Goal: Task Accomplishment & Management: Manage account settings

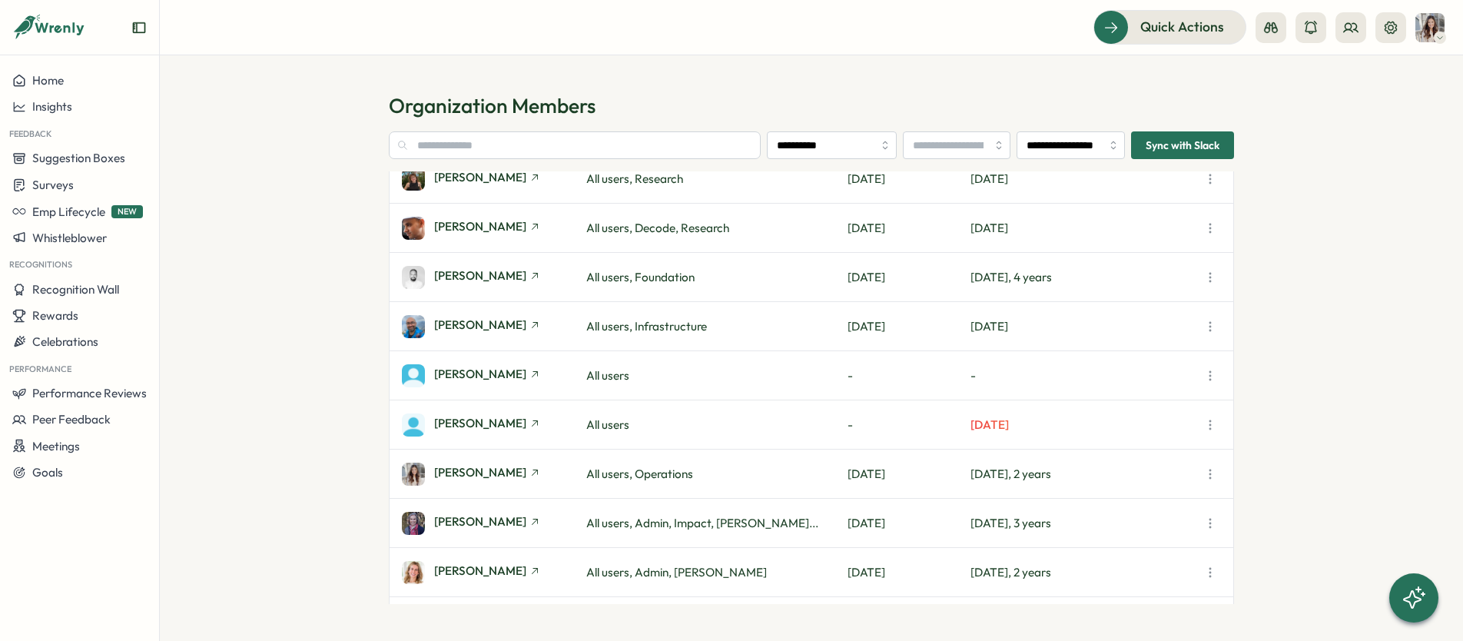
scroll to position [348, 0]
click at [1206, 377] on icon "button" at bounding box center [1210, 377] width 15 height 15
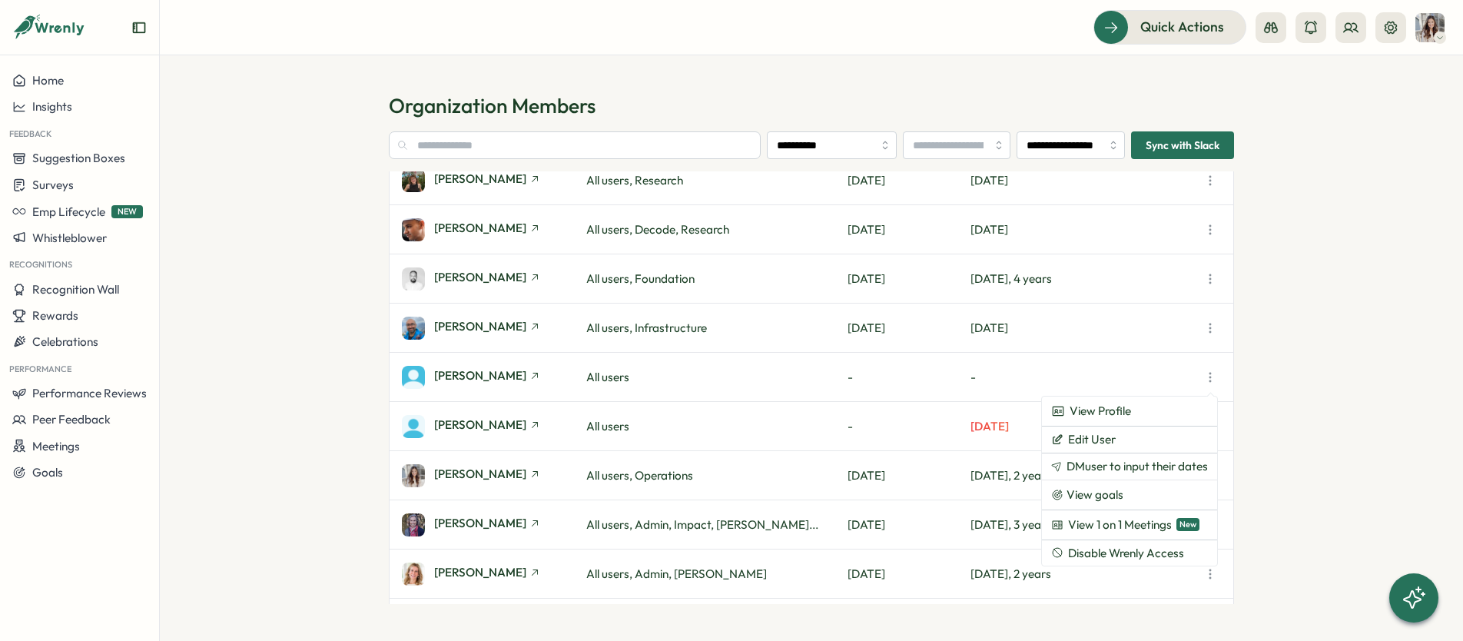
scroll to position [349, 0]
click at [1175, 445] on button "Edit User" at bounding box center [1129, 440] width 175 height 26
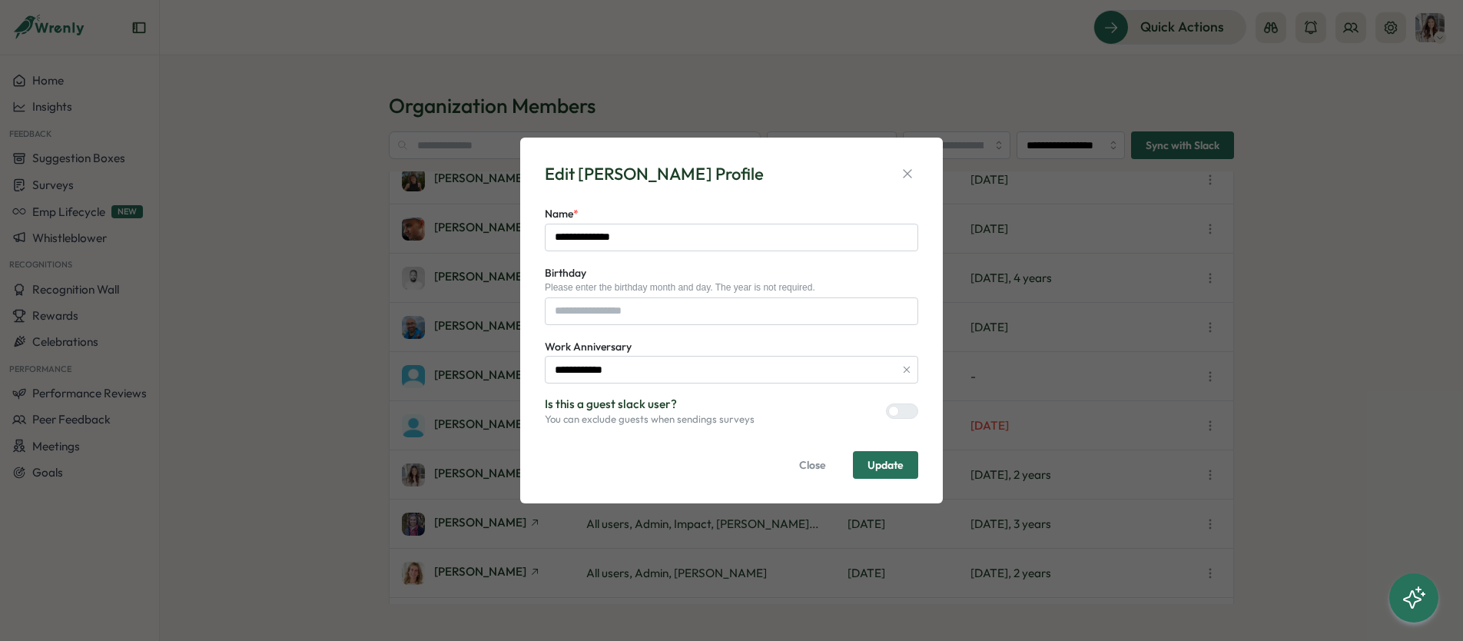
click at [813, 471] on span "Close" at bounding box center [812, 465] width 27 height 26
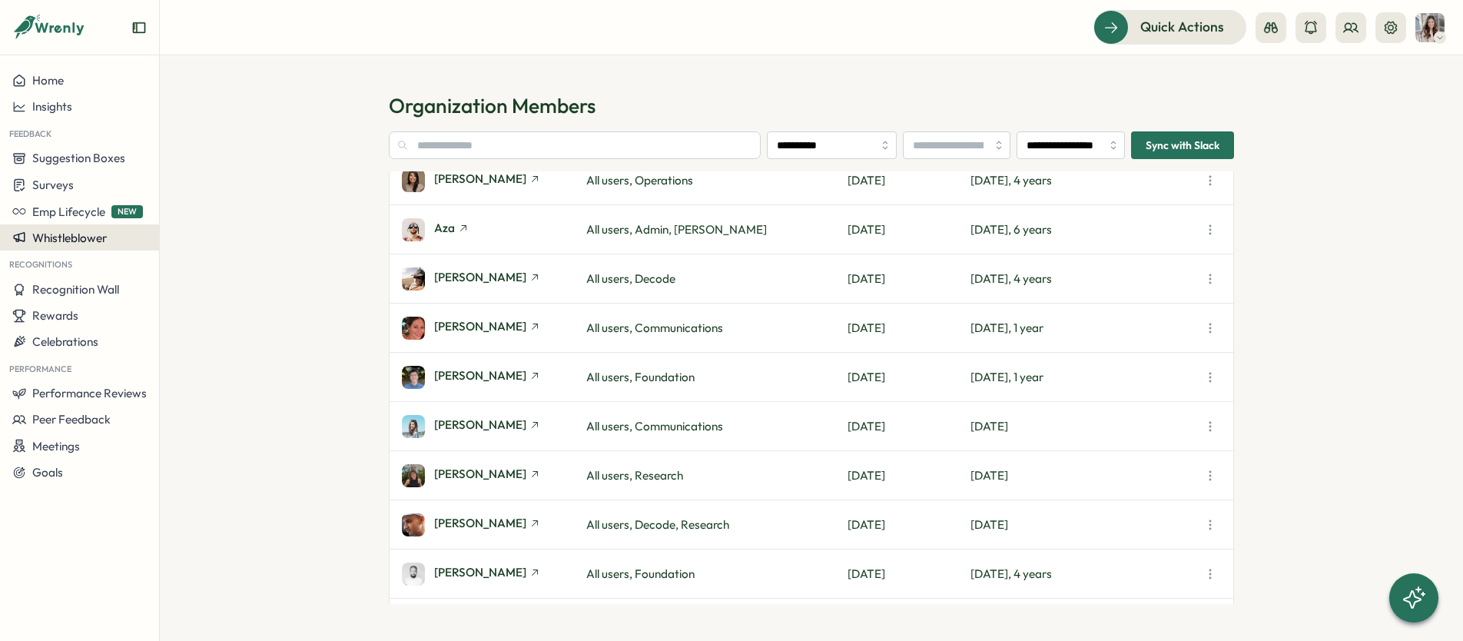
scroll to position [41, 0]
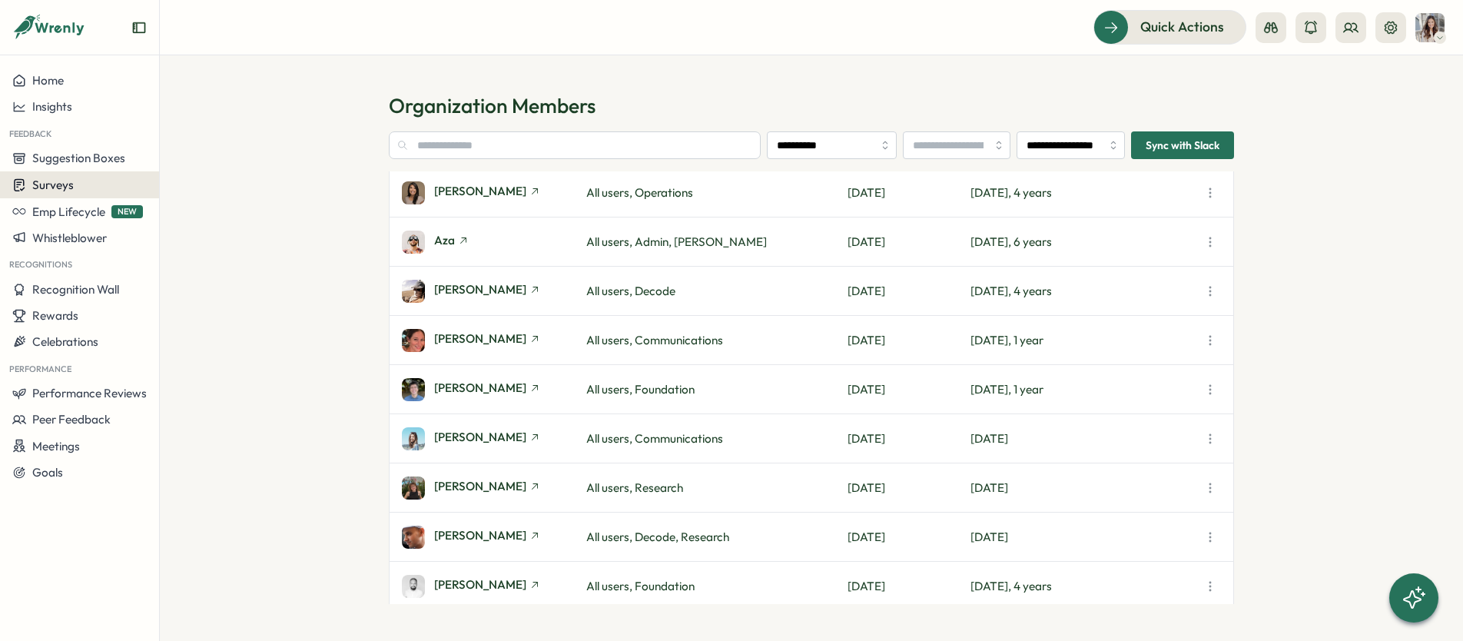
click at [84, 193] on button "Surveys" at bounding box center [79, 184] width 159 height 27
click at [222, 194] on div "Onboarding Surveys" at bounding box center [220, 185] width 127 height 29
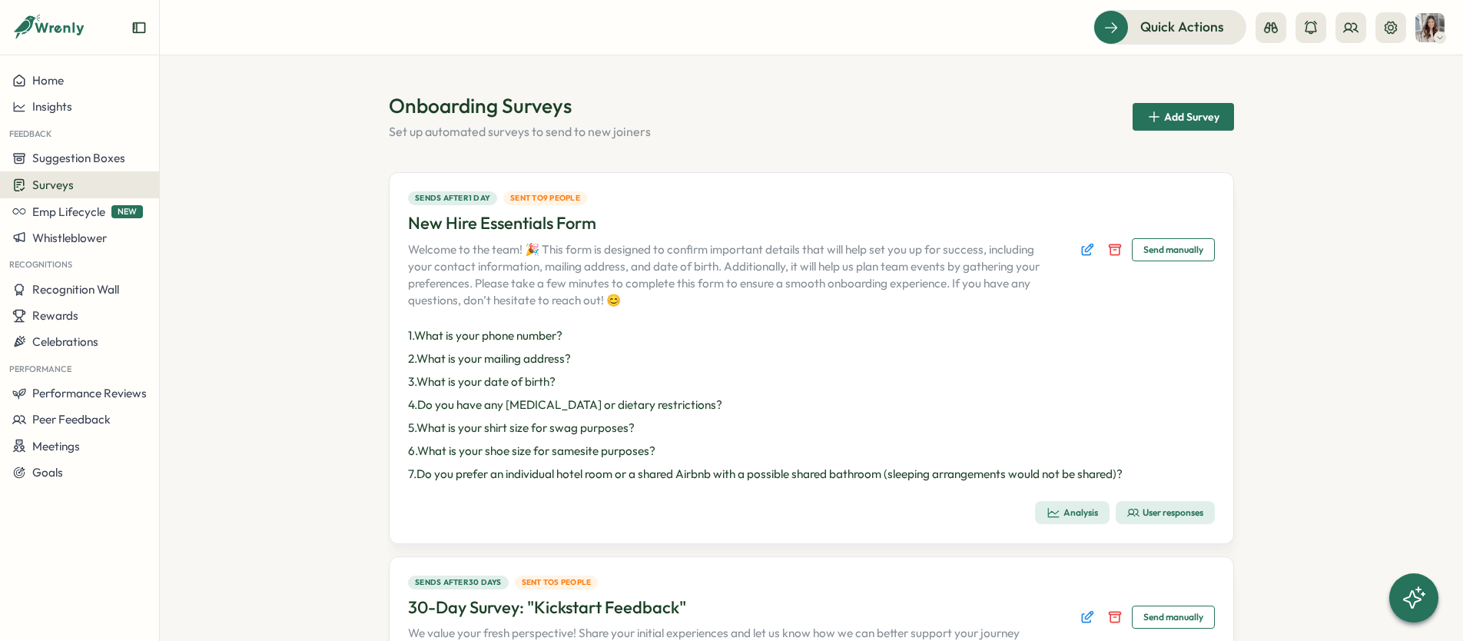
click at [1157, 515] on div "User responses" at bounding box center [1166, 512] width 76 height 12
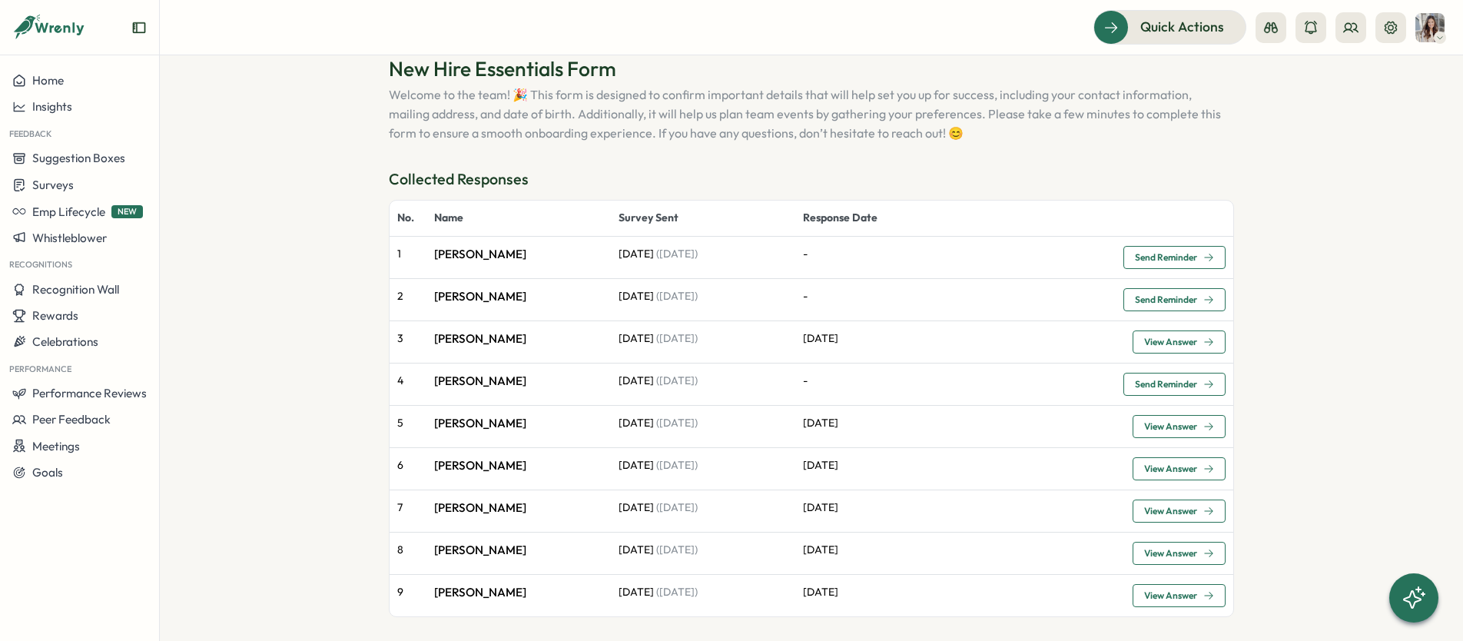
scroll to position [66, 0]
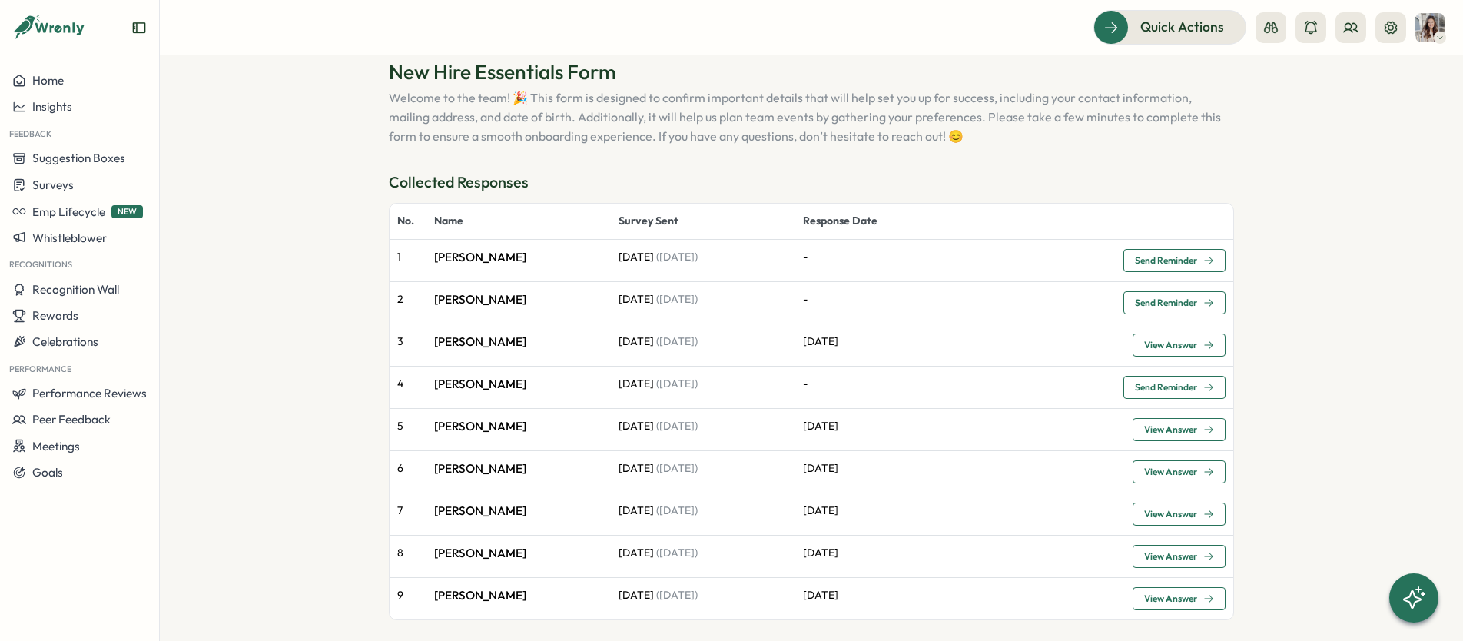
click at [1144, 306] on span "Send Reminder" at bounding box center [1166, 302] width 62 height 9
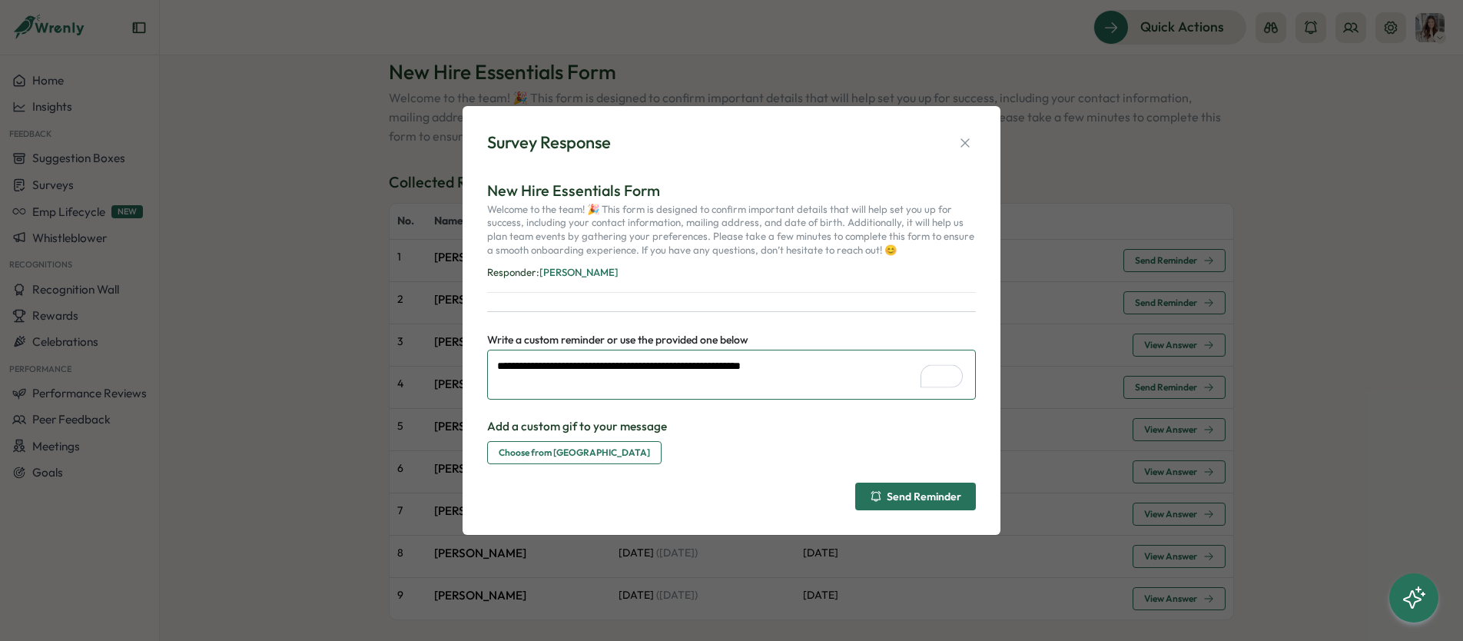
drag, startPoint x: 793, startPoint y: 367, endPoint x: 478, endPoint y: 365, distance: 315.1
click at [478, 365] on div "**********" at bounding box center [732, 320] width 538 height 429
click at [766, 442] on div "Add a custom gif to your message Choose from [GEOGRAPHIC_DATA]" at bounding box center [731, 441] width 489 height 46
click at [913, 498] on div "Send Reminder" at bounding box center [915, 496] width 91 height 12
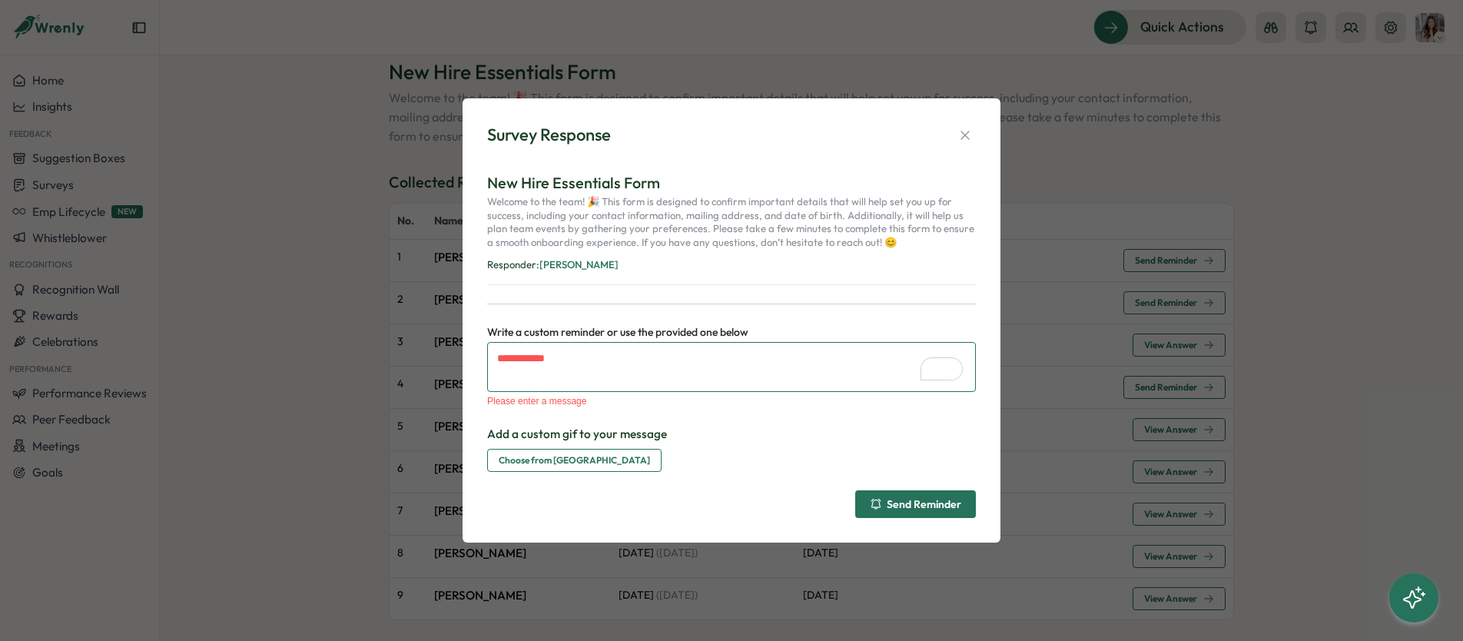
click at [588, 371] on textarea "Write a custom reminder or use the provided one below" at bounding box center [731, 367] width 489 height 50
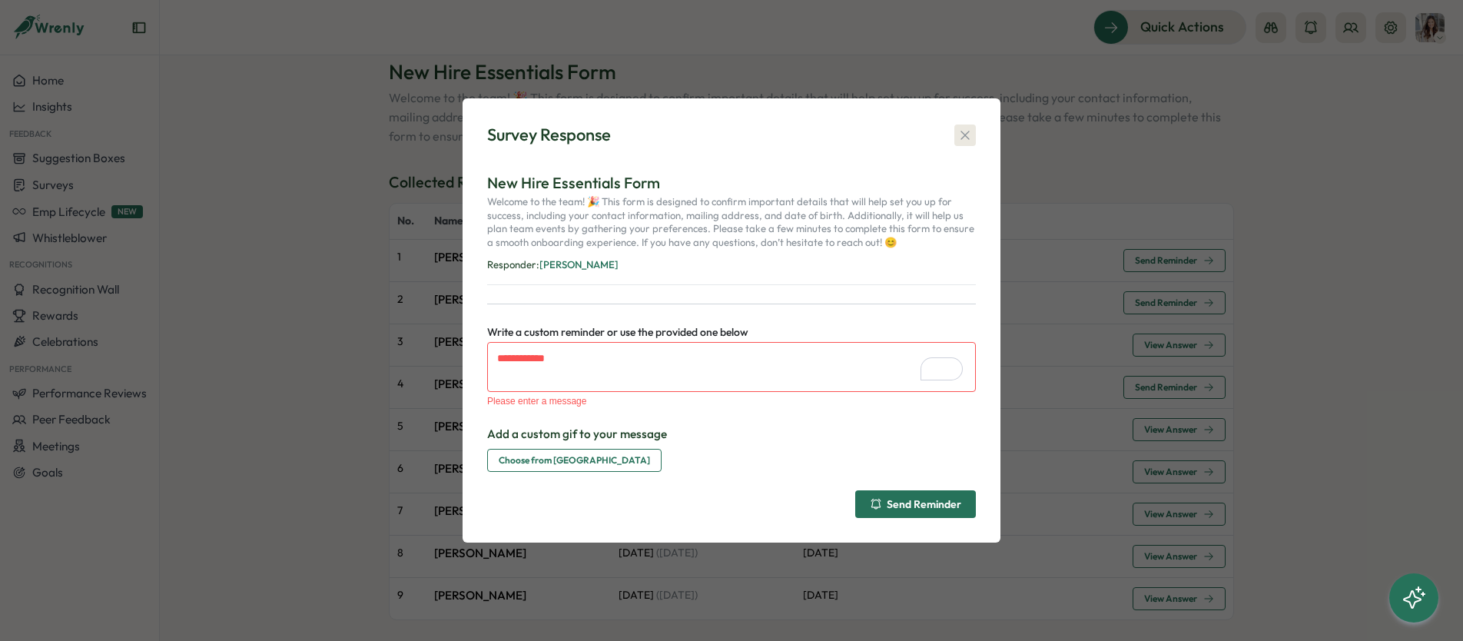
click at [975, 130] on div "Survey Response New Hire Essentials Form Welcome to the team! 🎉 This form is de…" at bounding box center [731, 320] width 501 height 407
drag, startPoint x: 965, startPoint y: 131, endPoint x: 1113, endPoint y: 244, distance: 185.4
click at [965, 132] on icon "button" at bounding box center [965, 135] width 15 height 15
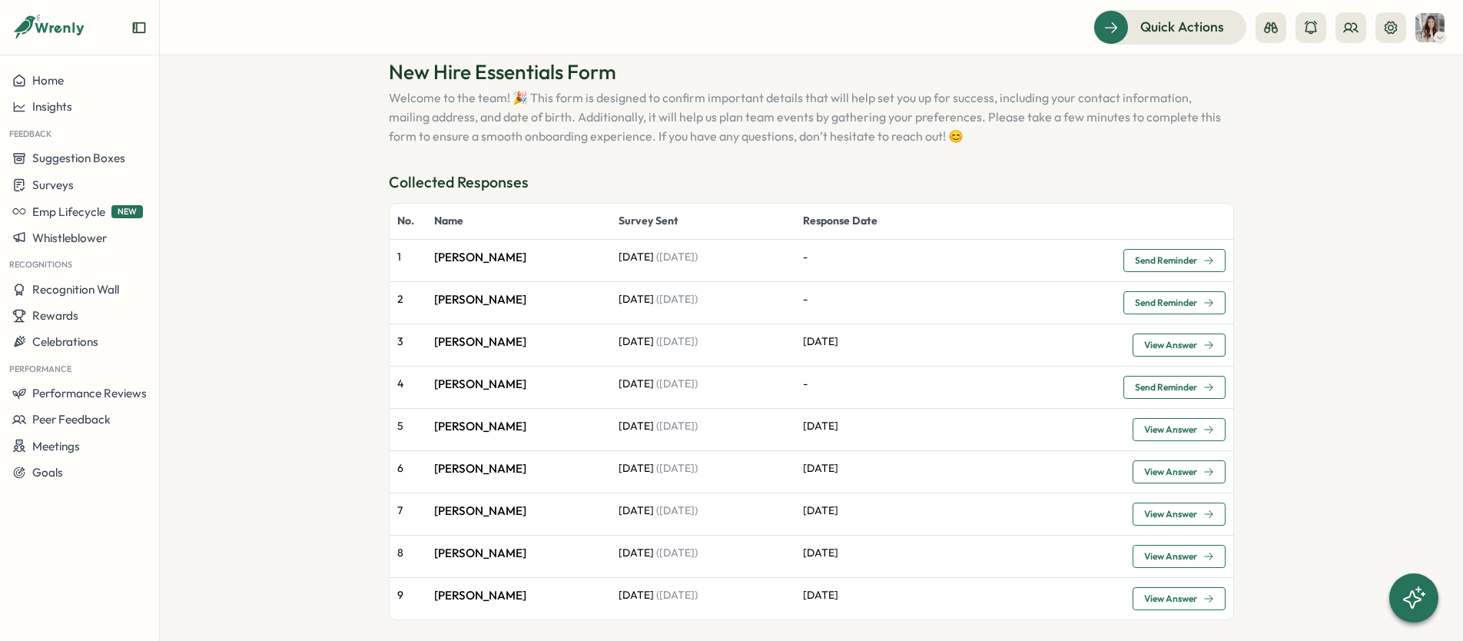
click at [1165, 303] on span "Send Reminder" at bounding box center [1166, 302] width 62 height 9
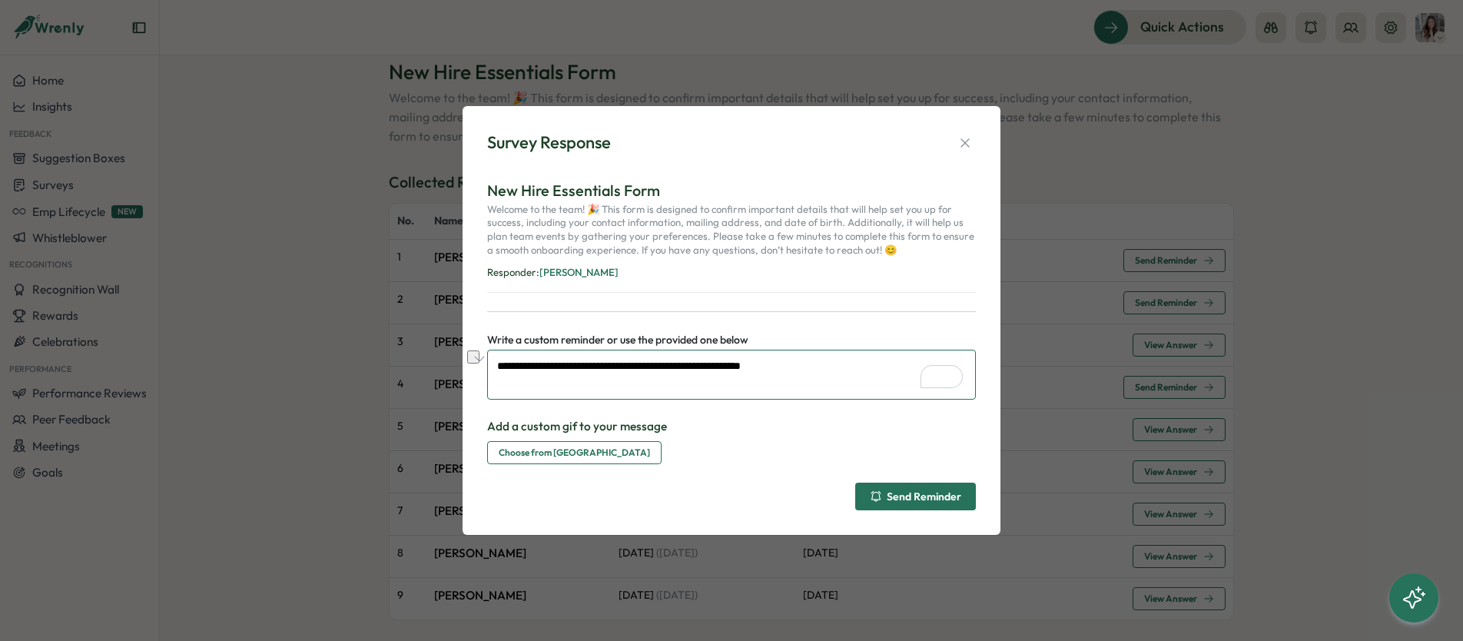
drag, startPoint x: 825, startPoint y: 364, endPoint x: 664, endPoint y: 372, distance: 160.8
click at [664, 372] on textarea "**********" at bounding box center [731, 375] width 489 height 50
click at [627, 364] on textarea "**********" at bounding box center [731, 375] width 489 height 50
drag, startPoint x: 703, startPoint y: 363, endPoint x: 673, endPoint y: 363, distance: 30.7
click at [673, 363] on textarea "**********" at bounding box center [731, 375] width 489 height 50
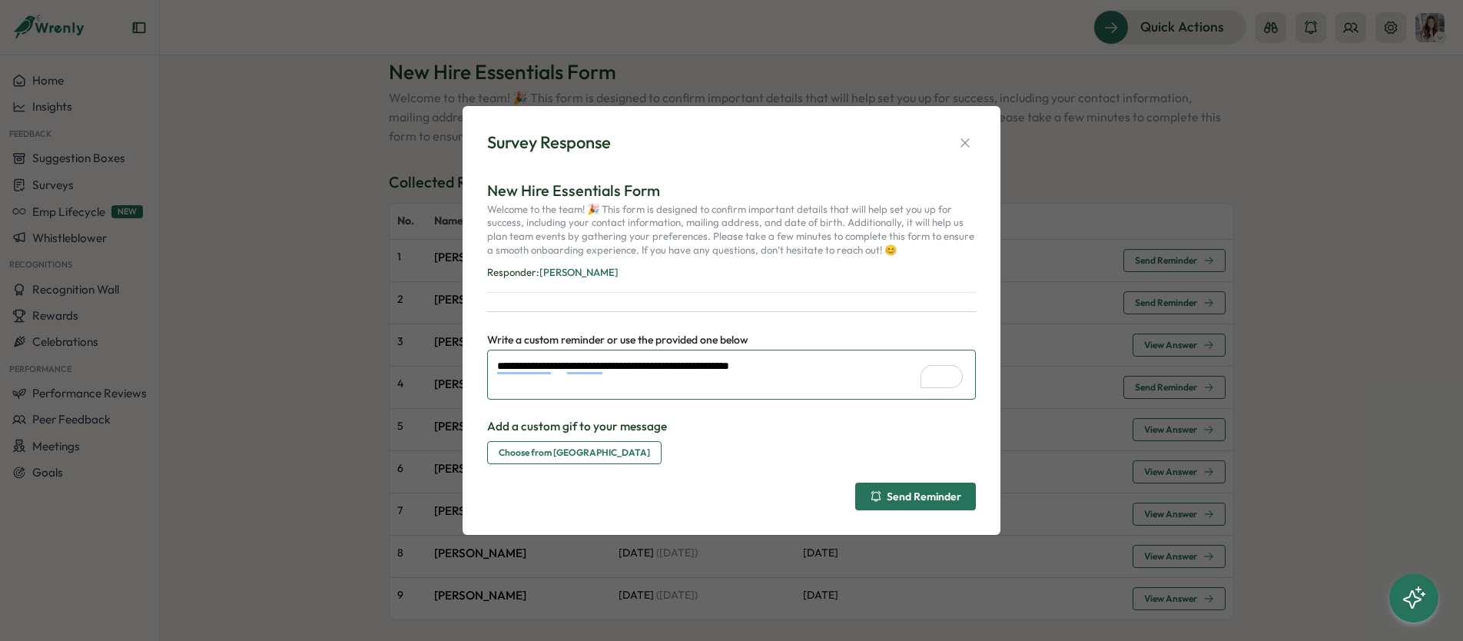
click at [872, 368] on textarea "**********" at bounding box center [731, 375] width 489 height 50
drag, startPoint x: 813, startPoint y: 362, endPoint x: 487, endPoint y: 357, distance: 326.7
click at [487, 357] on textarea "**********" at bounding box center [731, 375] width 489 height 50
type textarea "**********"
click at [924, 500] on div "Send Reminder" at bounding box center [915, 496] width 91 height 12
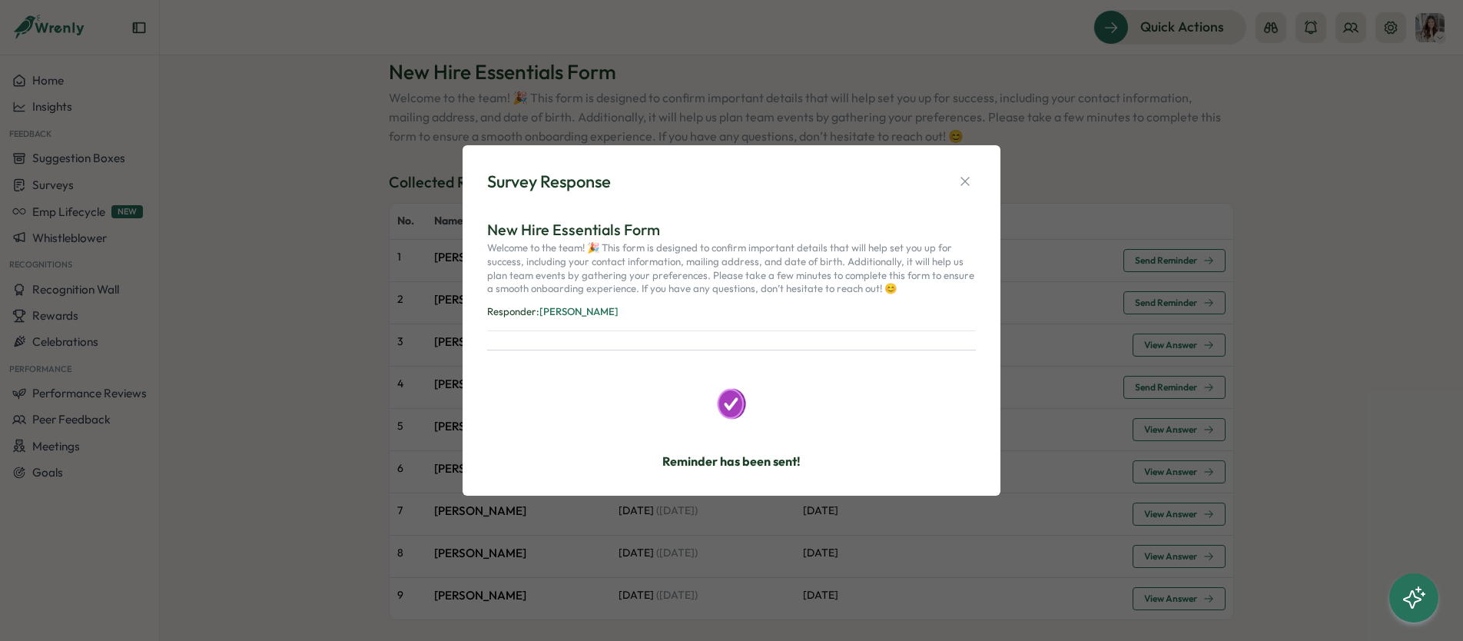
click at [968, 179] on icon "button" at bounding box center [965, 181] width 15 height 15
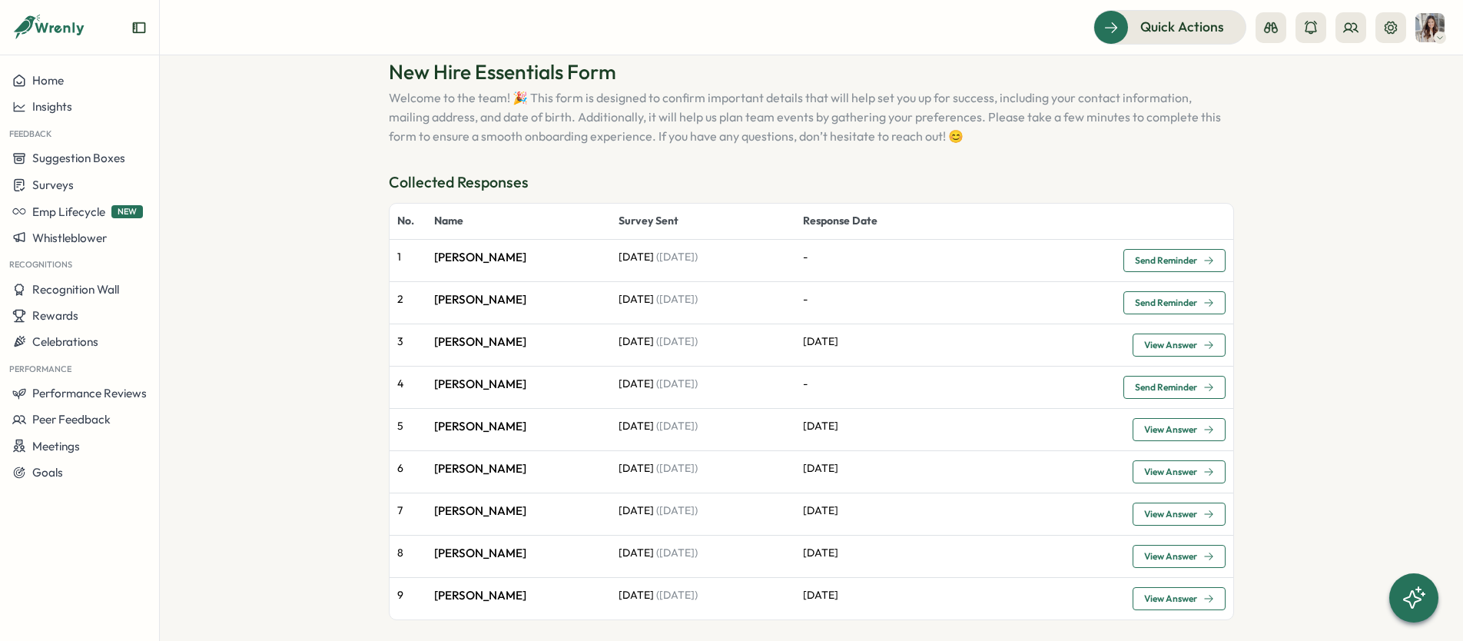
click at [1159, 258] on span "Send Reminder" at bounding box center [1166, 260] width 62 height 9
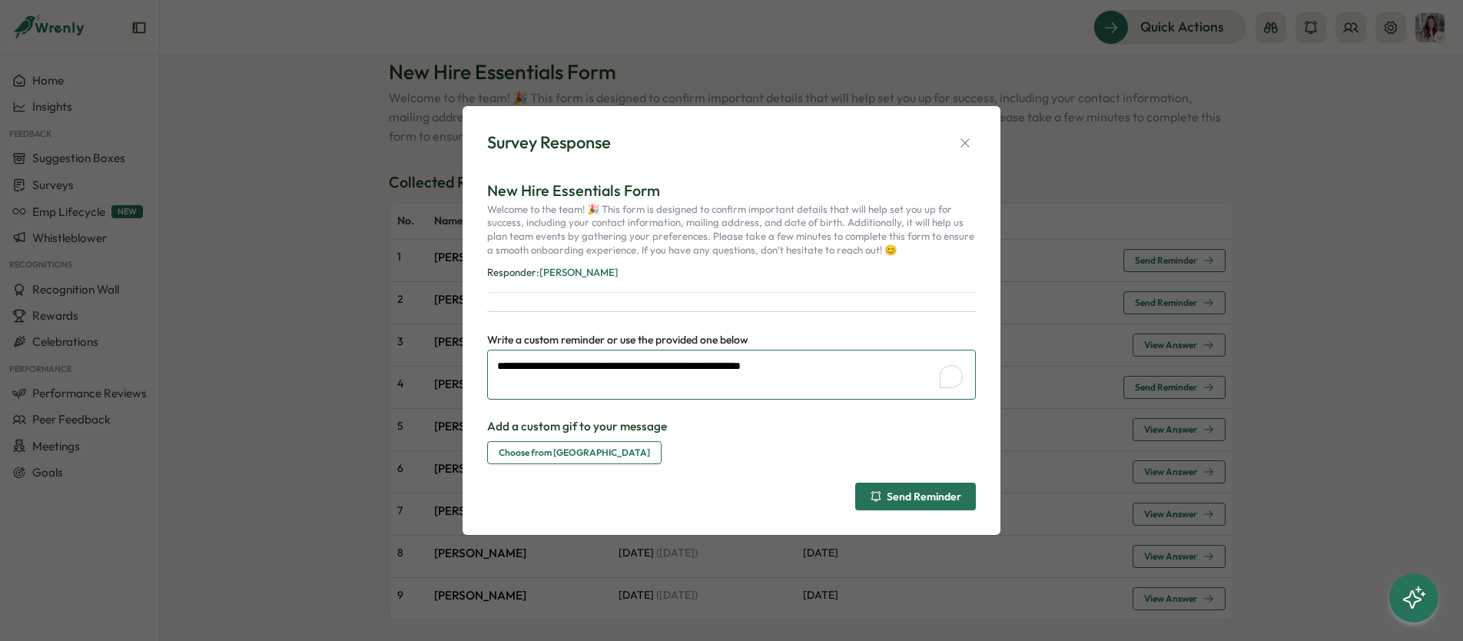
drag, startPoint x: 775, startPoint y: 359, endPoint x: 437, endPoint y: 361, distance: 338.2
click at [437, 361] on div "**********" at bounding box center [731, 320] width 1463 height 641
paste textarea "To enrich screen reader interactions, please activate Accessibility in Grammarl…"
type textarea "**********"
click at [910, 500] on div "Send Reminder" at bounding box center [915, 496] width 91 height 12
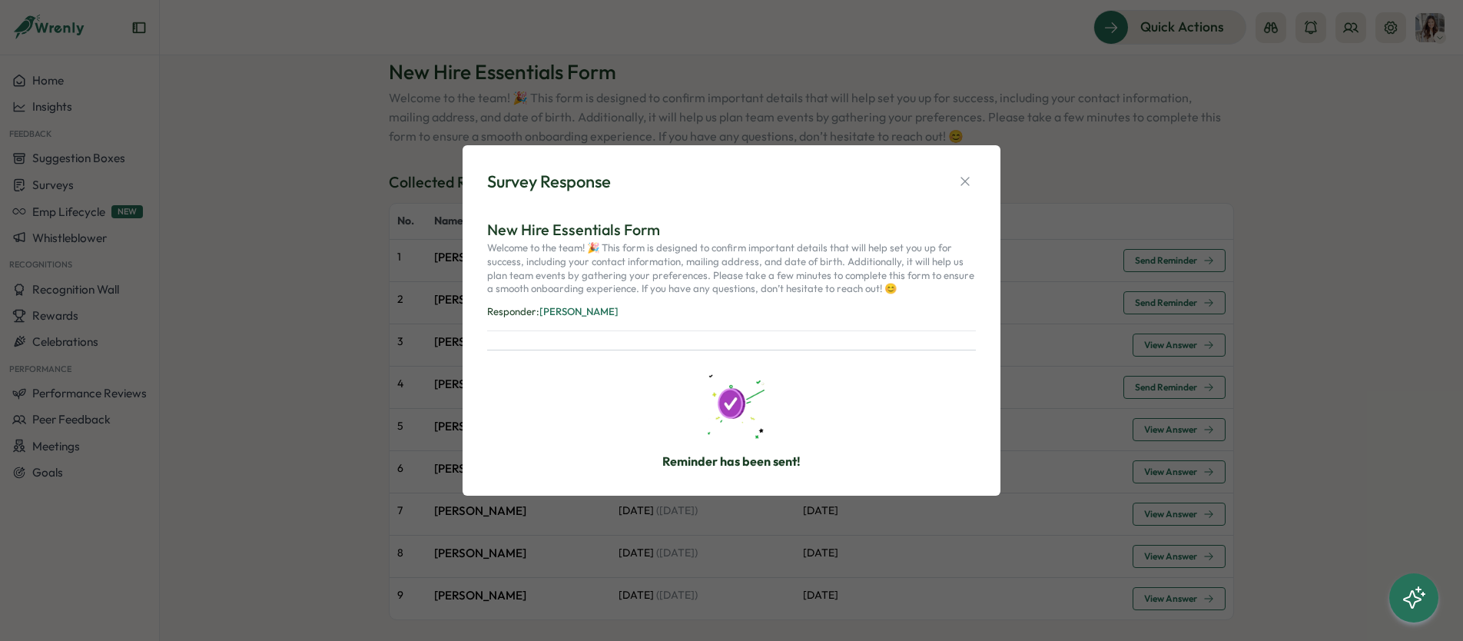
click at [1277, 443] on div "Survey Response New Hire Essentials Form Welcome to the team! 🎉 This form is de…" at bounding box center [731, 320] width 1463 height 641
click at [971, 188] on icon "button" at bounding box center [965, 181] width 15 height 15
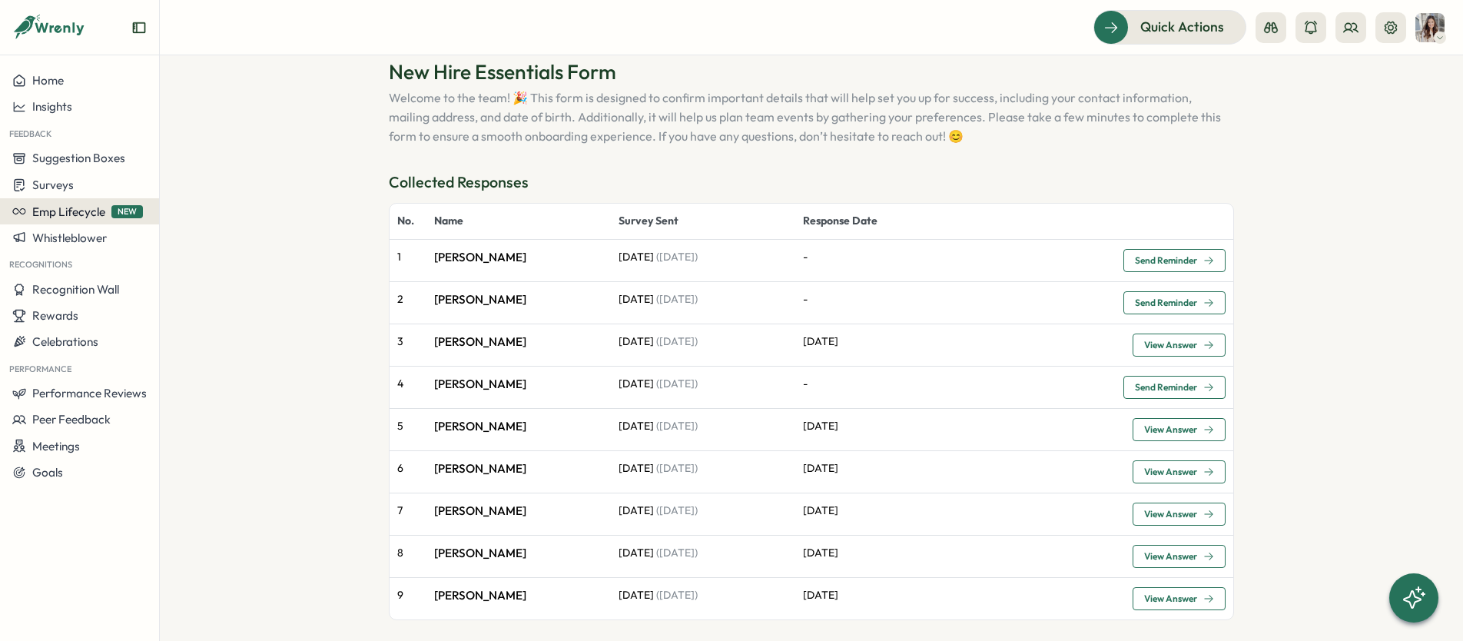
click at [66, 206] on span "Emp Lifecycle" at bounding box center [68, 211] width 73 height 15
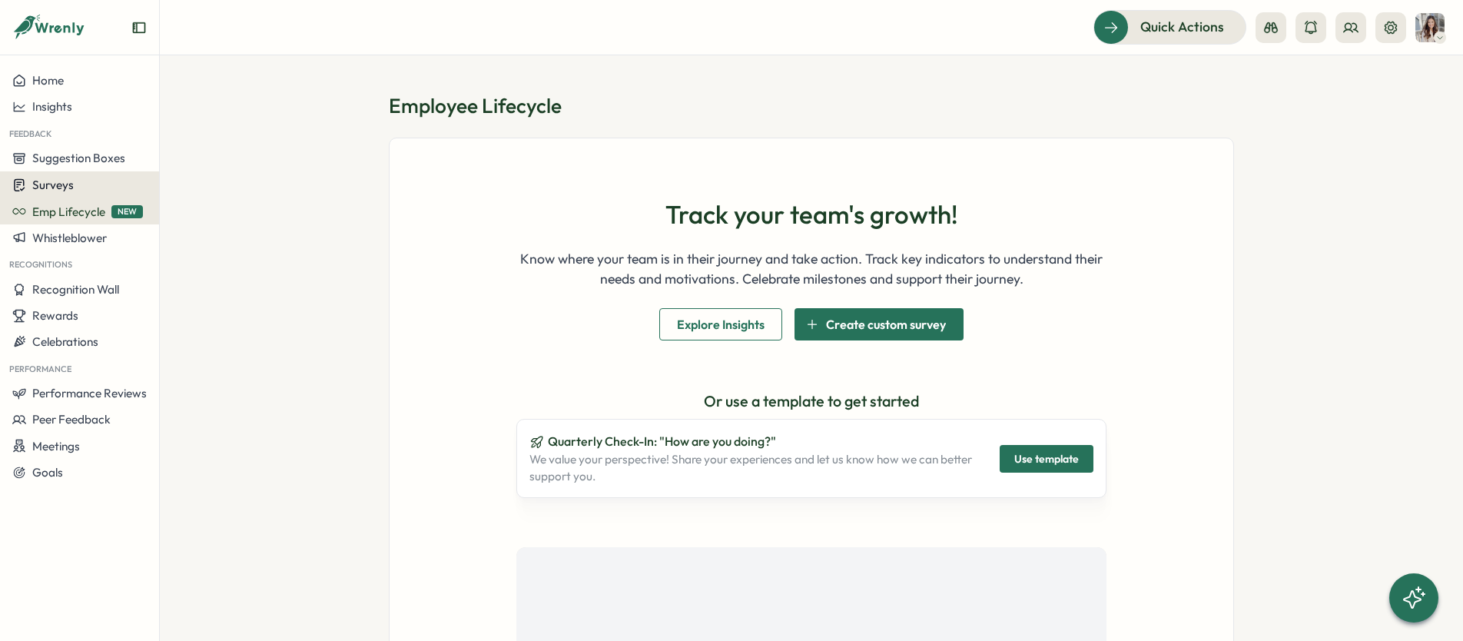
click at [73, 189] on div "Surveys" at bounding box center [79, 185] width 135 height 15
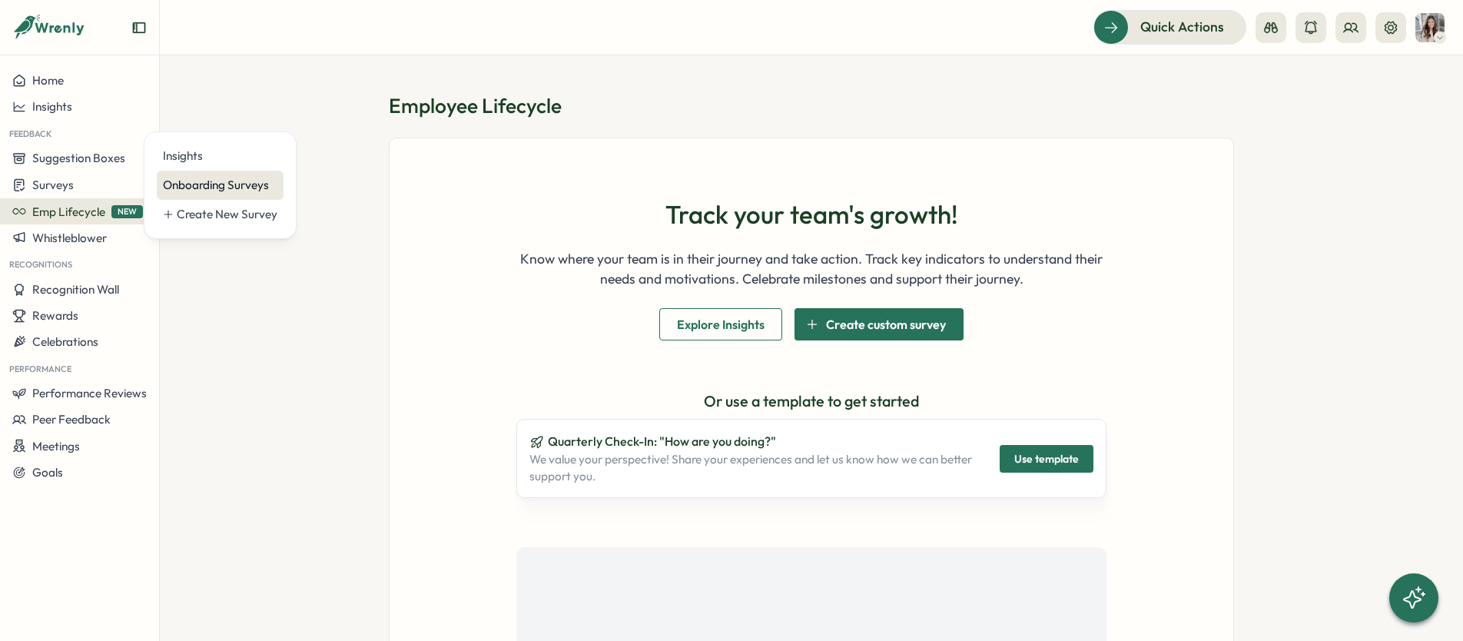
click at [241, 188] on div "Onboarding Surveys" at bounding box center [220, 185] width 115 height 17
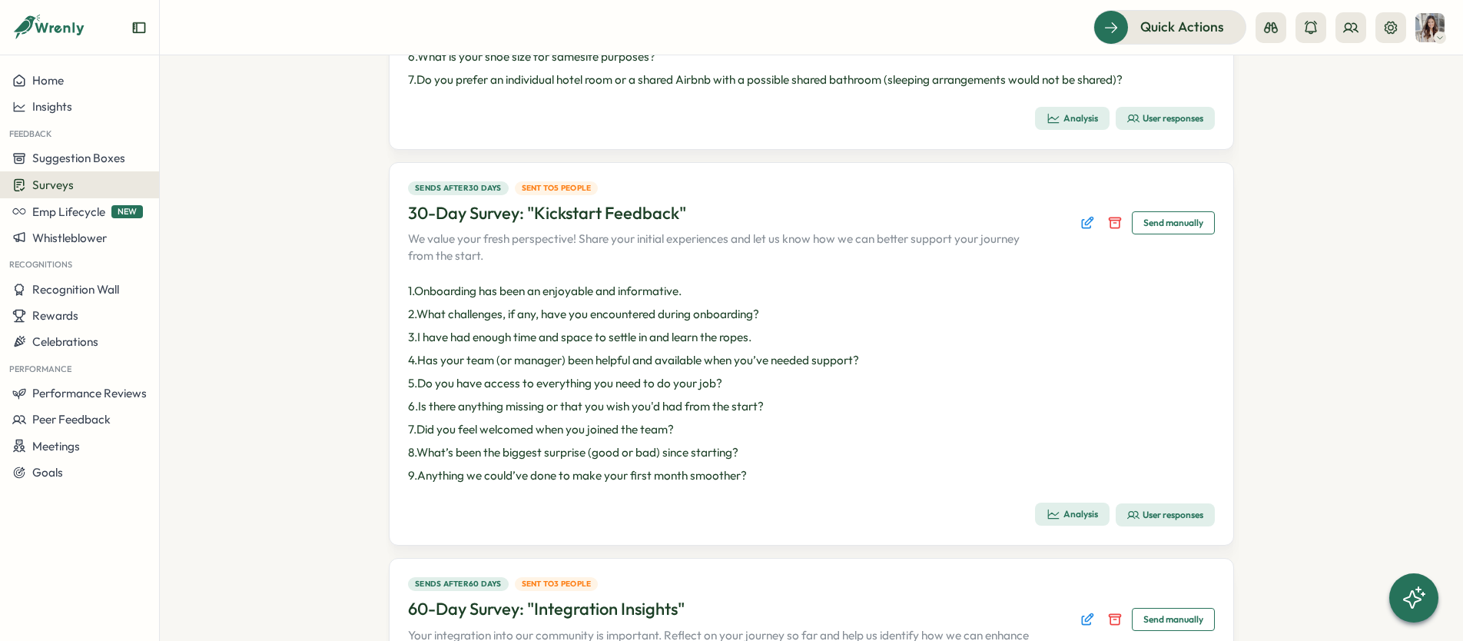
scroll to position [399, 0]
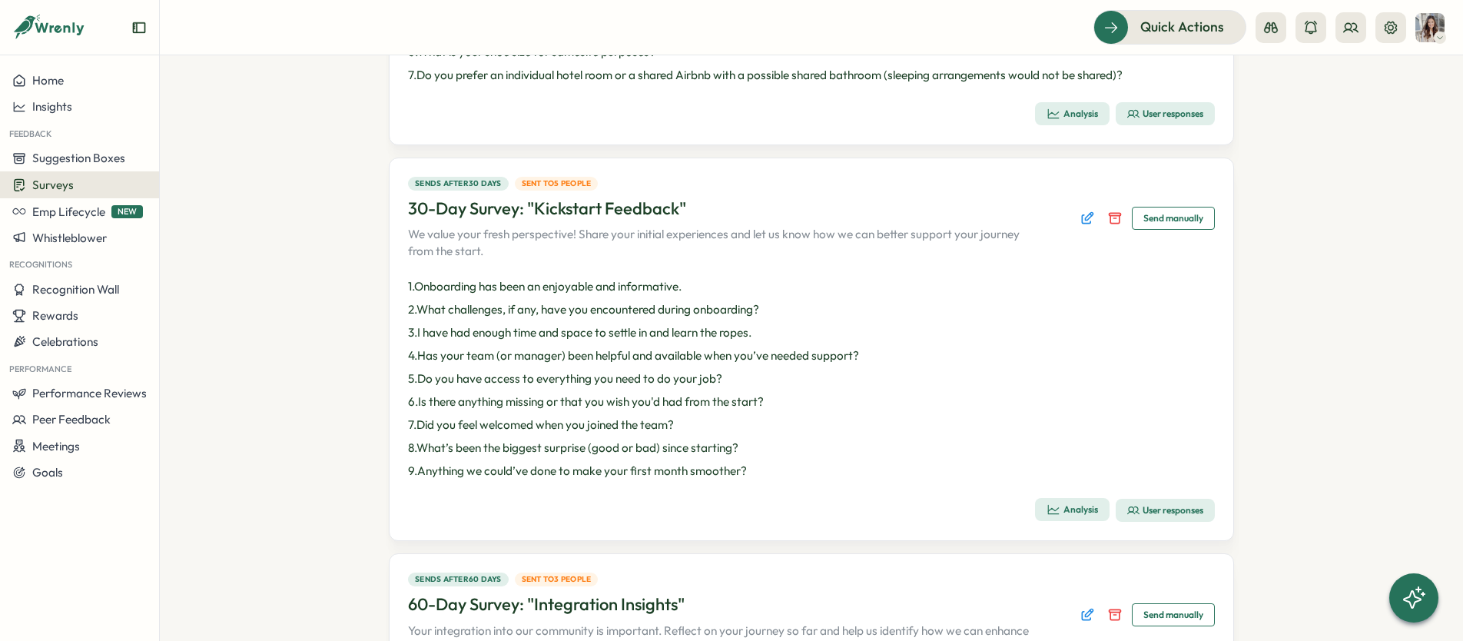
click at [1161, 514] on div "User responses" at bounding box center [1166, 510] width 76 height 12
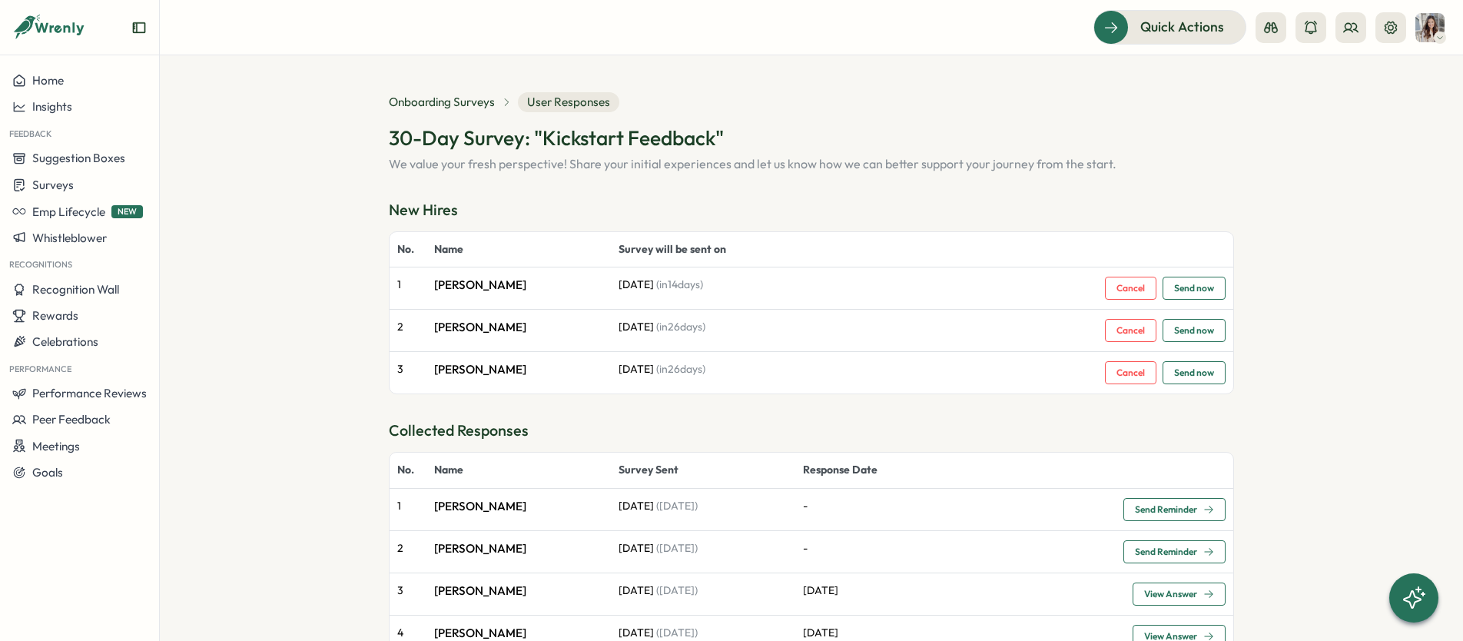
click at [1124, 291] on span "Cancel" at bounding box center [1131, 288] width 28 height 9
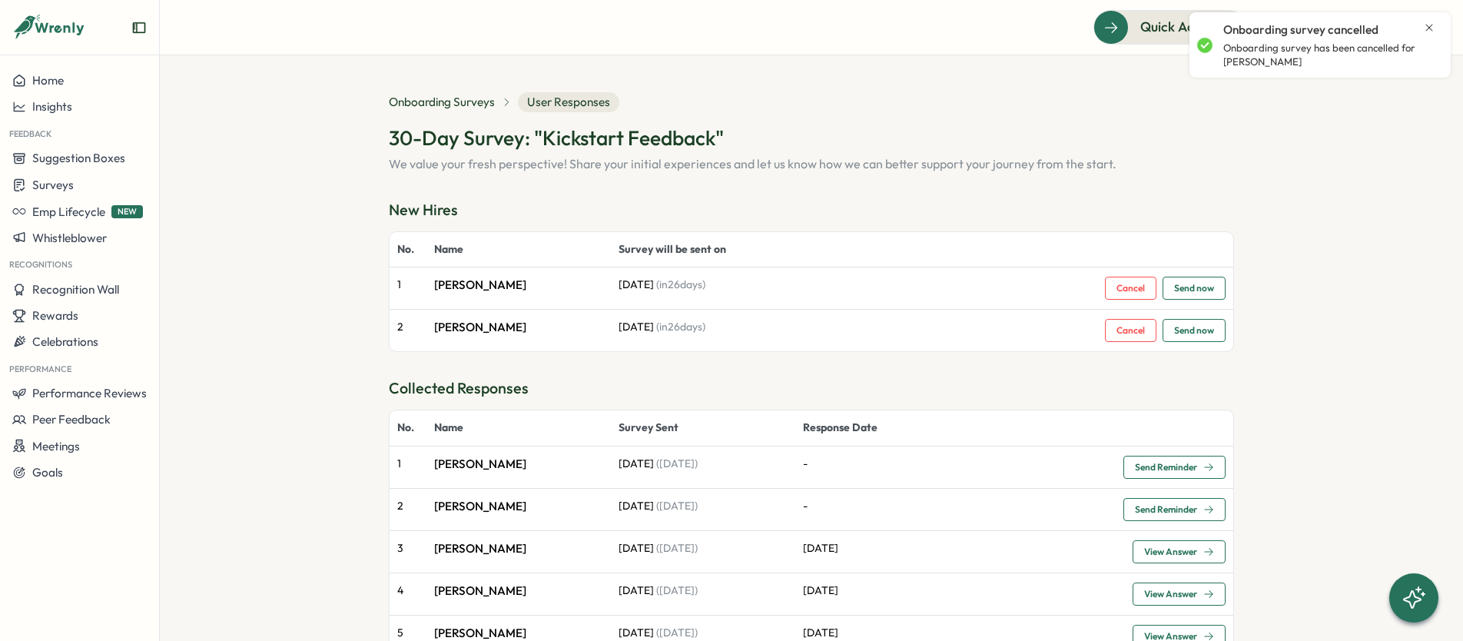
click at [1117, 290] on span "Cancel" at bounding box center [1131, 288] width 28 height 9
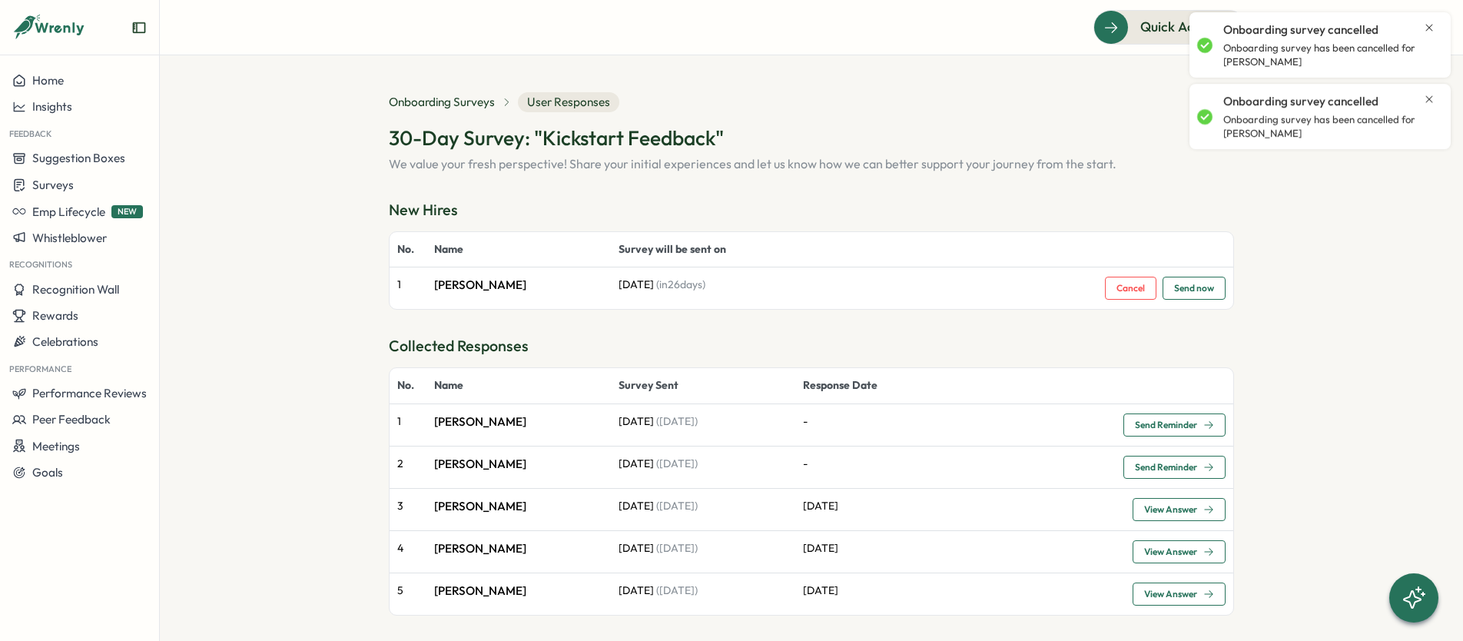
scroll to position [12, 0]
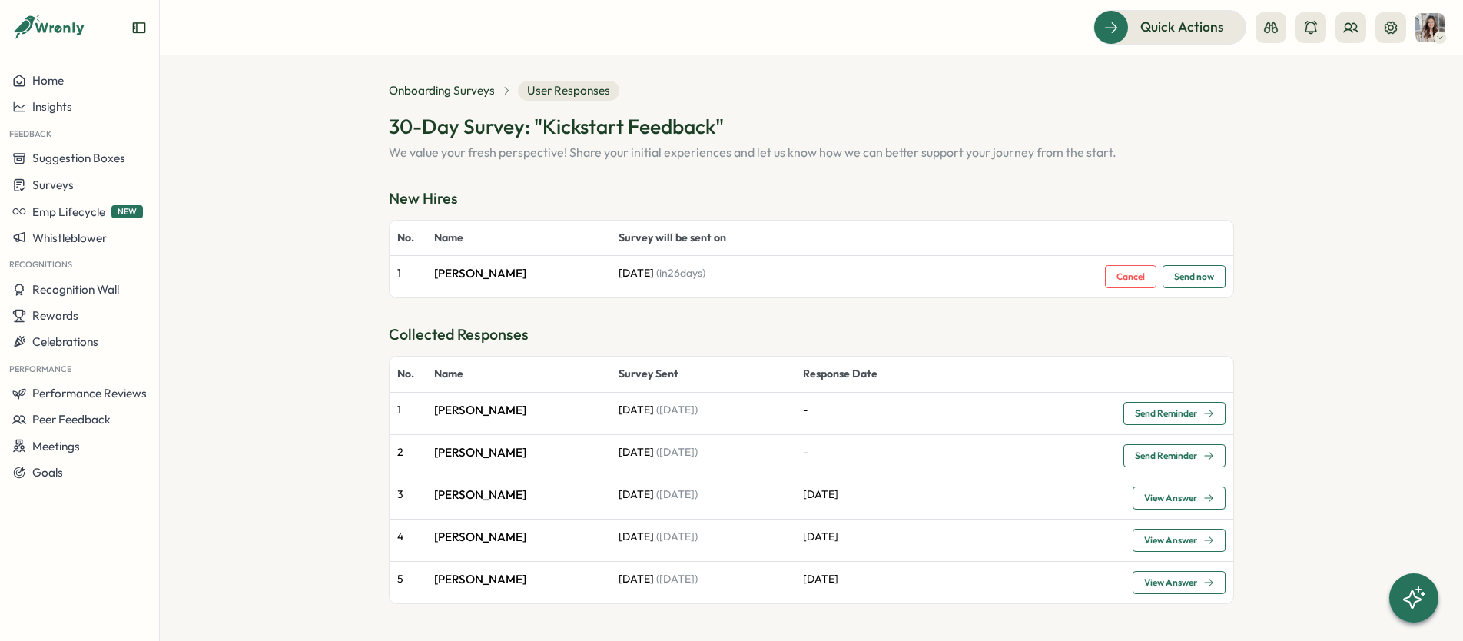
click at [1174, 412] on span "Send Reminder" at bounding box center [1166, 413] width 62 height 9
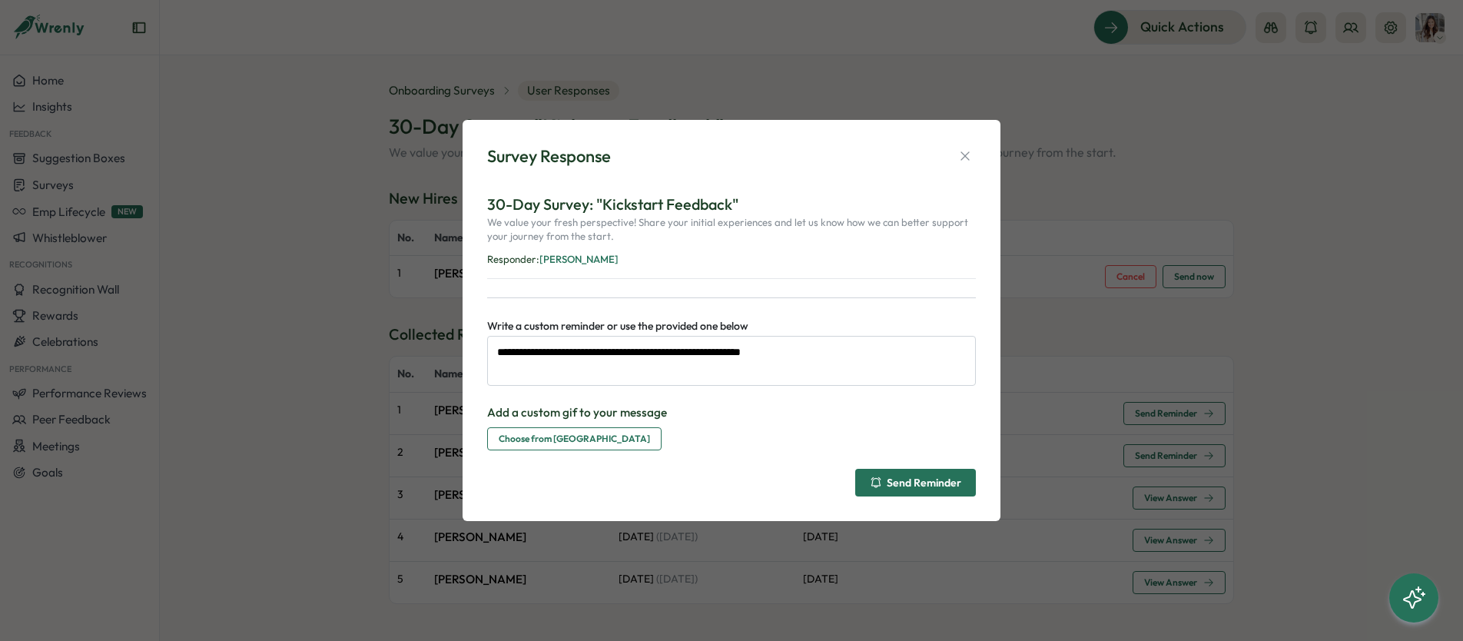
click at [932, 484] on div "Send Reminder" at bounding box center [915, 483] width 91 height 12
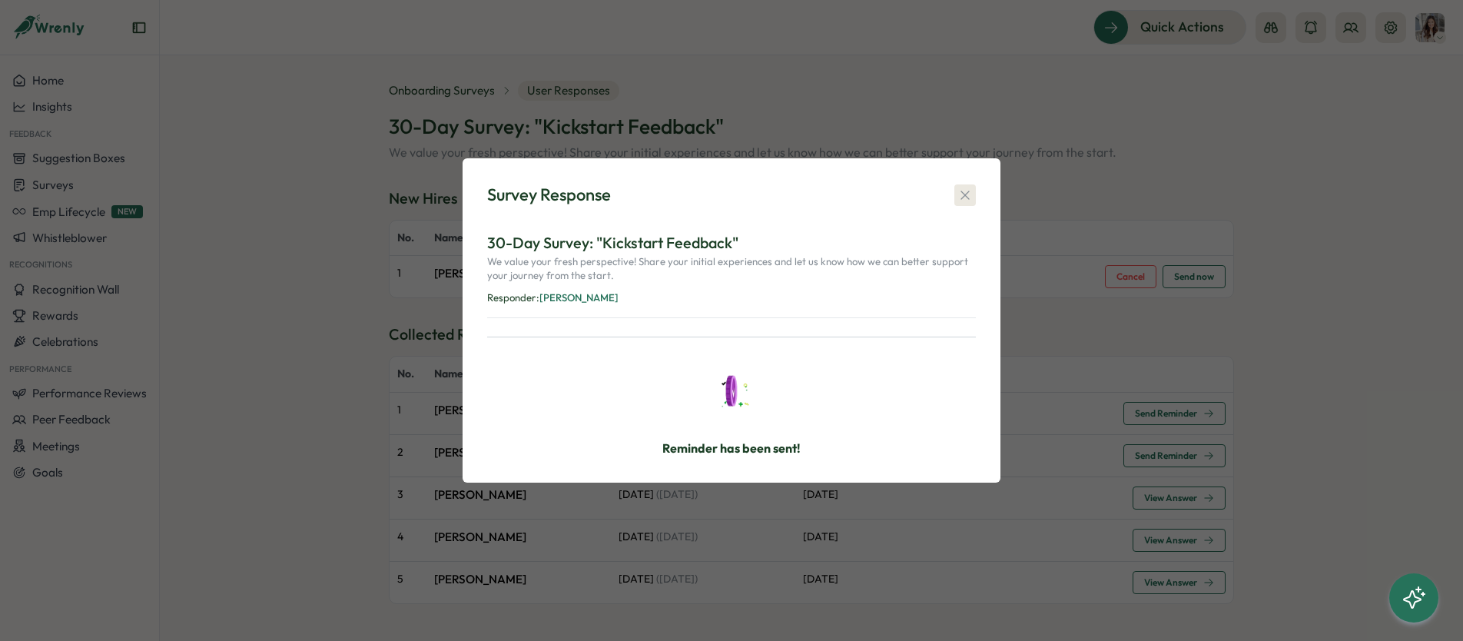
click at [970, 195] on icon "button" at bounding box center [965, 195] width 15 height 15
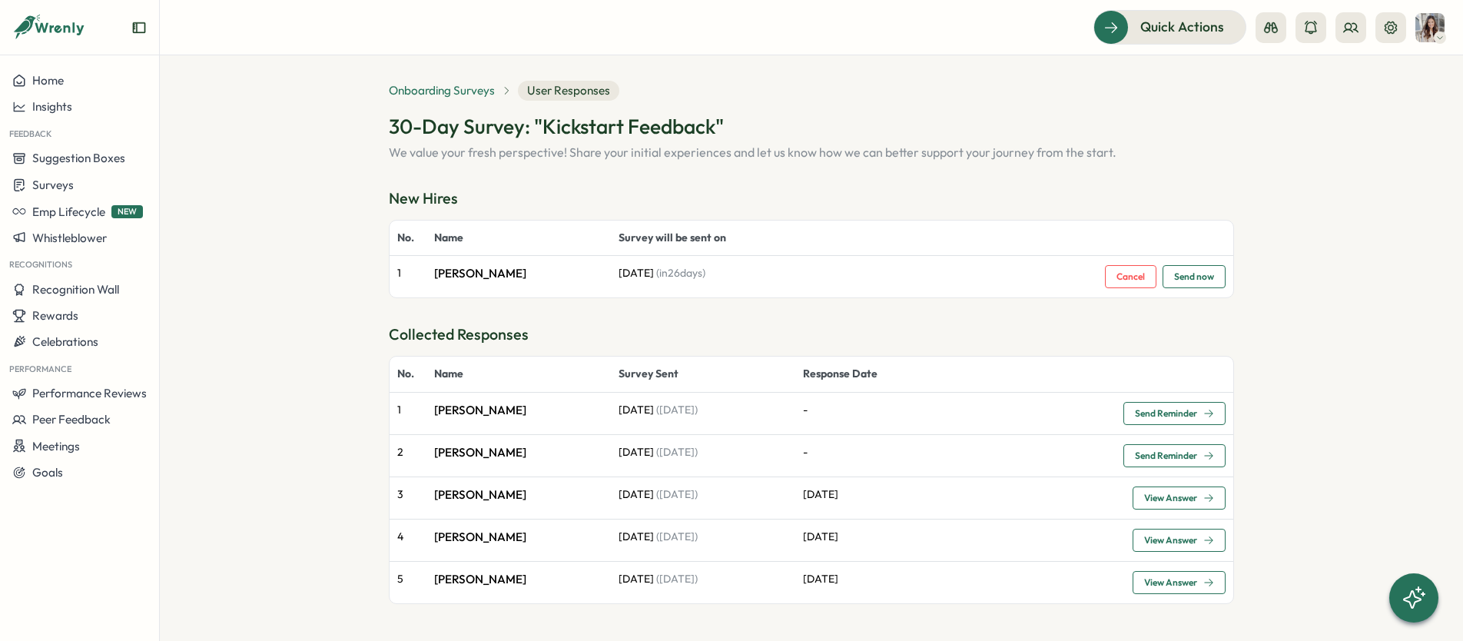
click at [449, 88] on span "Onboarding Surveys" at bounding box center [442, 90] width 106 height 17
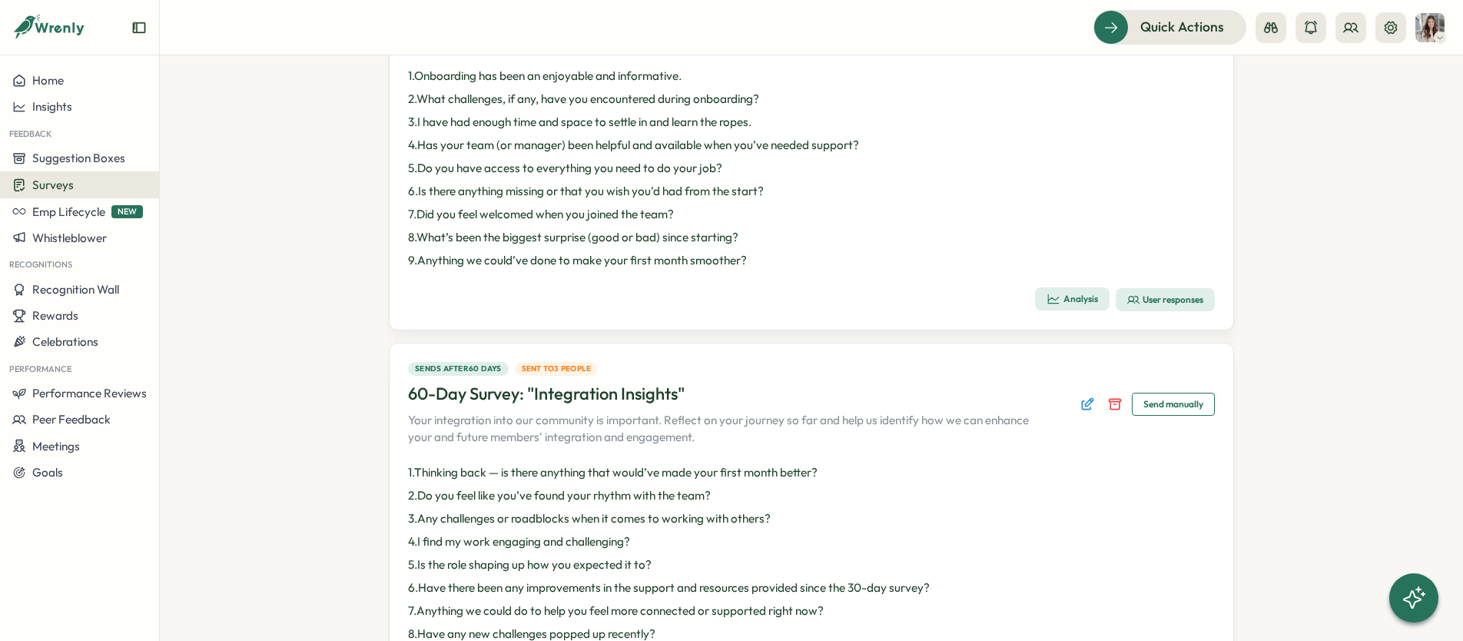
scroll to position [769, 0]
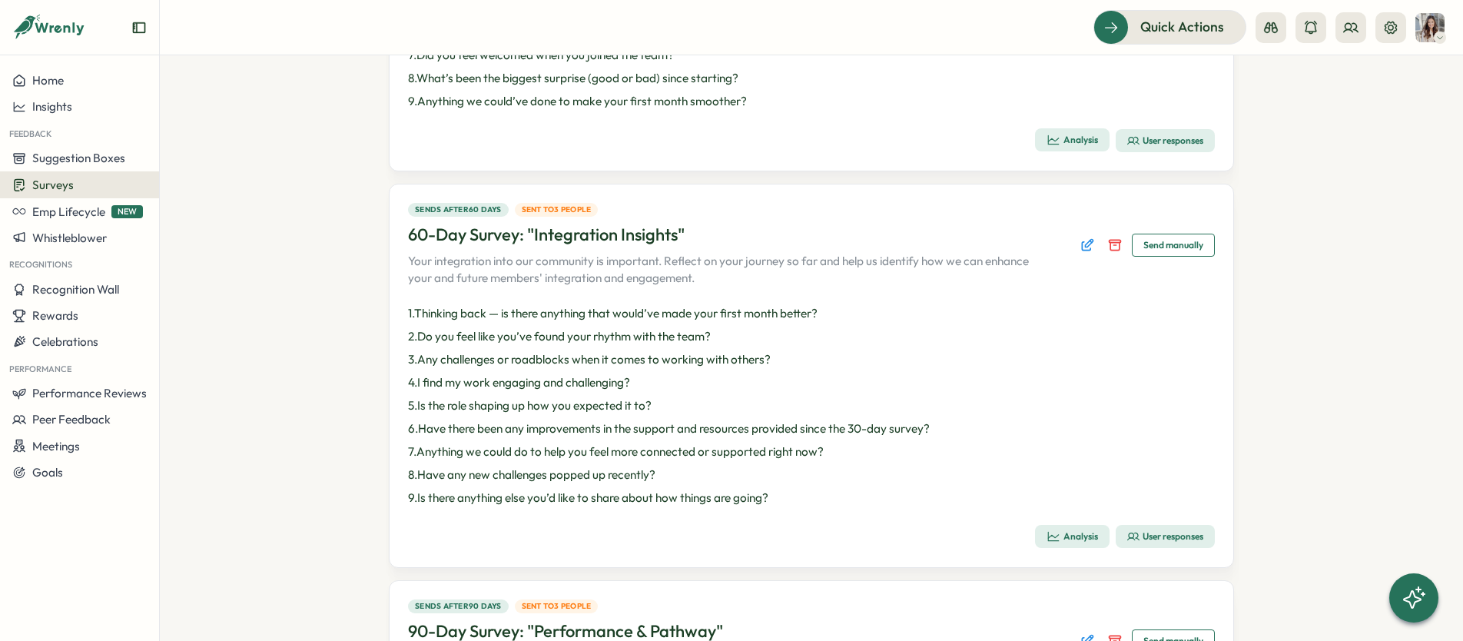
click at [1155, 528] on span "User responses" at bounding box center [1166, 537] width 76 height 22
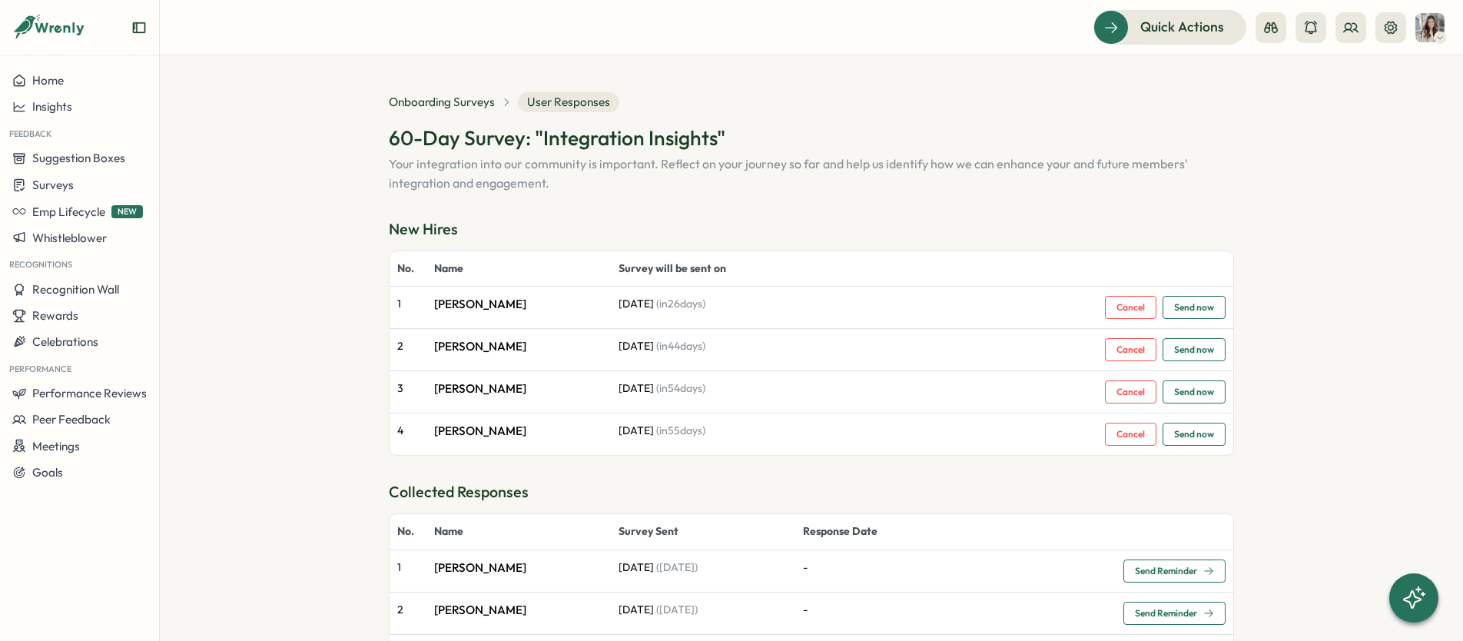
click at [1126, 357] on span "Cancel" at bounding box center [1131, 350] width 28 height 22
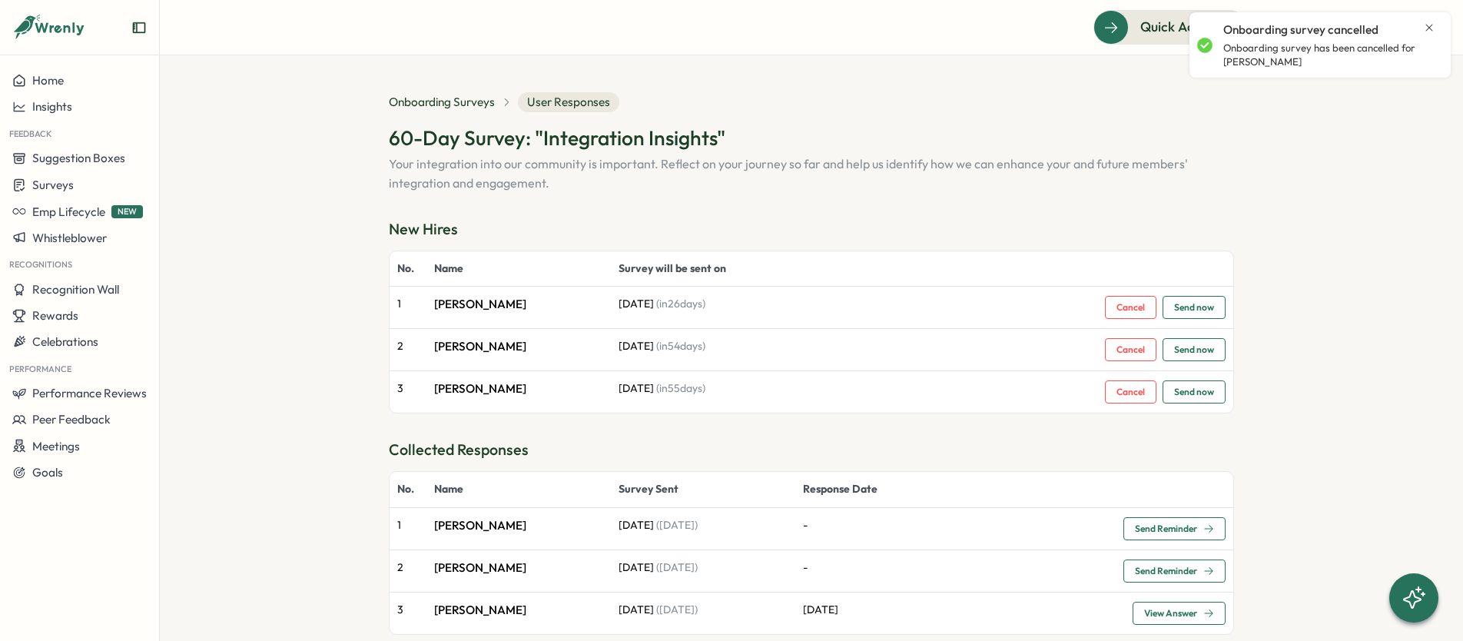
click at [1137, 400] on span "Cancel" at bounding box center [1131, 392] width 28 height 22
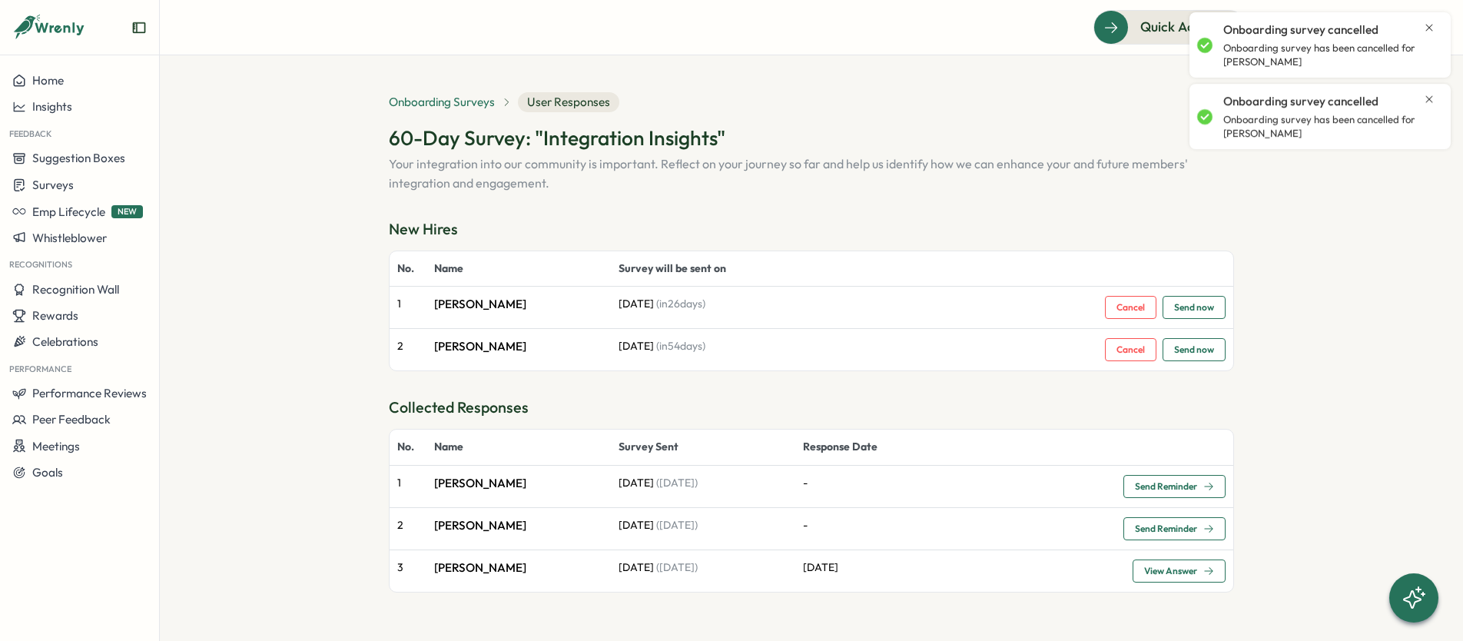
click at [448, 107] on span "Onboarding Surveys" at bounding box center [442, 102] width 106 height 17
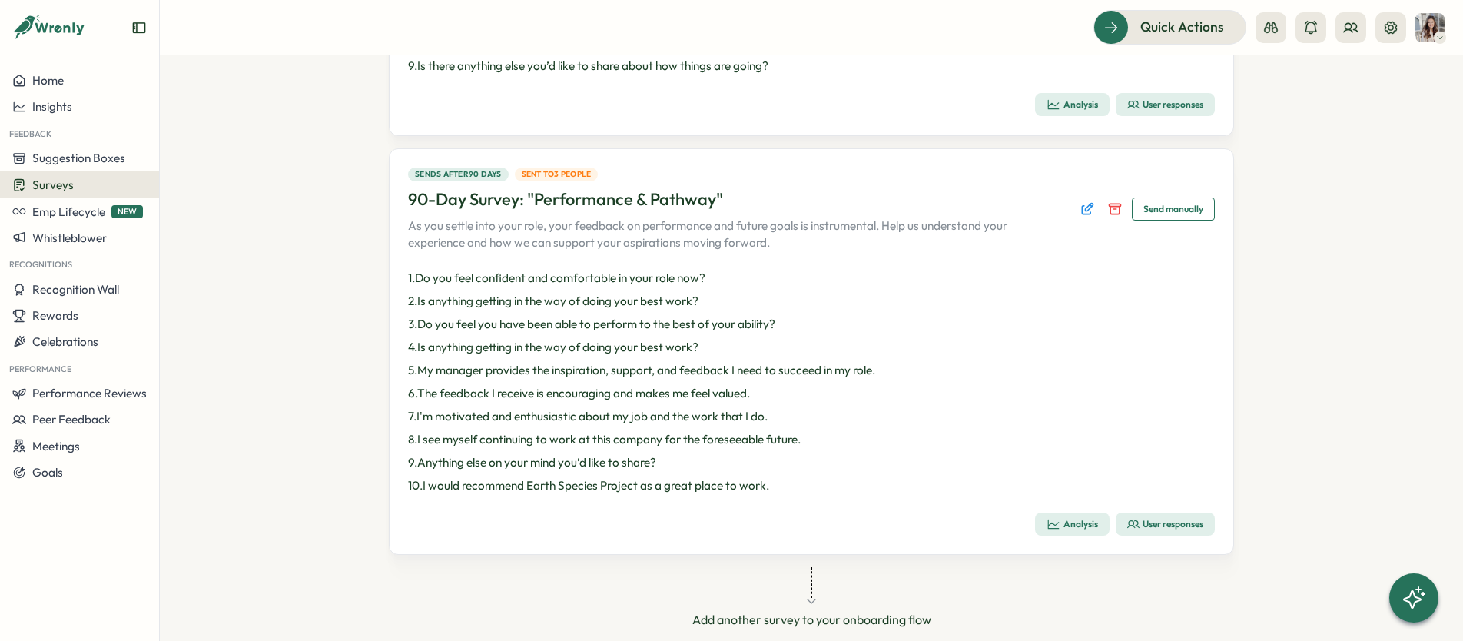
scroll to position [1272, 0]
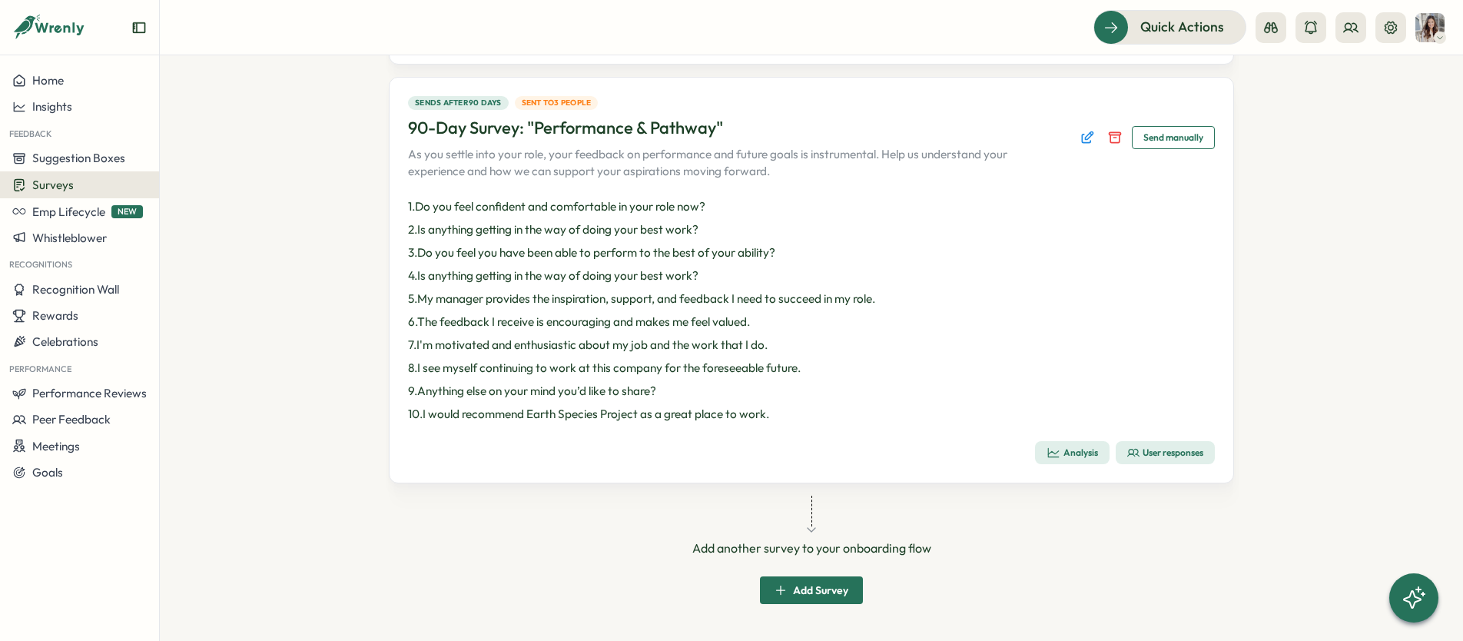
click at [1165, 457] on div "User responses" at bounding box center [1166, 453] width 76 height 12
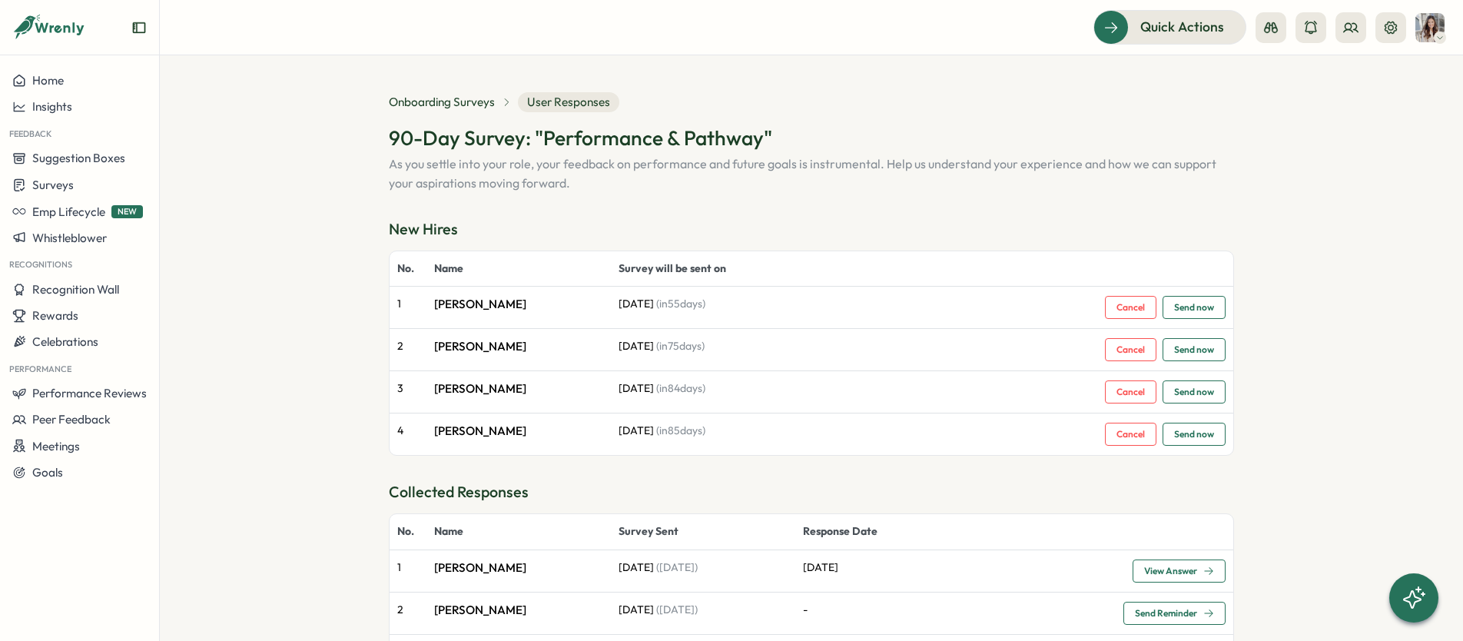
click at [1119, 352] on span "Cancel" at bounding box center [1131, 349] width 28 height 9
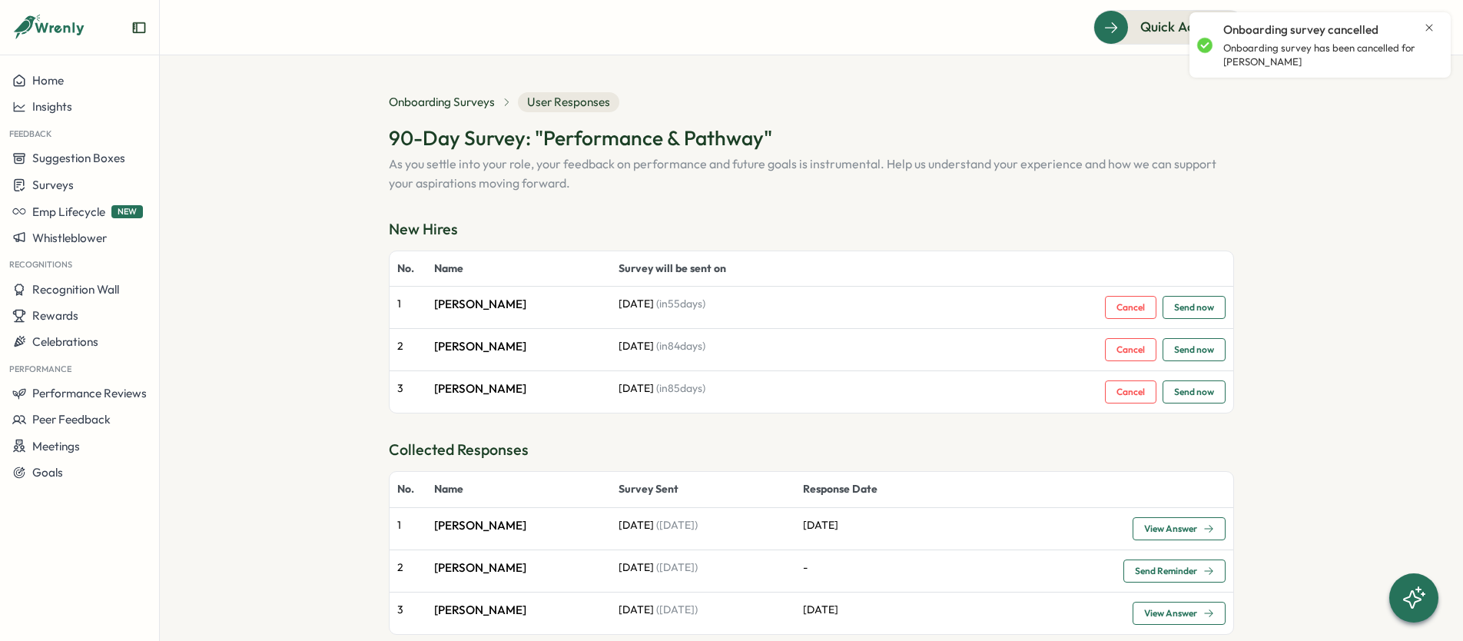
click at [1128, 397] on span "Cancel" at bounding box center [1131, 392] width 28 height 22
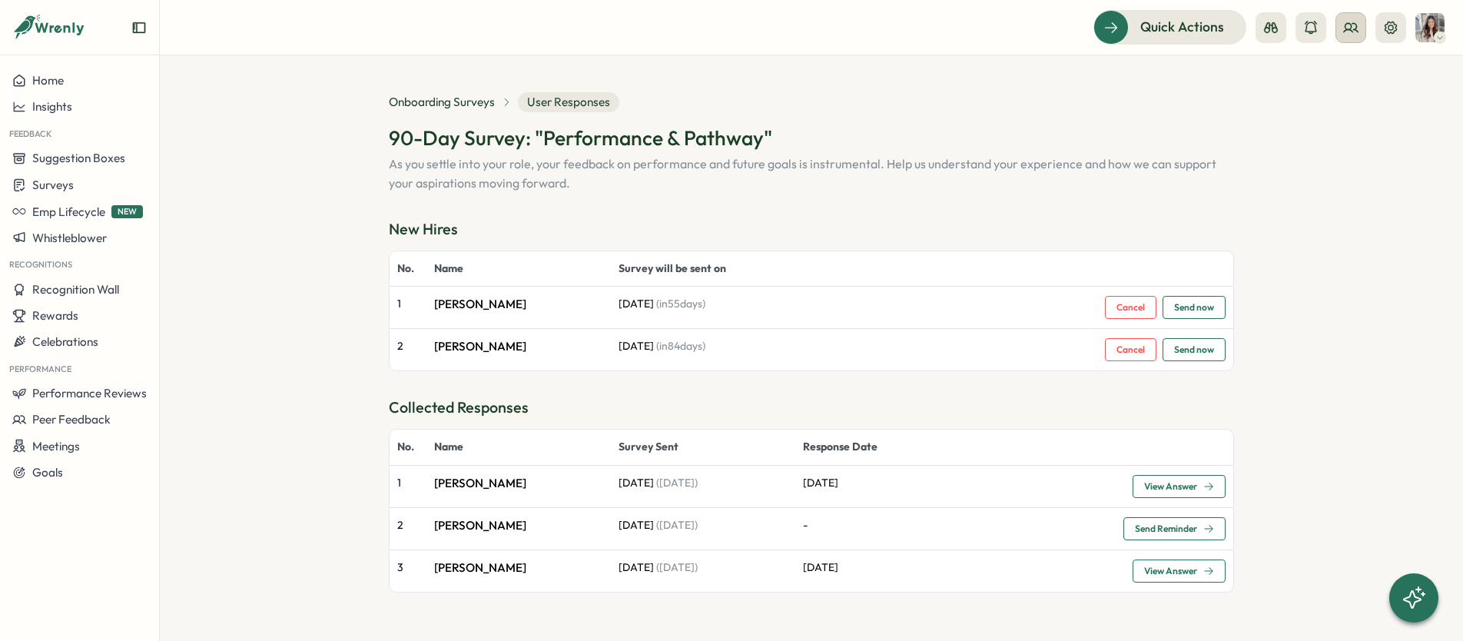
click at [1361, 30] on button at bounding box center [1351, 27] width 31 height 31
click at [1327, 68] on div "Org Members" at bounding box center [1352, 76] width 97 height 17
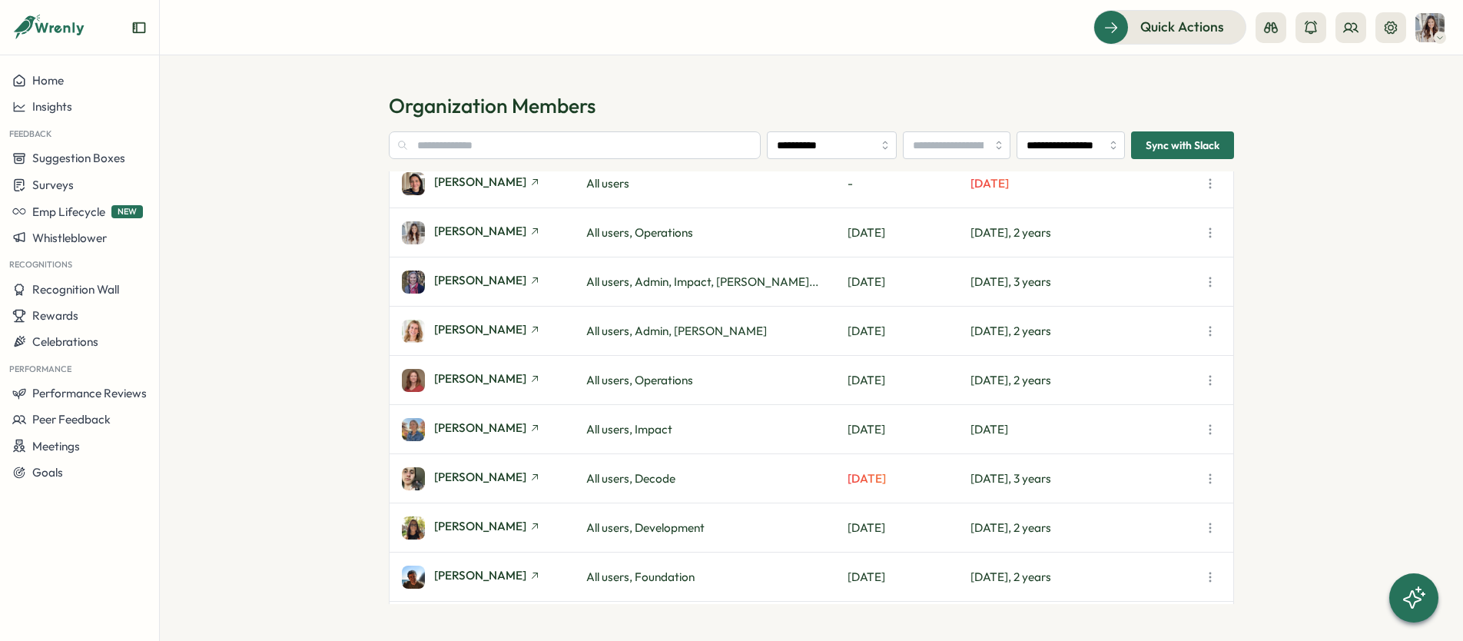
scroll to position [593, 0]
click at [1207, 380] on icon "button" at bounding box center [1210, 378] width 15 height 15
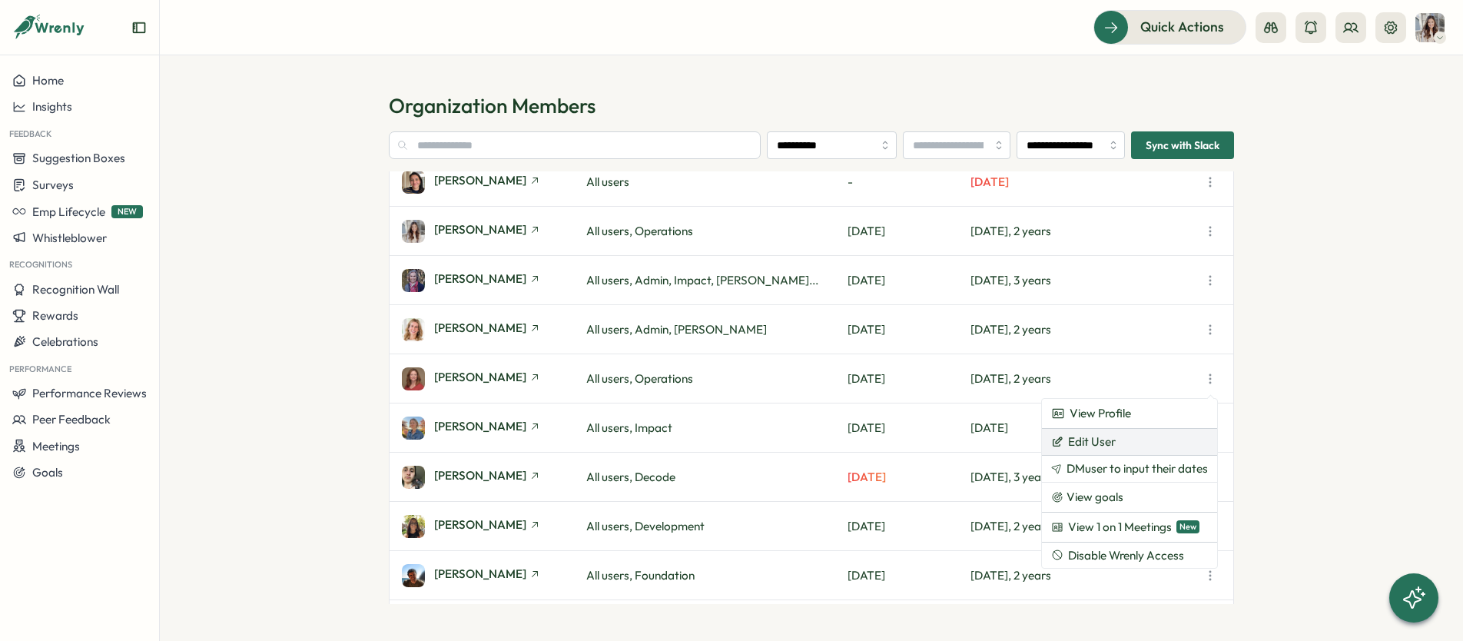
click at [1139, 443] on button "Edit User" at bounding box center [1129, 442] width 175 height 26
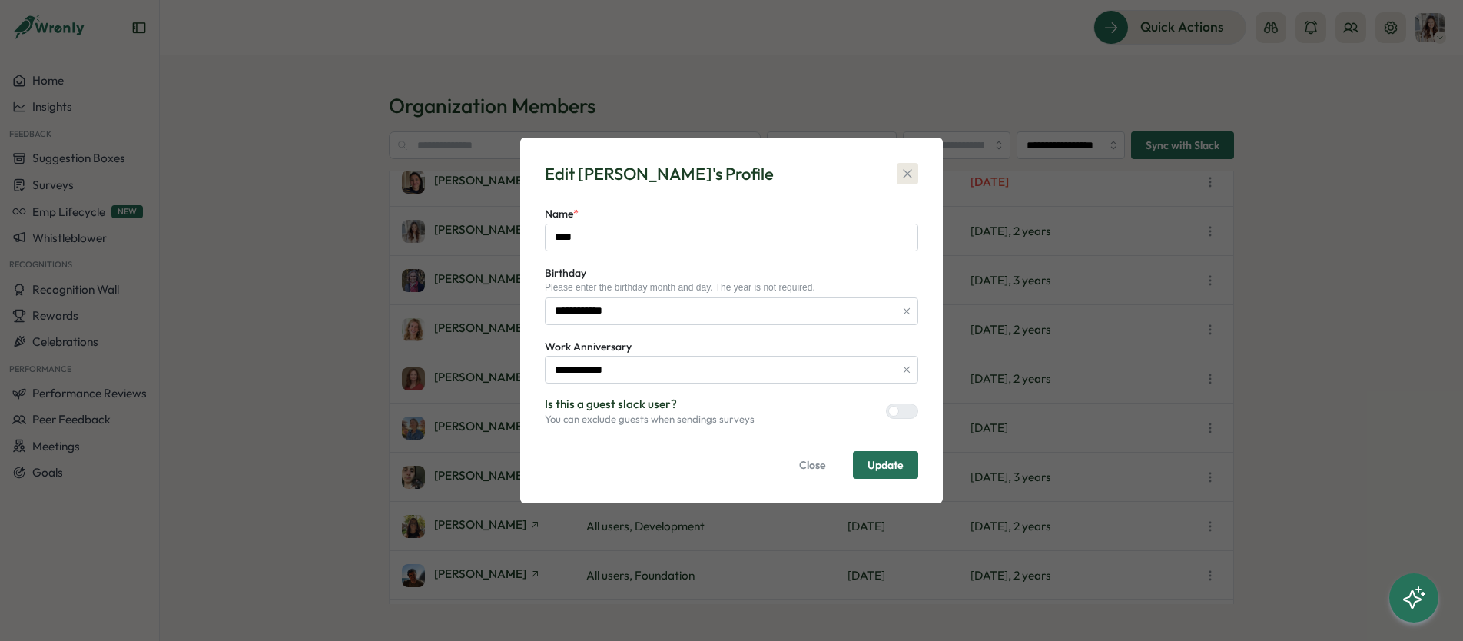
click at [913, 174] on icon "button" at bounding box center [907, 173] width 15 height 15
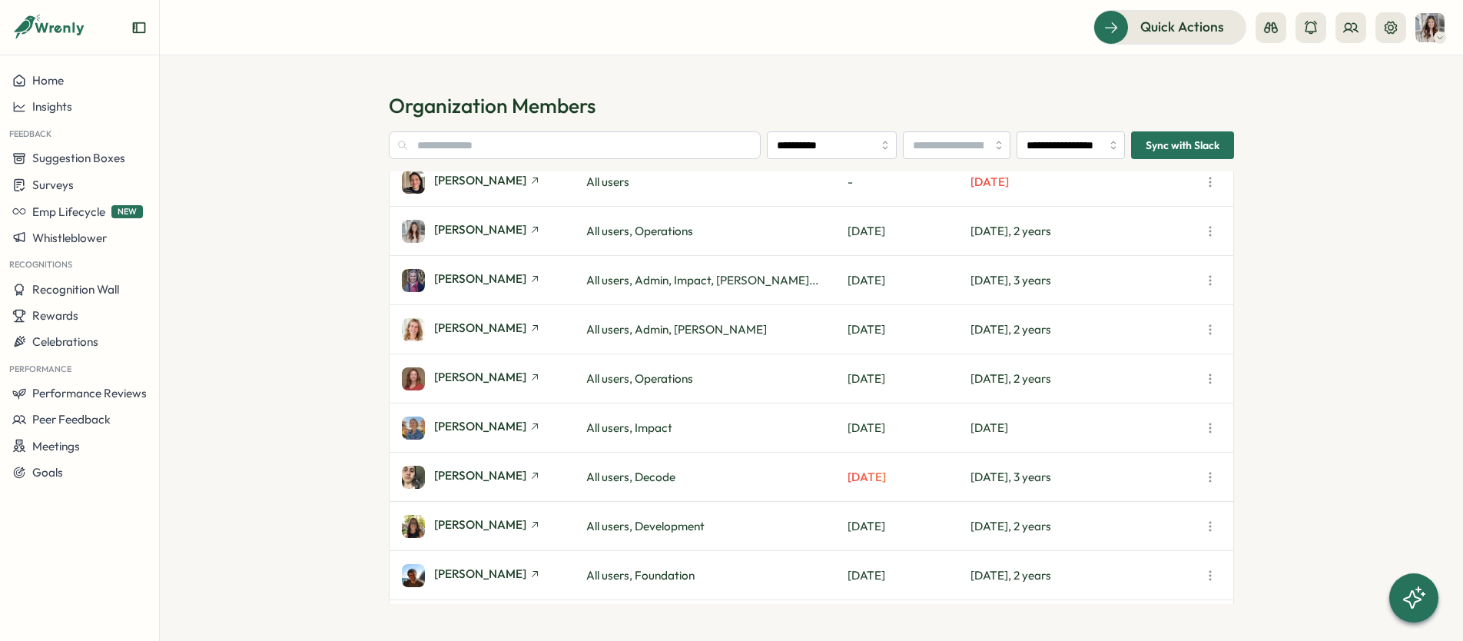
click at [1206, 380] on icon "button" at bounding box center [1210, 378] width 15 height 15
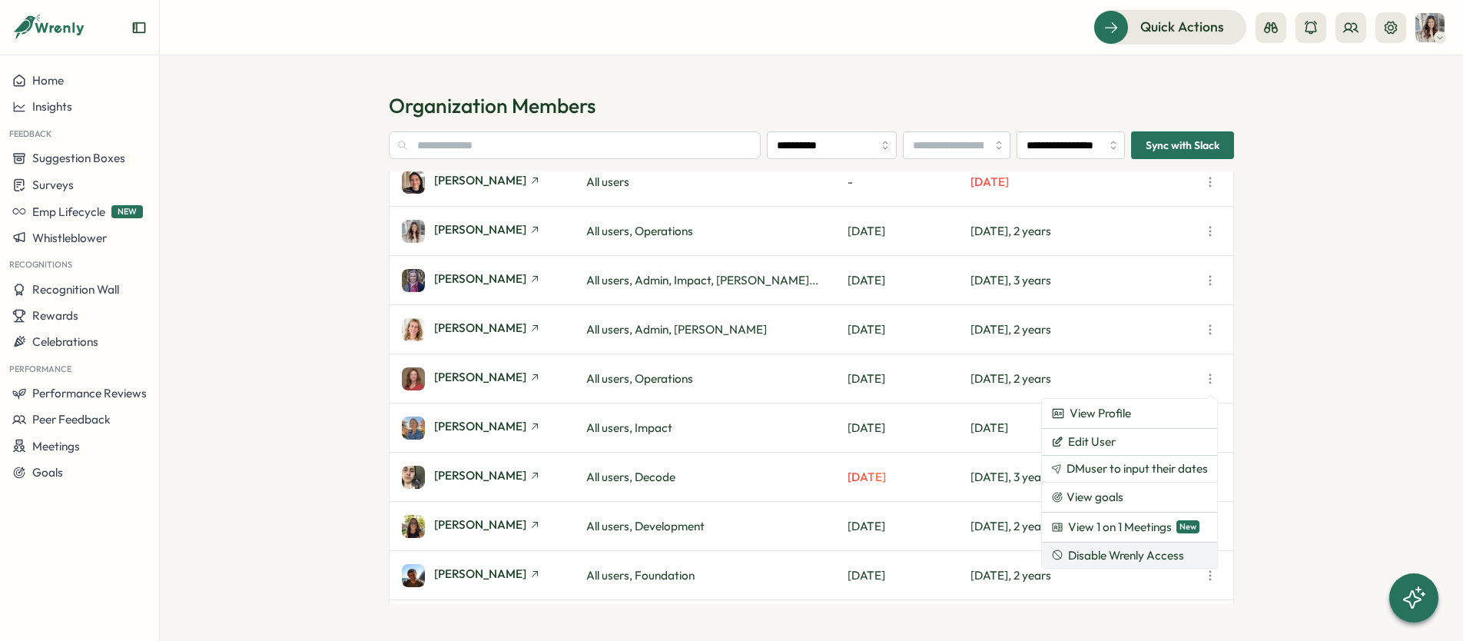
click at [1181, 557] on span "Disable Wrenly Access" at bounding box center [1126, 556] width 116 height 14
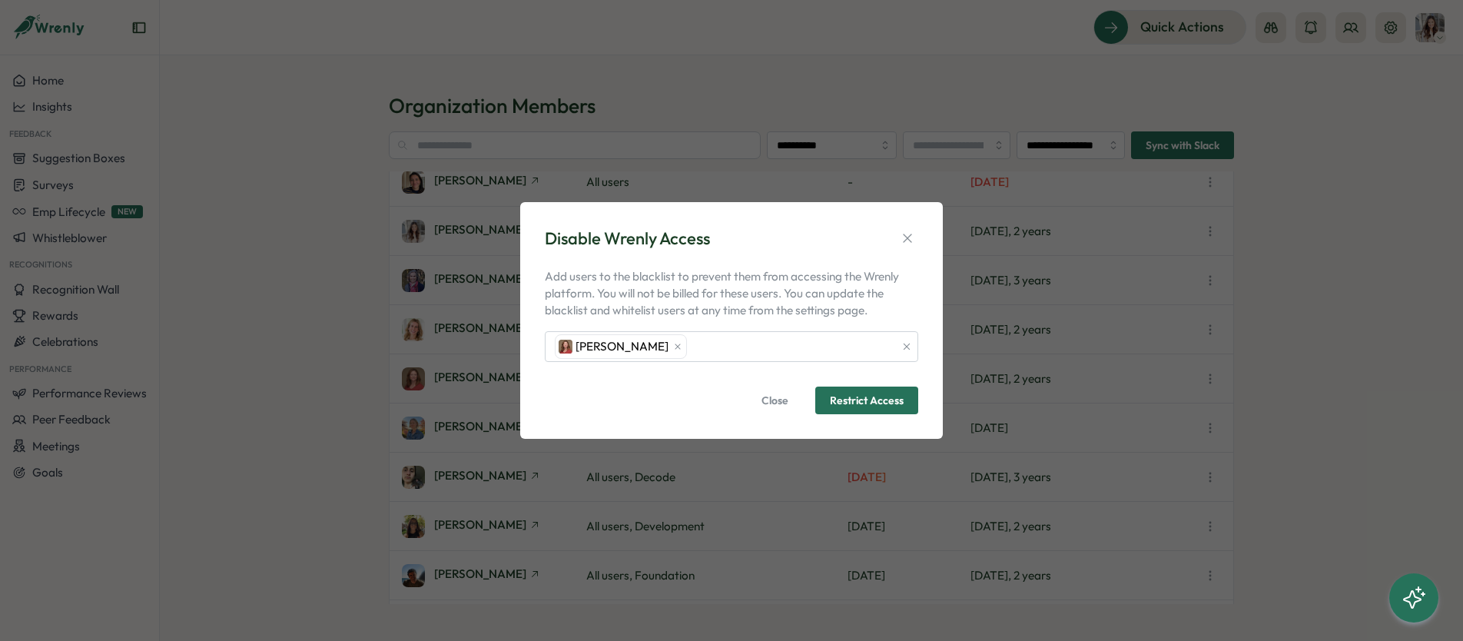
click at [854, 408] on span "Restrict Access" at bounding box center [867, 400] width 74 height 26
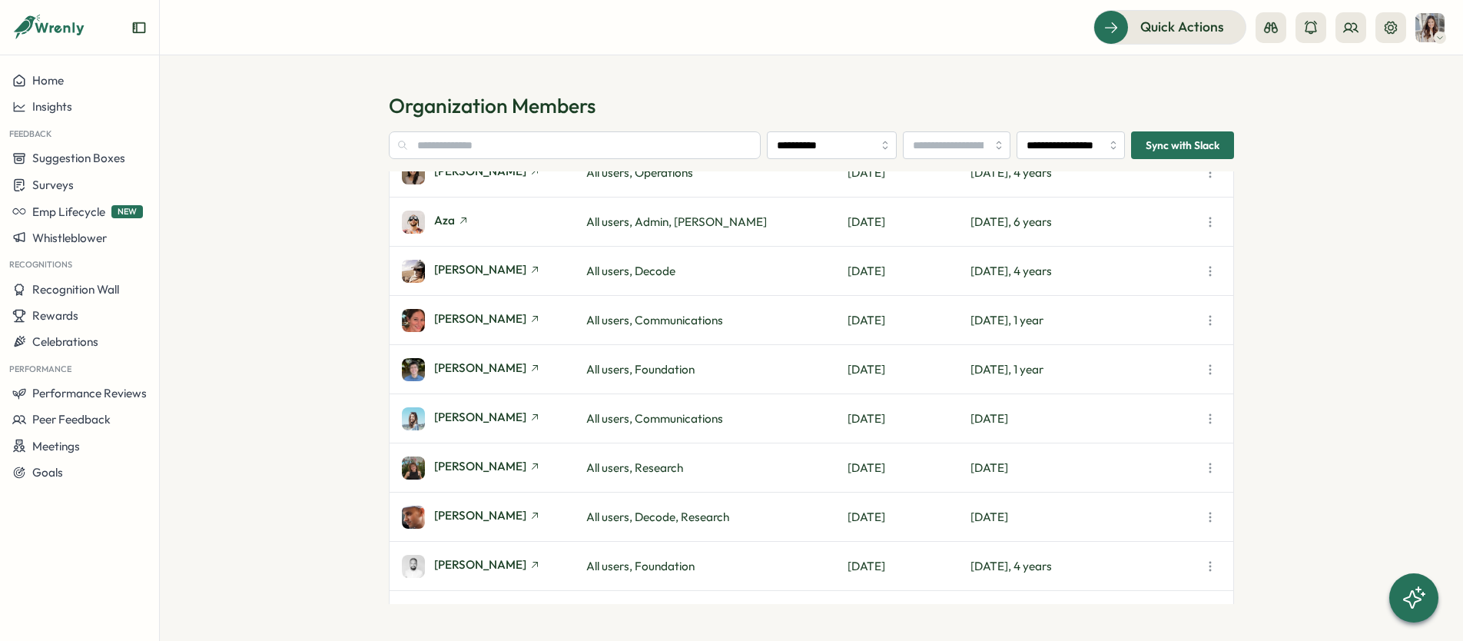
scroll to position [0, 0]
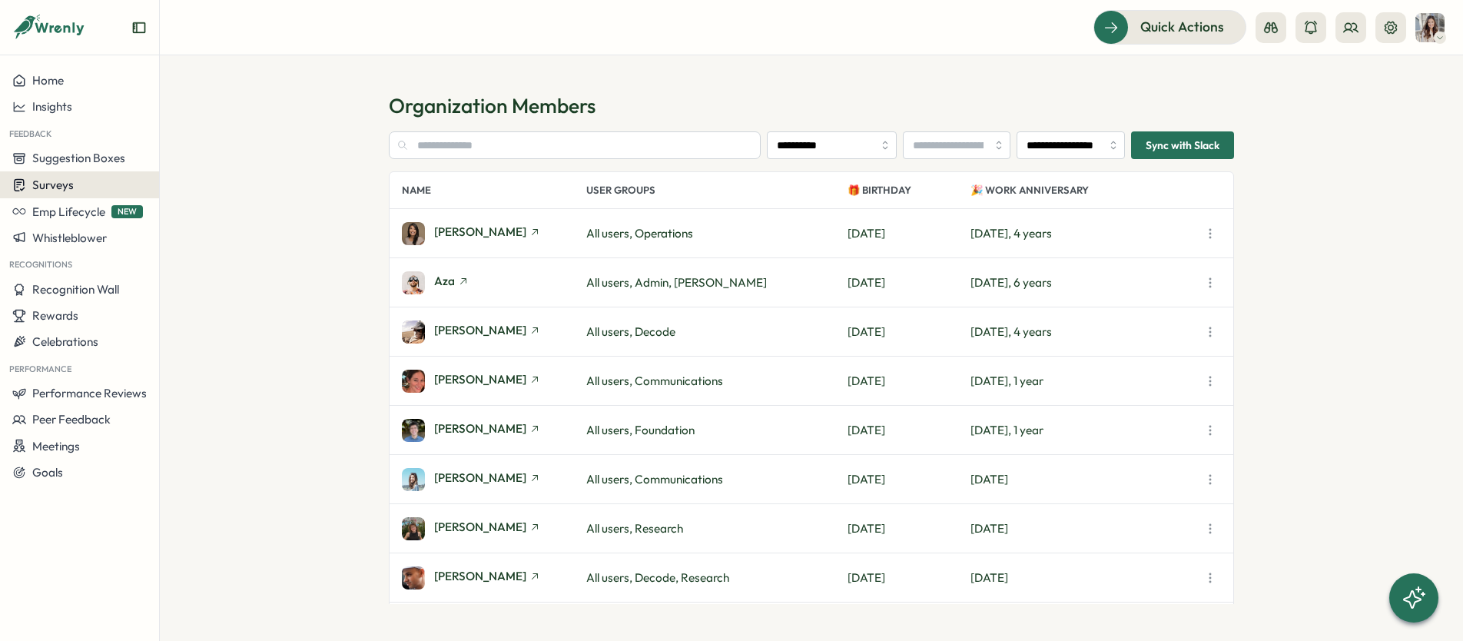
click at [80, 182] on div "Surveys" at bounding box center [79, 185] width 135 height 15
click at [251, 191] on div "Onboarding Surveys" at bounding box center [220, 185] width 115 height 17
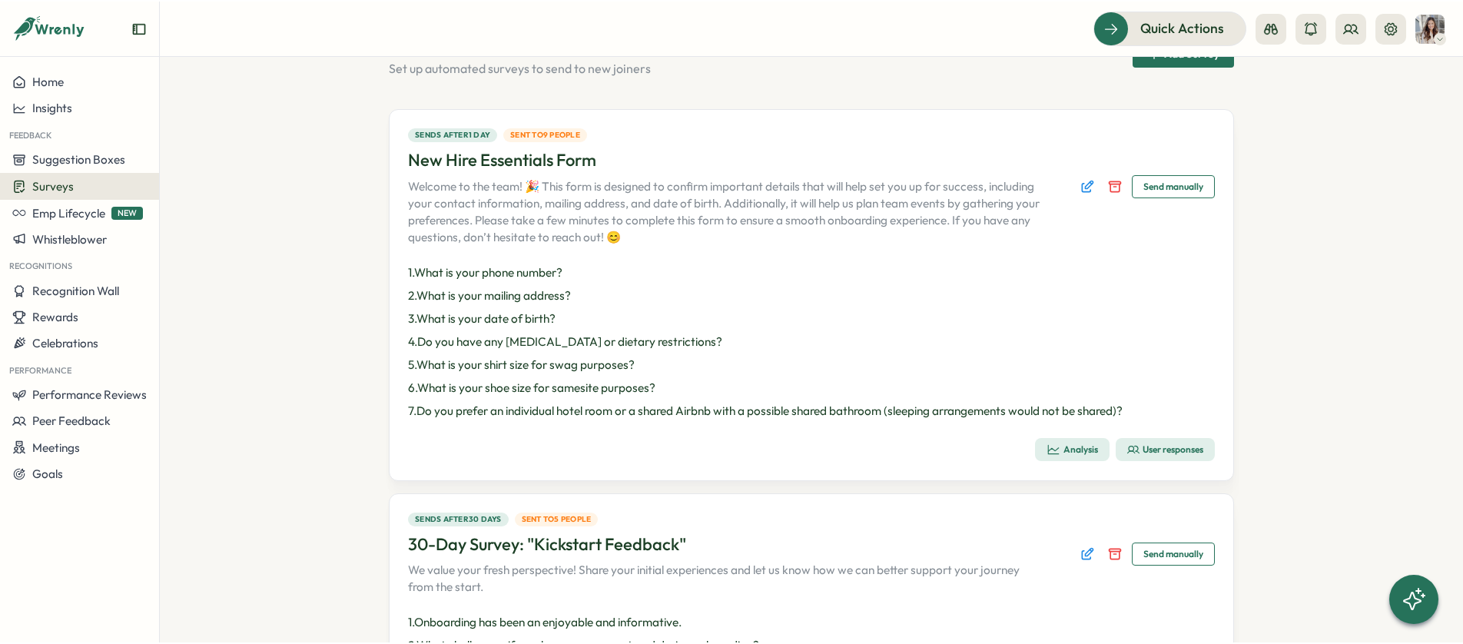
scroll to position [64, 0]
click at [1128, 445] on icon "button" at bounding box center [1134, 449] width 12 height 12
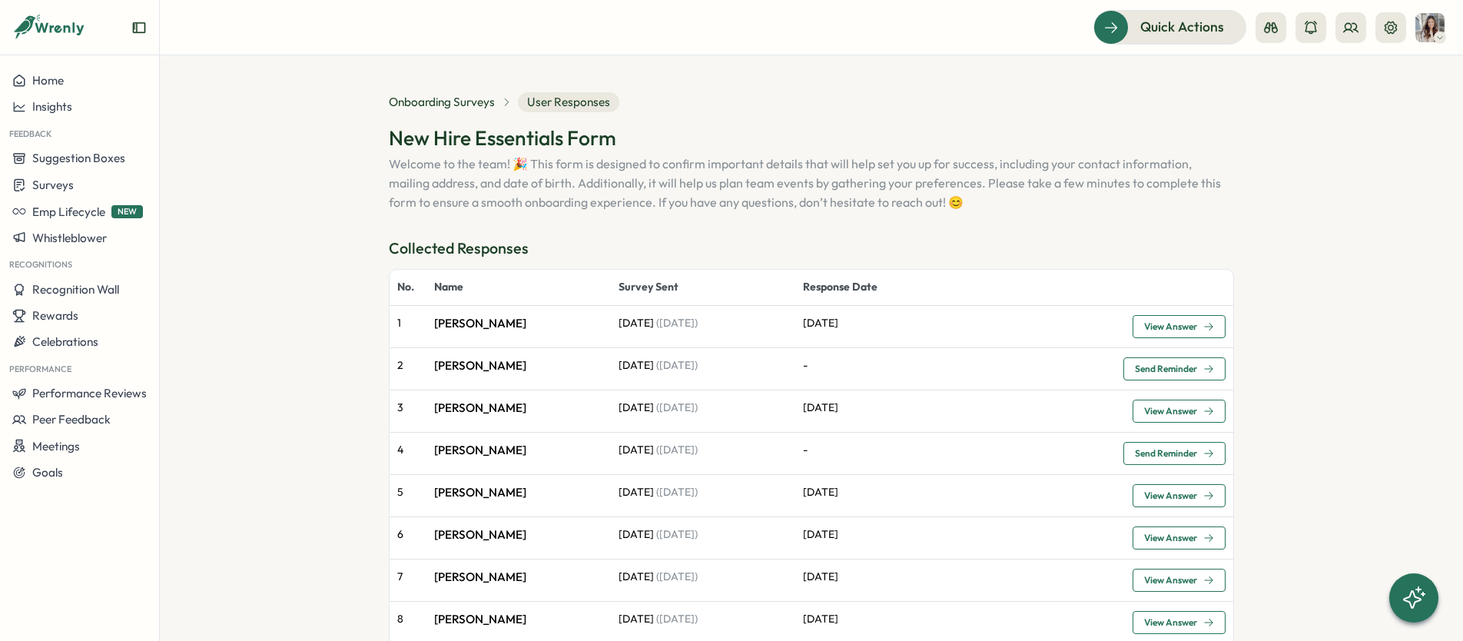
click at [1173, 323] on span "View Answer" at bounding box center [1170, 326] width 53 height 9
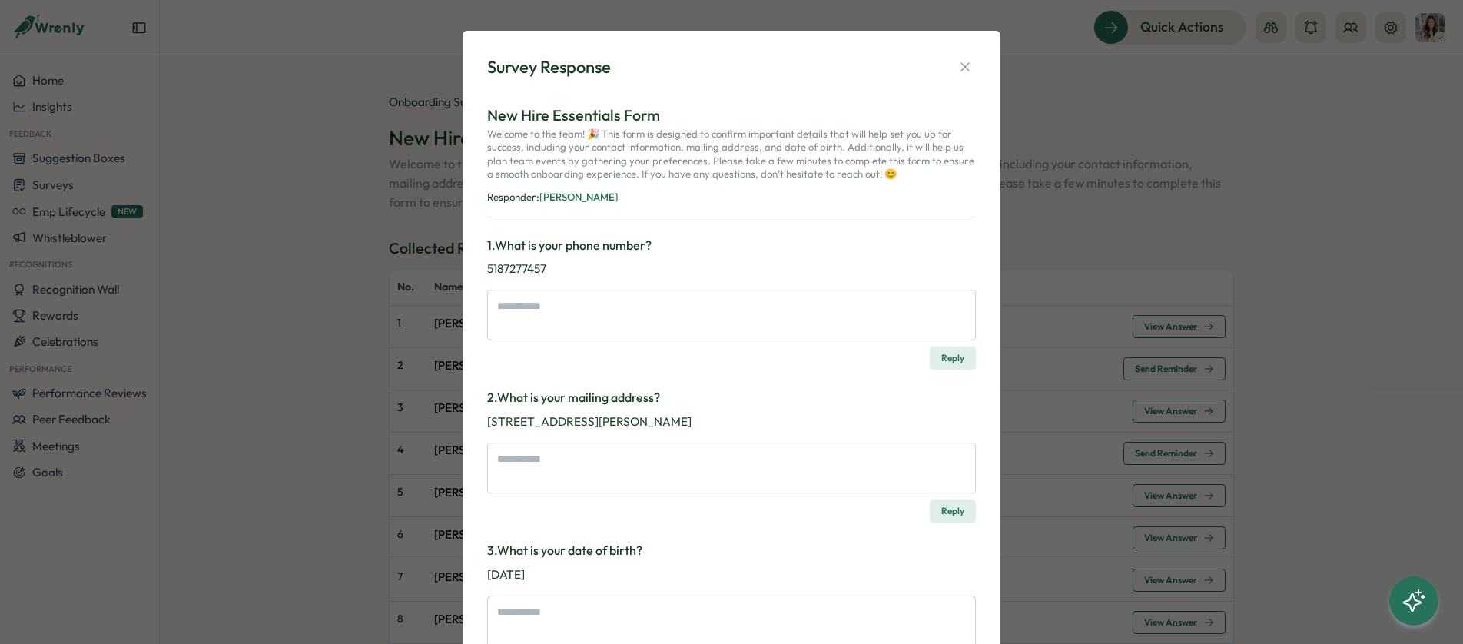
type textarea "*"
drag, startPoint x: 543, startPoint y: 268, endPoint x: 484, endPoint y: 271, distance: 59.3
click at [487, 271] on p "5187277457" at bounding box center [731, 269] width 489 height 17
copy p "5187277457"
drag, startPoint x: 743, startPoint y: 423, endPoint x: 480, endPoint y: 422, distance: 263.6
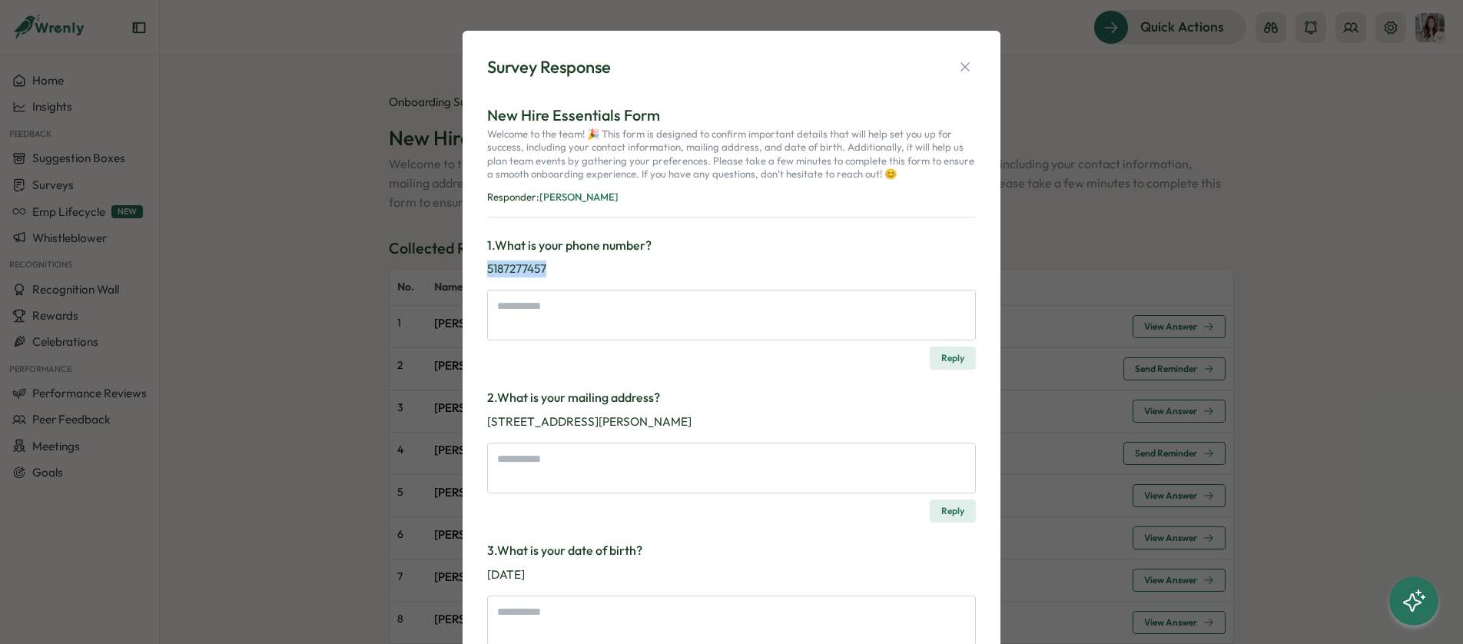
copy p "[STREET_ADDRESS][PERSON_NAME]"
click at [961, 68] on icon "button" at bounding box center [965, 67] width 8 height 8
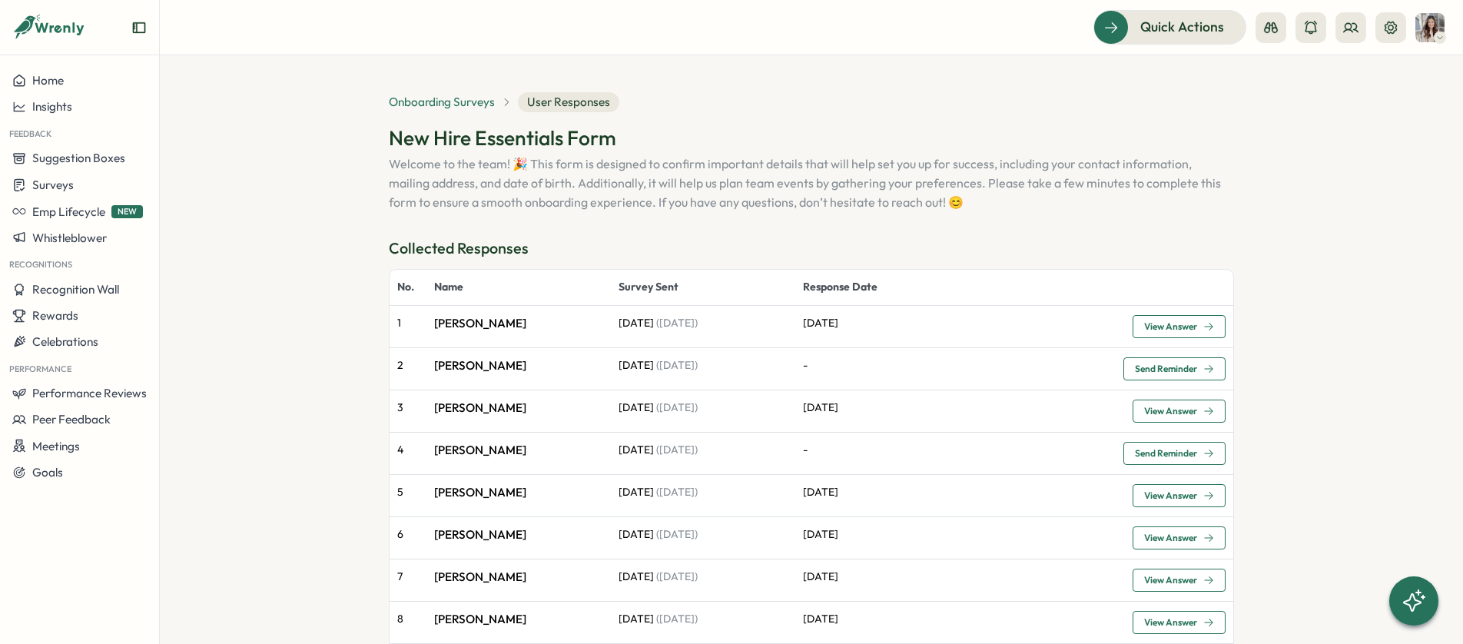
click at [460, 101] on span "Onboarding Surveys" at bounding box center [442, 102] width 106 height 17
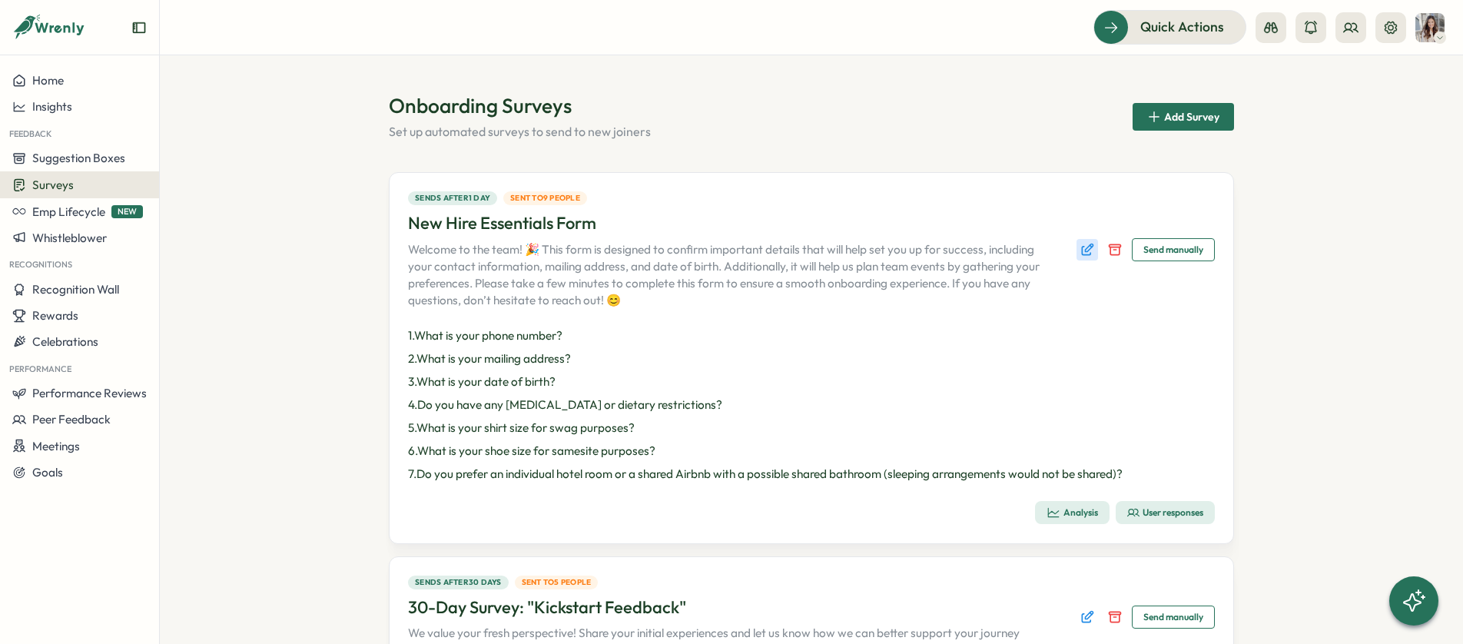
click at [1086, 251] on icon "Edit survey" at bounding box center [1090, 248] width 8 height 8
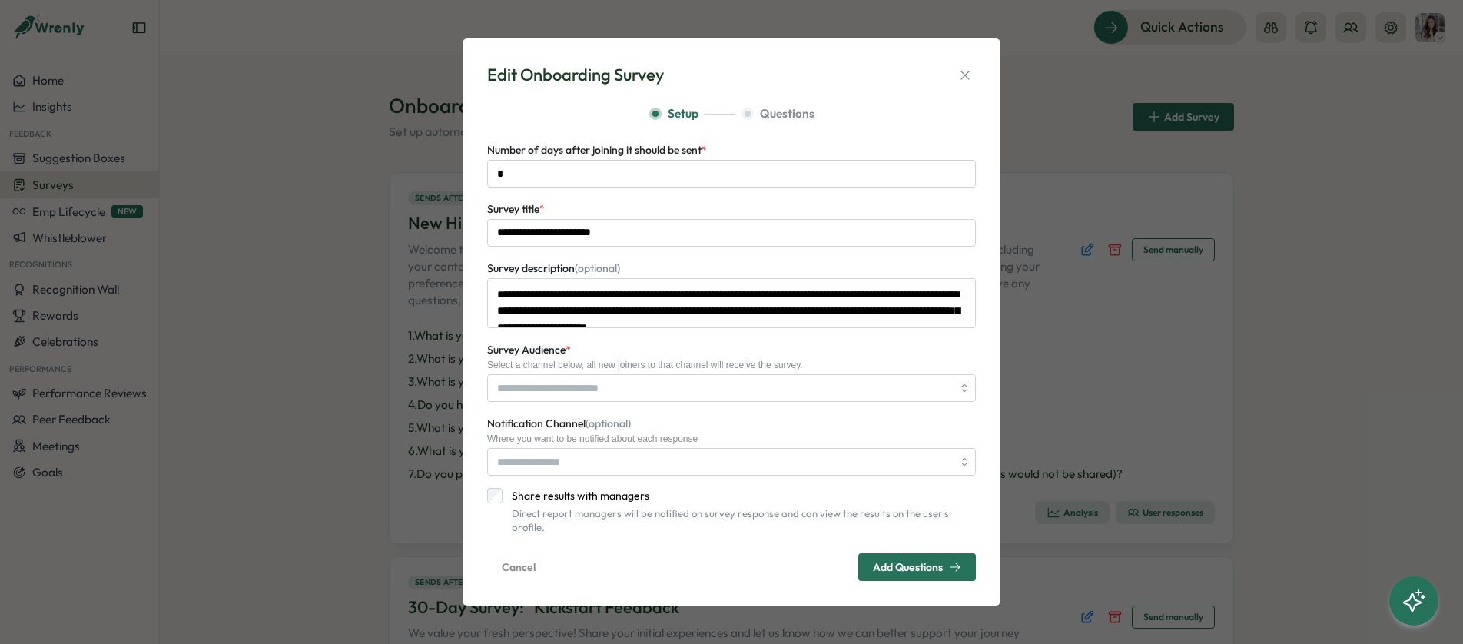
type input "**********"
click at [864, 323] on textarea "**********" at bounding box center [731, 302] width 489 height 50
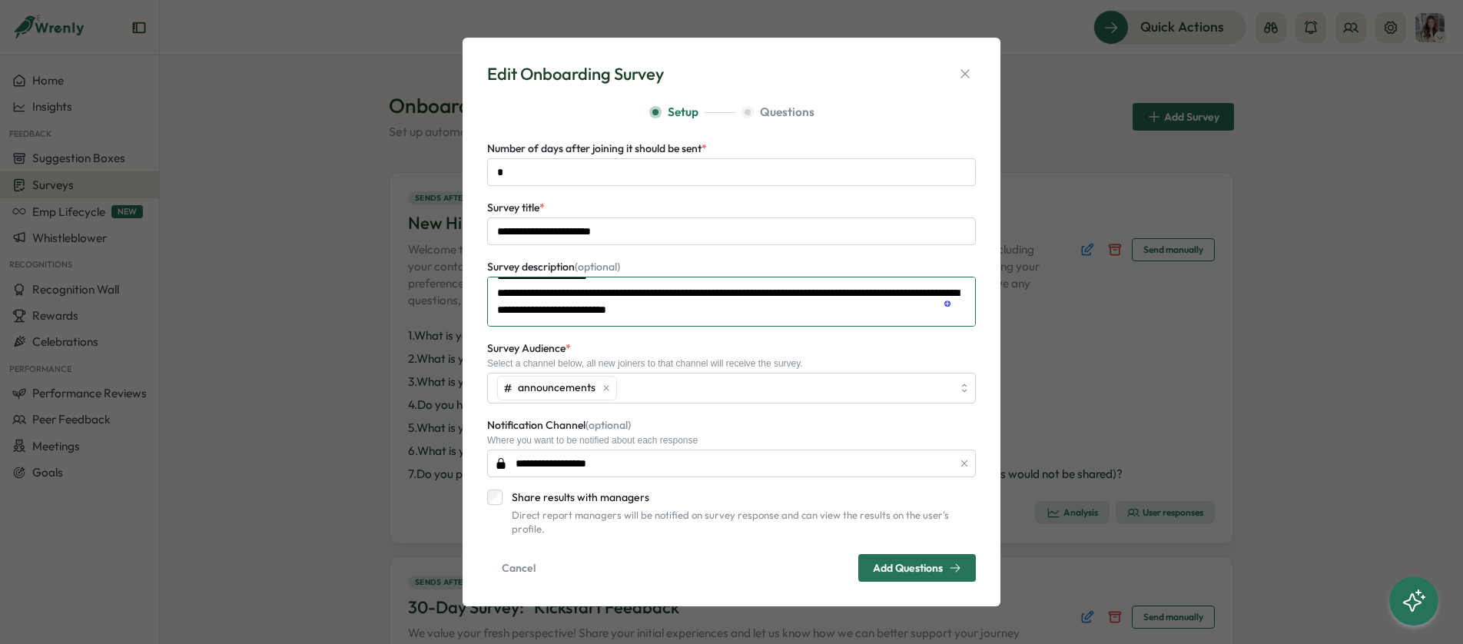
scroll to position [50, 0]
click at [944, 312] on div "1" at bounding box center [943, 310] width 17 height 17
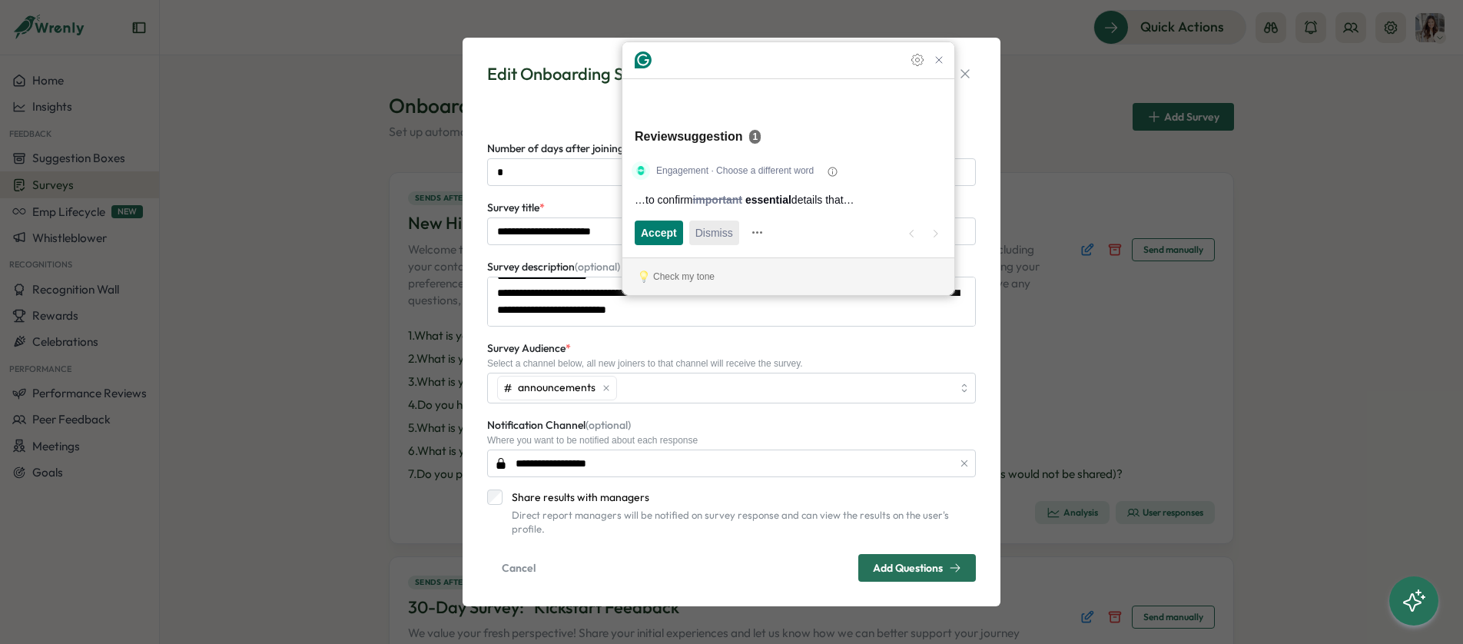
click at [726, 234] on span "Dismiss" at bounding box center [715, 232] width 38 height 16
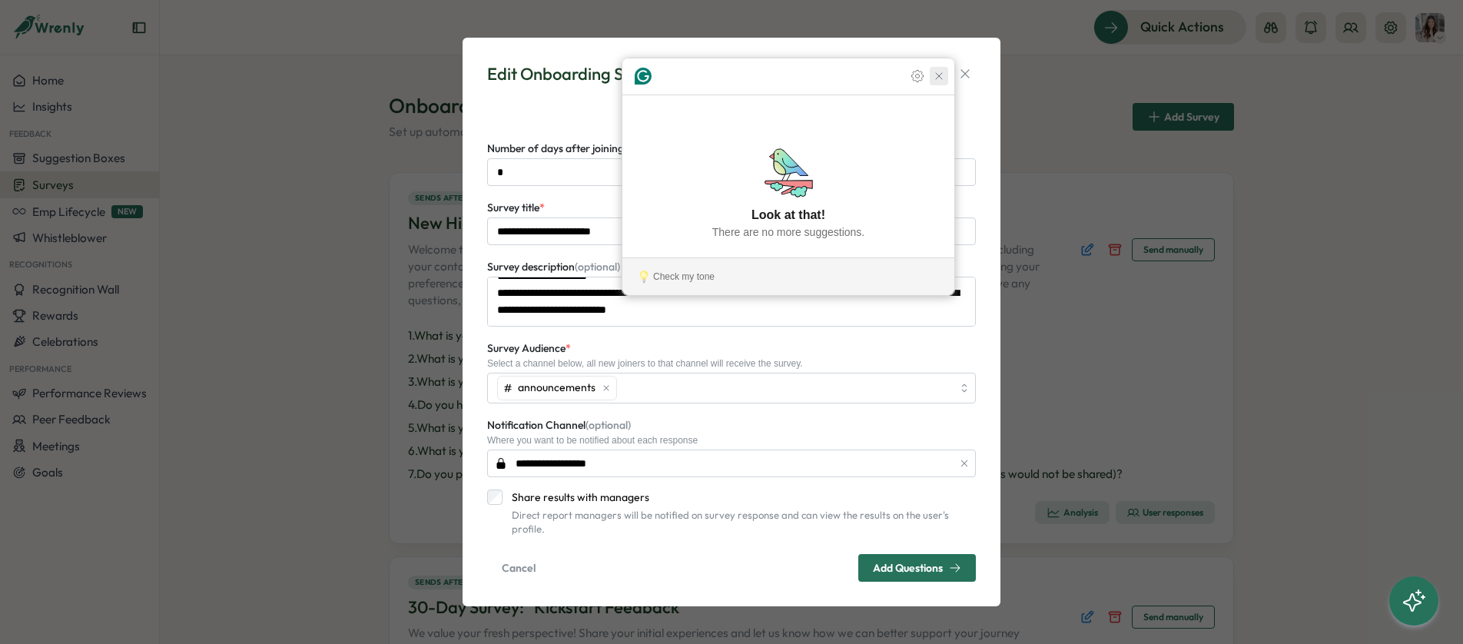
drag, startPoint x: 948, startPoint y: 110, endPoint x: 879, endPoint y: 529, distance: 424.4
click at [947, 85] on icon "Close Grammarly Assistant" at bounding box center [939, 76] width 18 height 18
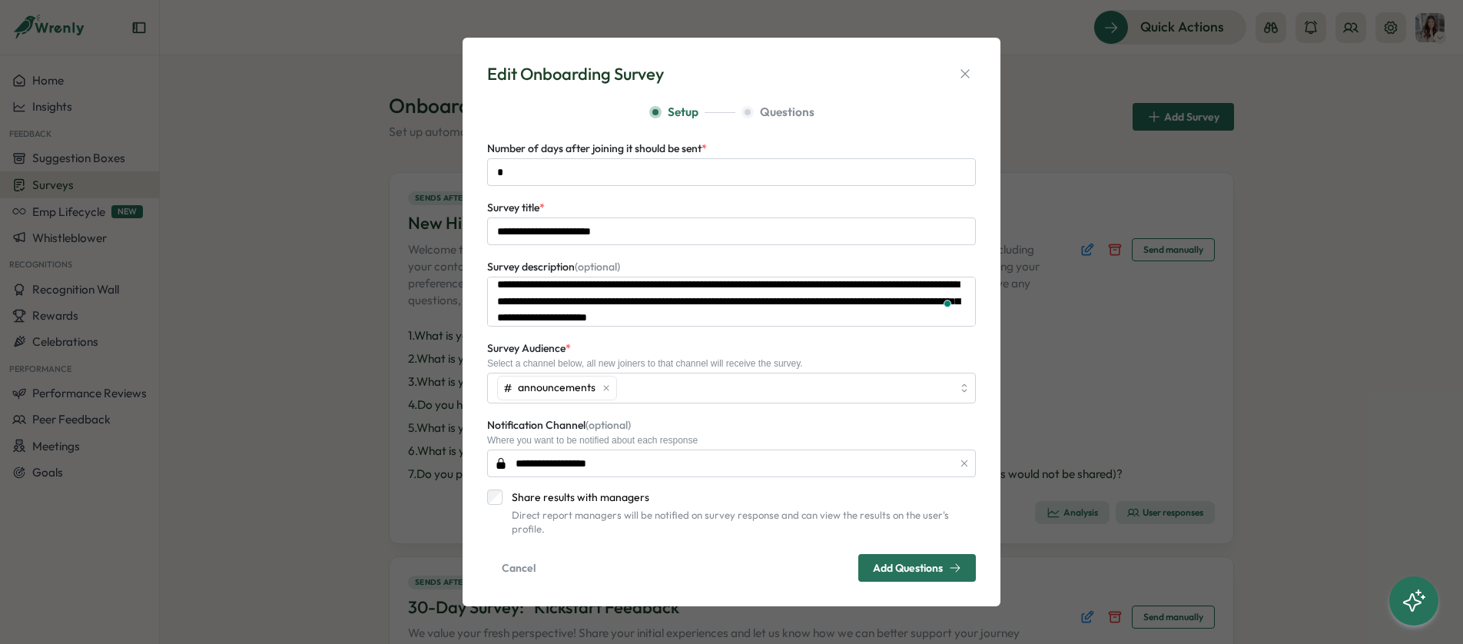
click at [880, 563] on span "Add Questions" at bounding box center [908, 568] width 70 height 11
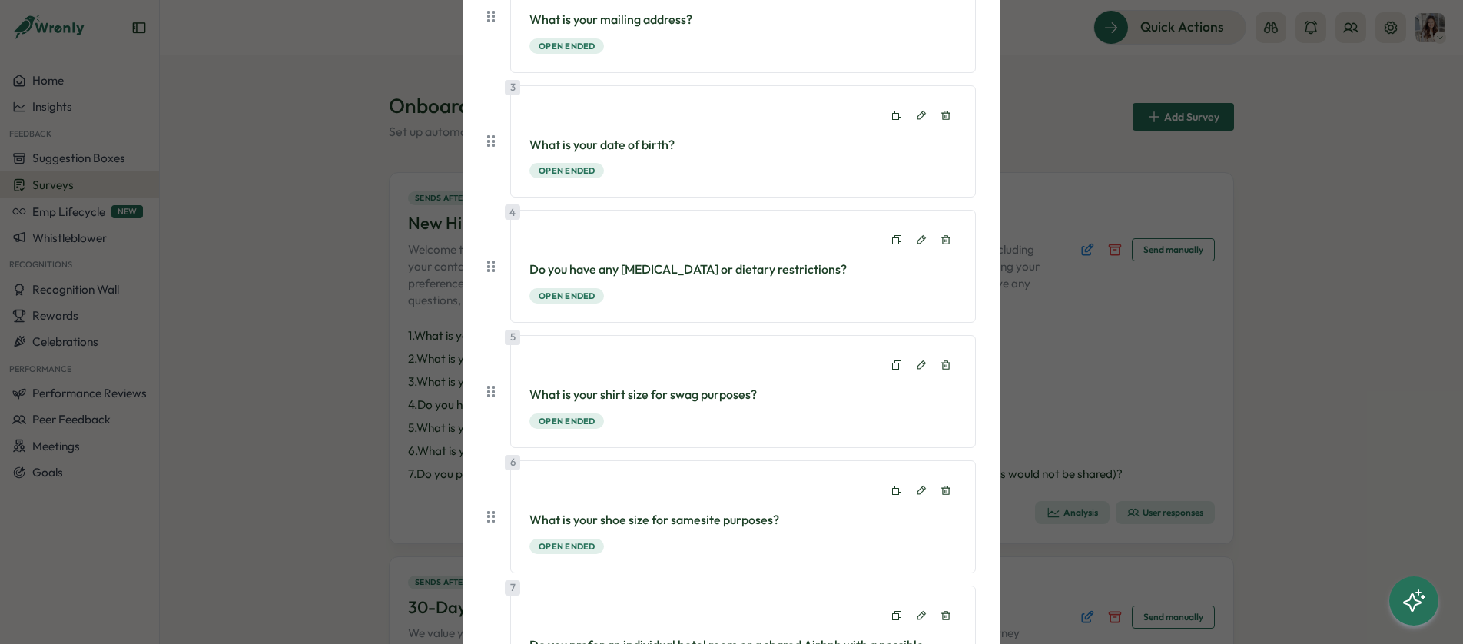
scroll to position [566, 0]
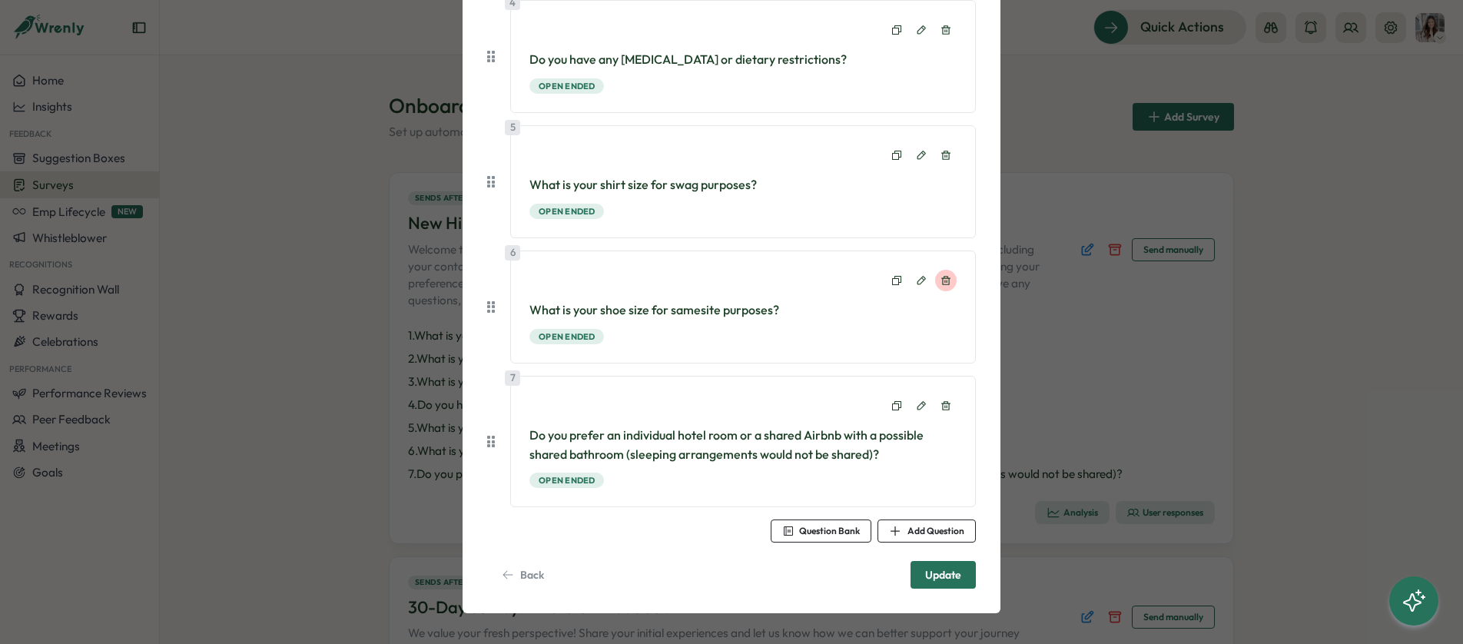
click at [945, 282] on icon at bounding box center [946, 280] width 9 height 9
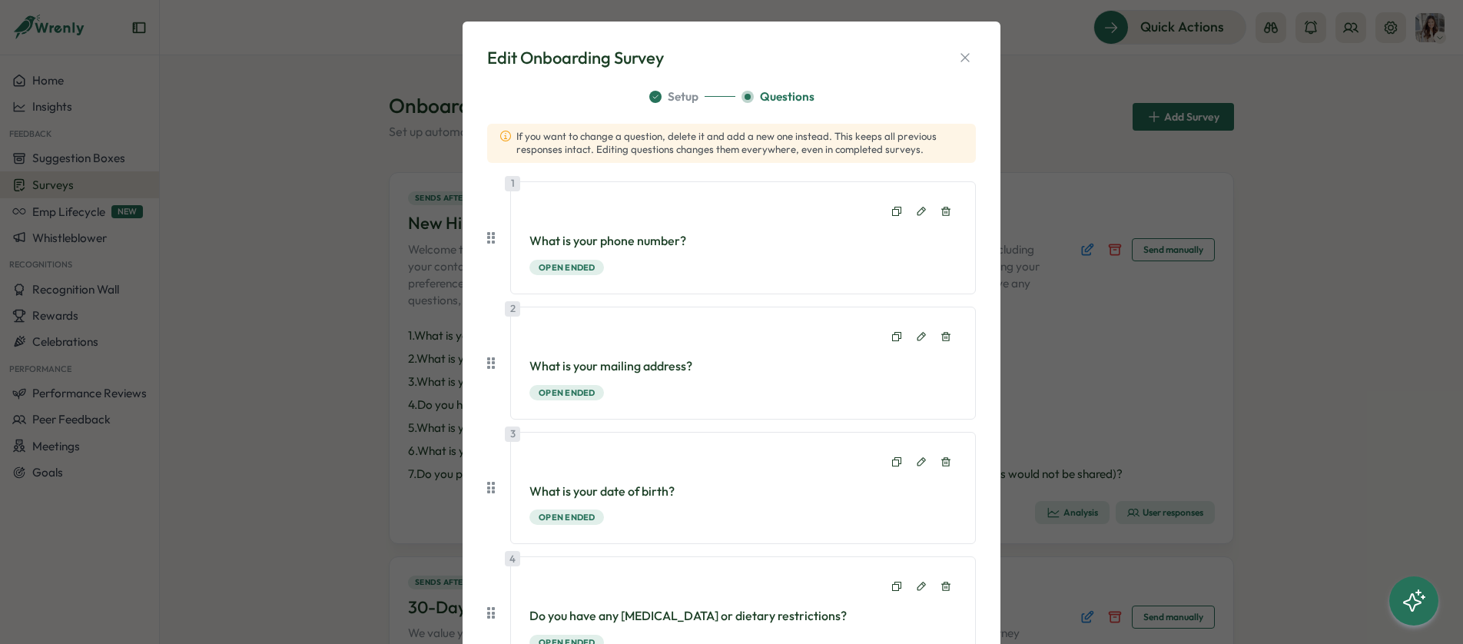
scroll to position [441, 0]
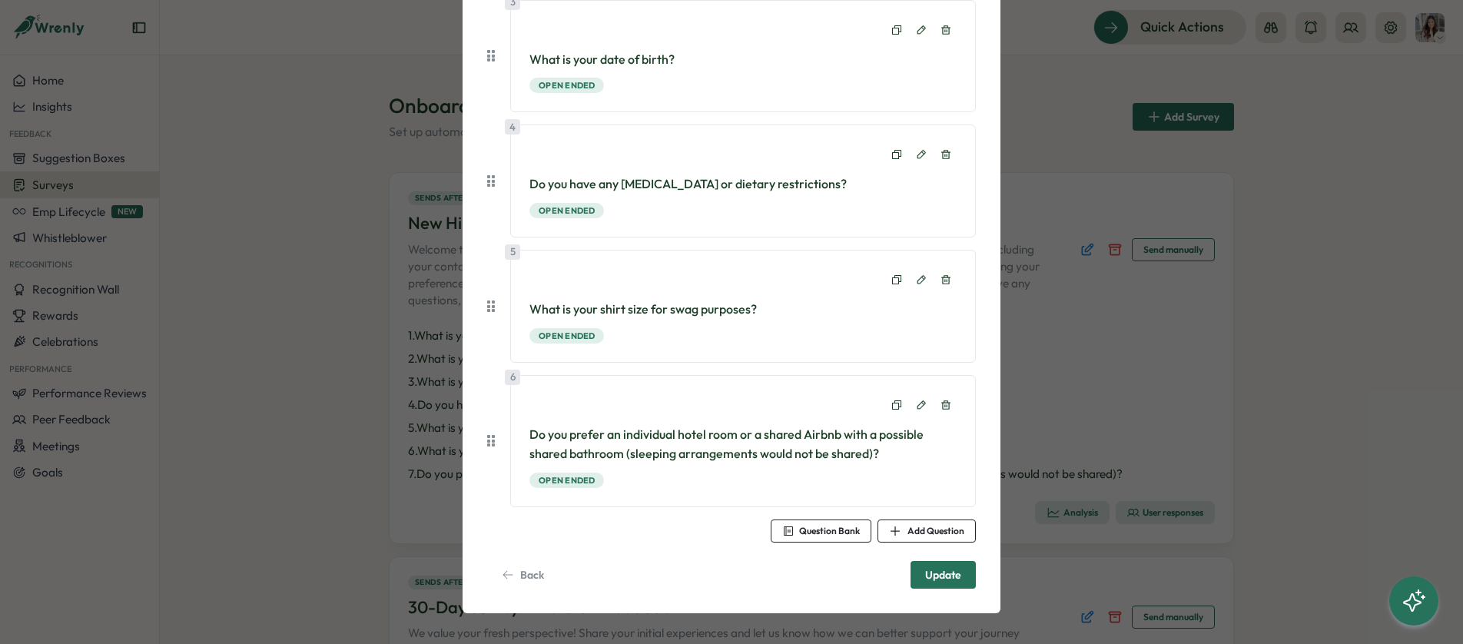
click at [828, 531] on span "Question Bank" at bounding box center [829, 530] width 61 height 9
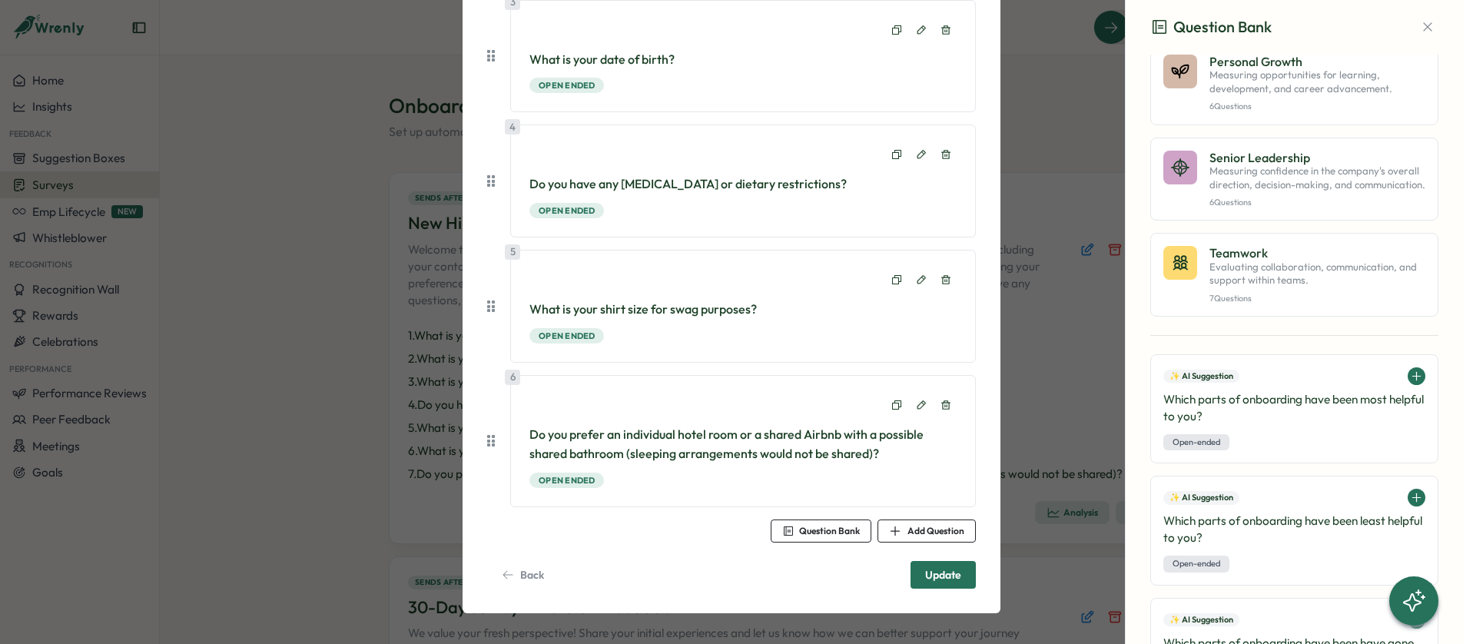
scroll to position [1662, 0]
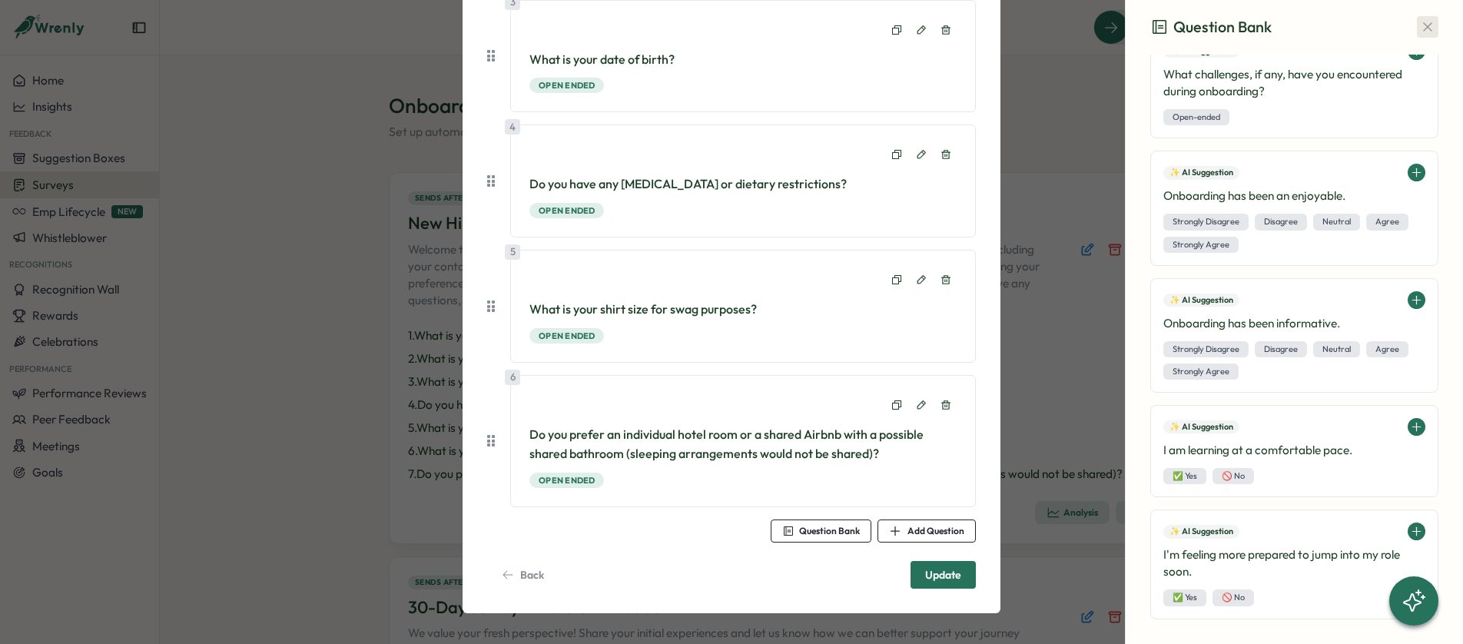
click at [1425, 25] on icon "button" at bounding box center [1427, 26] width 15 height 15
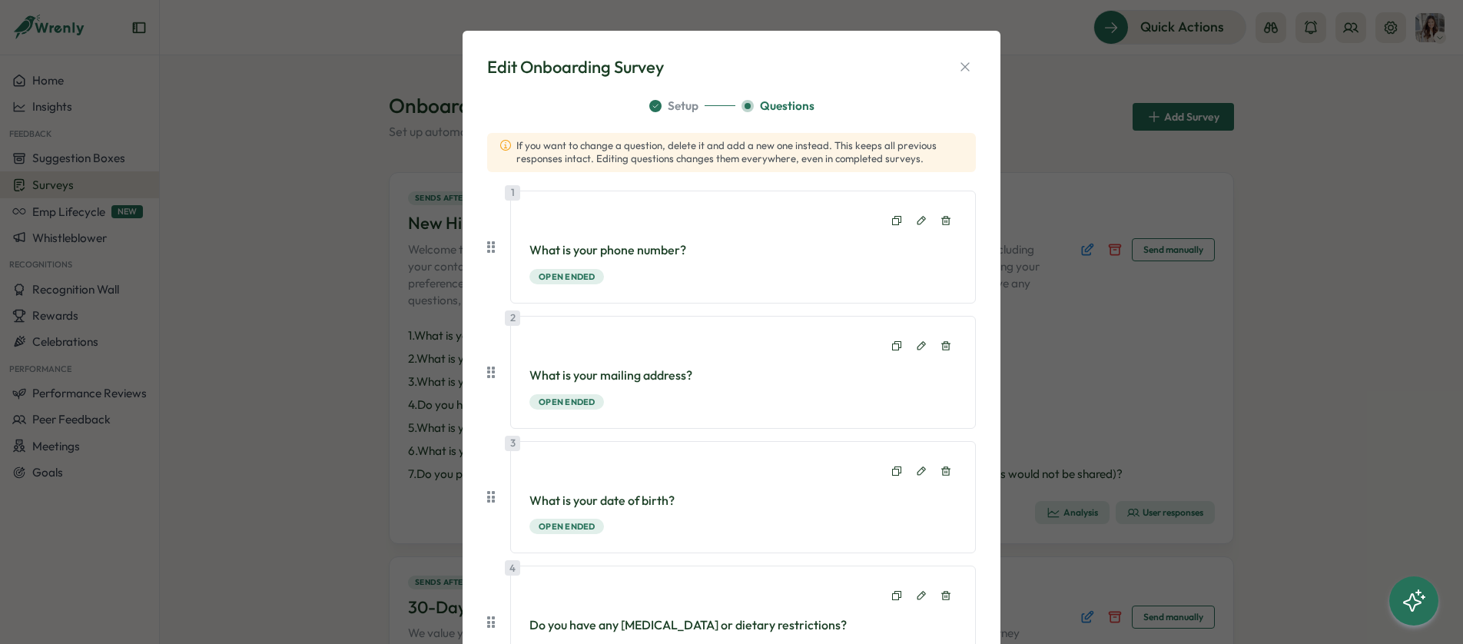
scroll to position [441, 0]
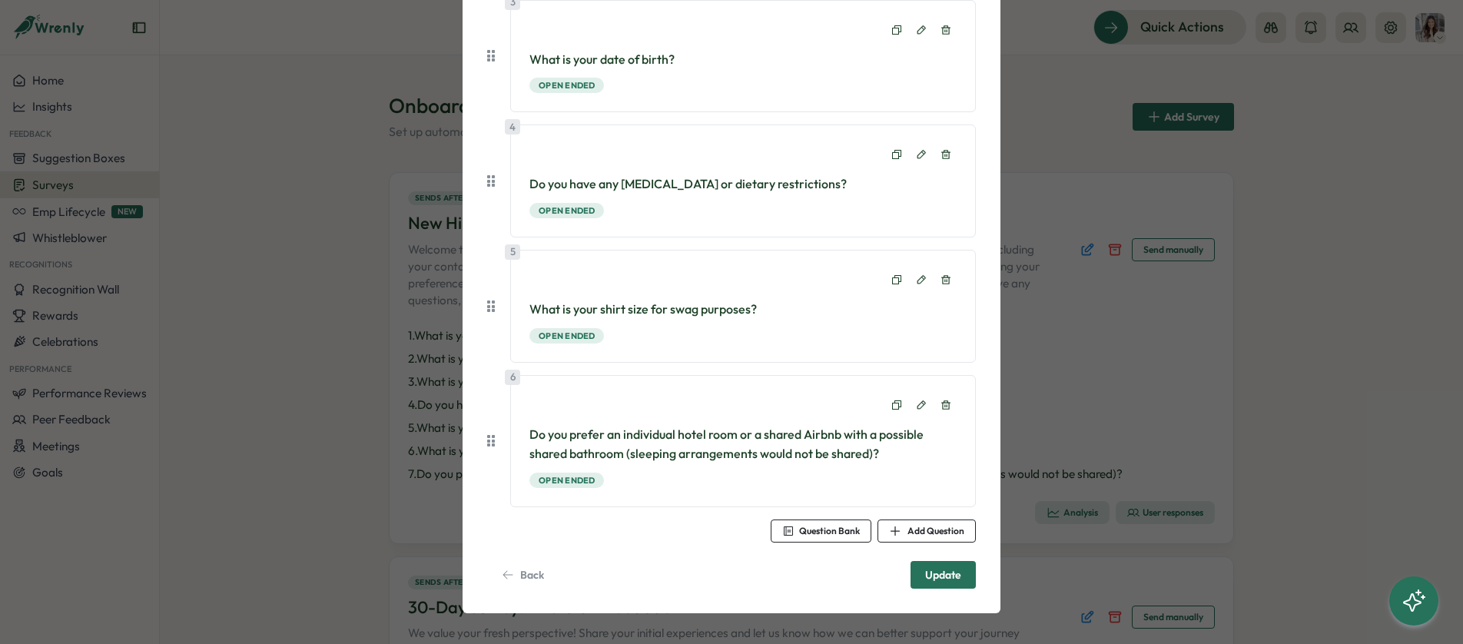
click at [928, 583] on span "Update" at bounding box center [943, 575] width 36 height 26
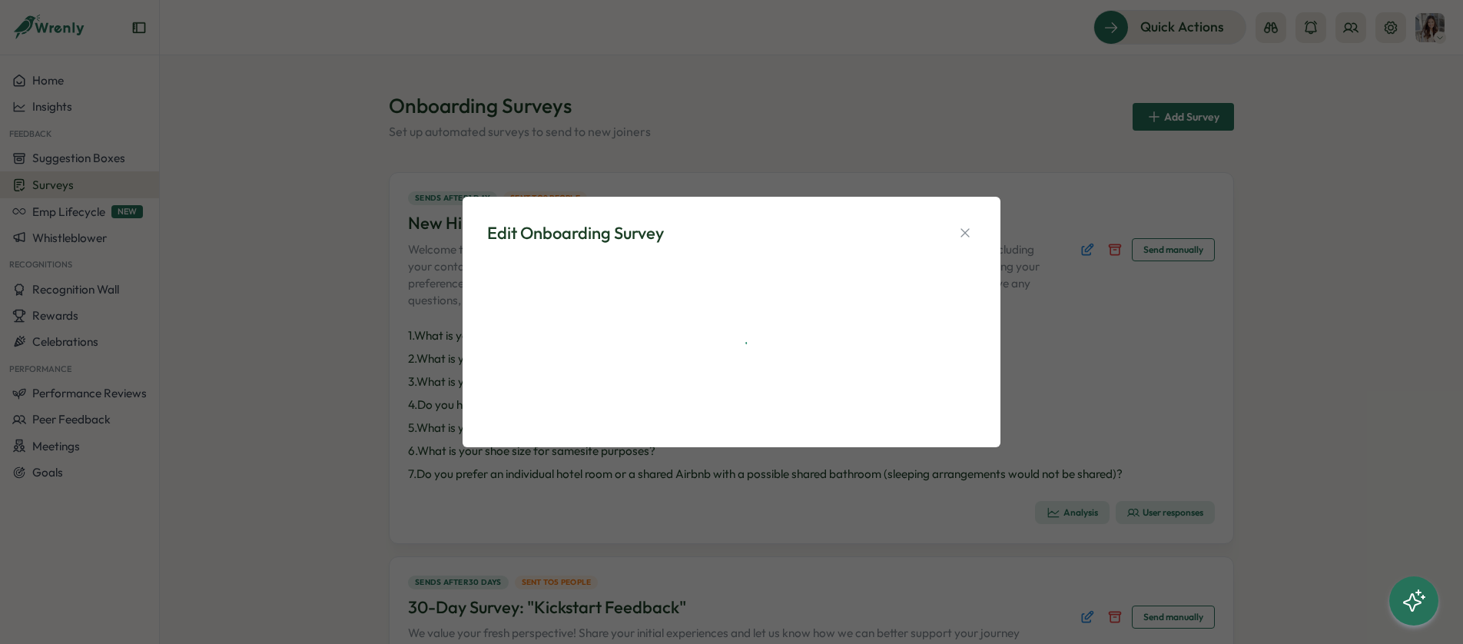
scroll to position [0, 0]
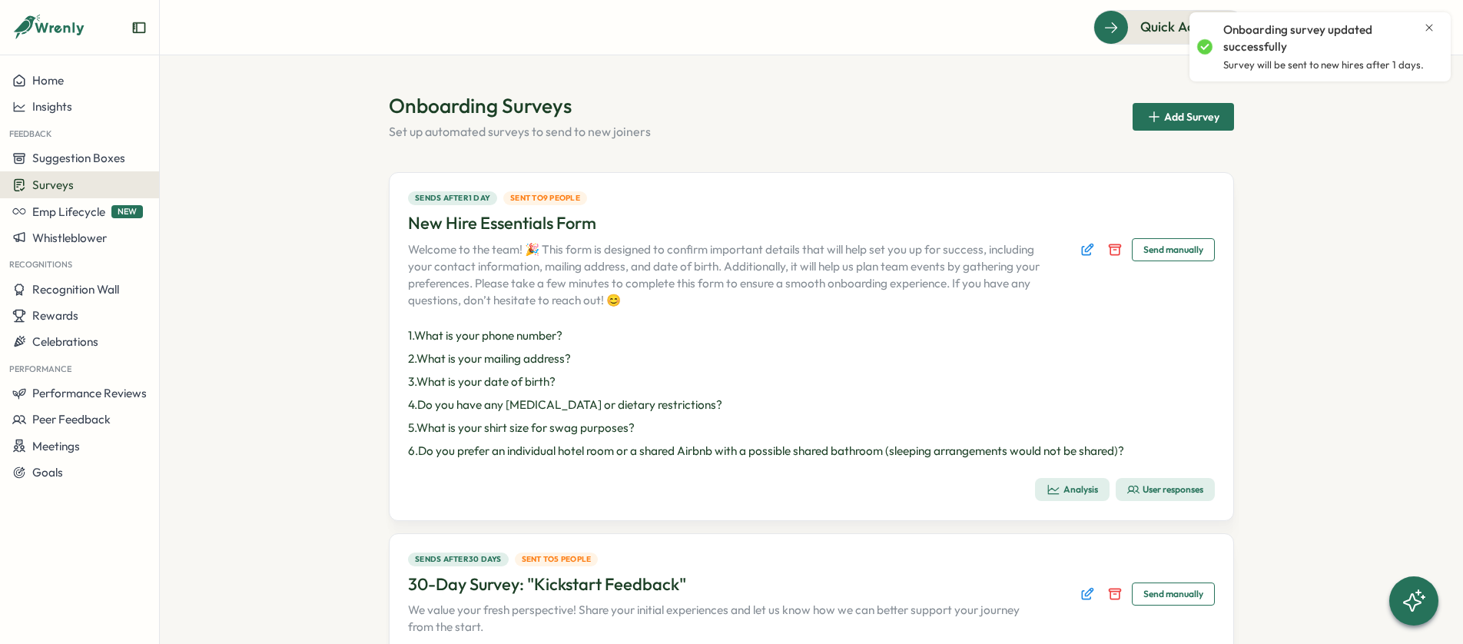
click at [1167, 487] on div "User responses" at bounding box center [1166, 489] width 76 height 12
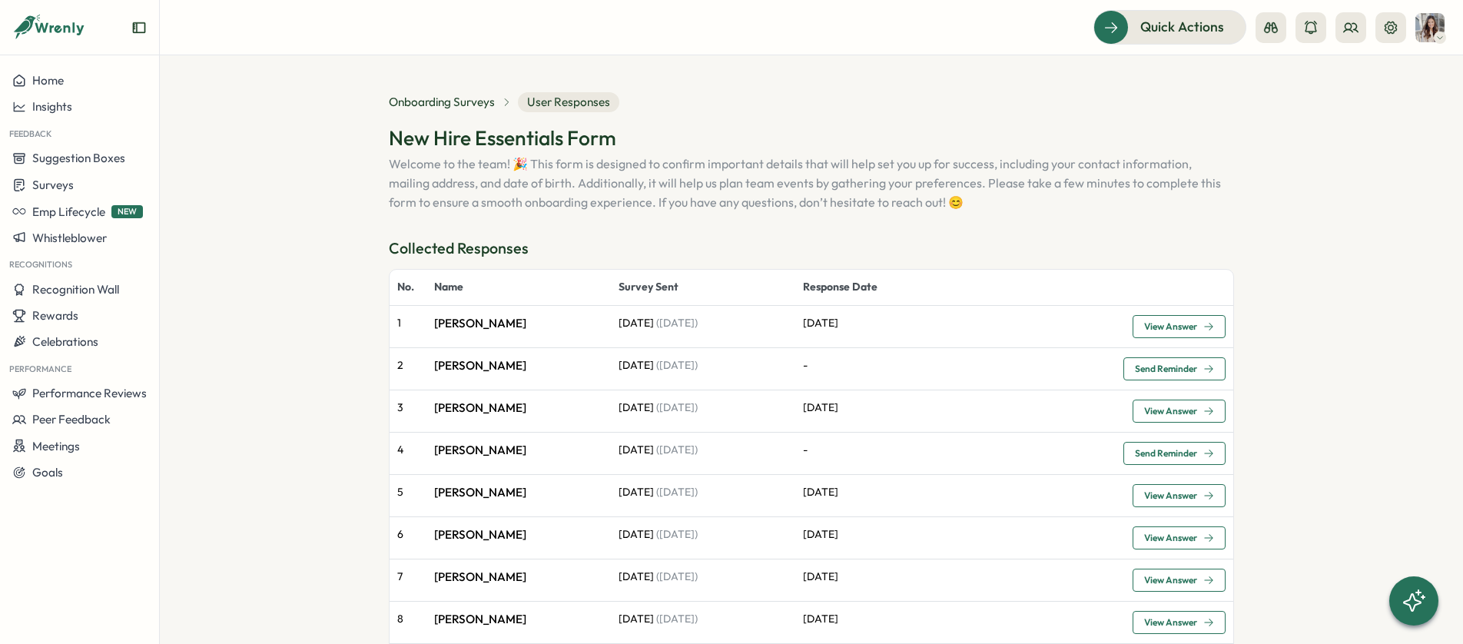
click at [1187, 413] on span "View Answer" at bounding box center [1170, 411] width 53 height 9
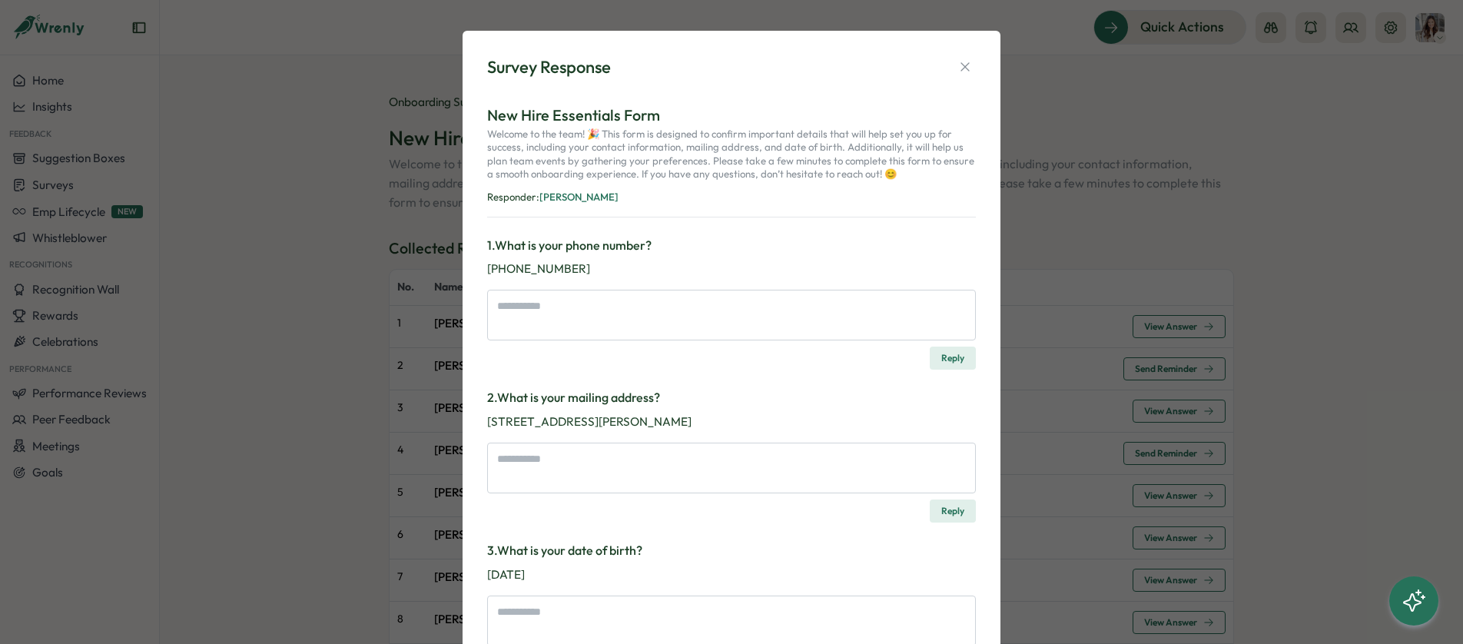
click at [497, 268] on p "[PHONE_NUMBER]" at bounding box center [731, 269] width 489 height 17
drag, startPoint x: 564, startPoint y: 270, endPoint x: 485, endPoint y: 269, distance: 79.2
click at [487, 269] on p "[PHONE_NUMBER]" at bounding box center [731, 269] width 489 height 17
copy p "[PHONE_NUMBER]"
drag, startPoint x: 667, startPoint y: 419, endPoint x: 481, endPoint y: 423, distance: 186.0
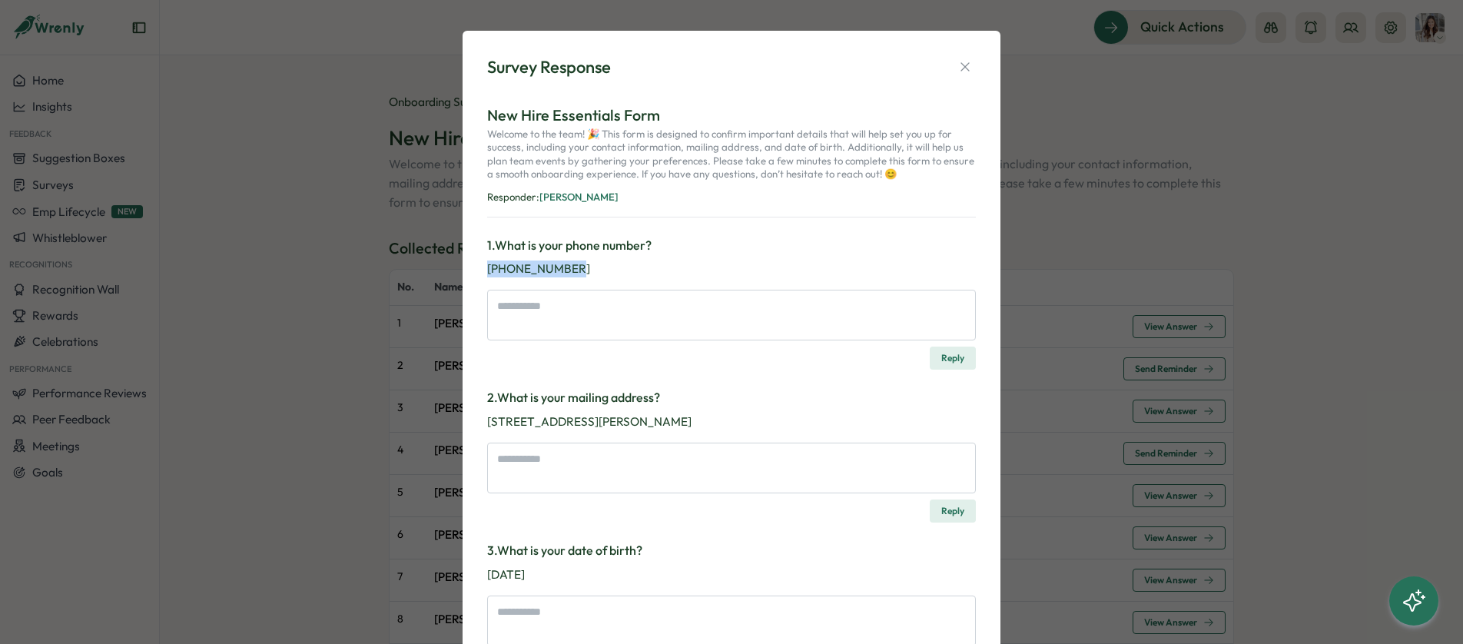
copy p "[STREET_ADDRESS][PERSON_NAME]"
click at [965, 68] on icon "button" at bounding box center [965, 66] width 15 height 15
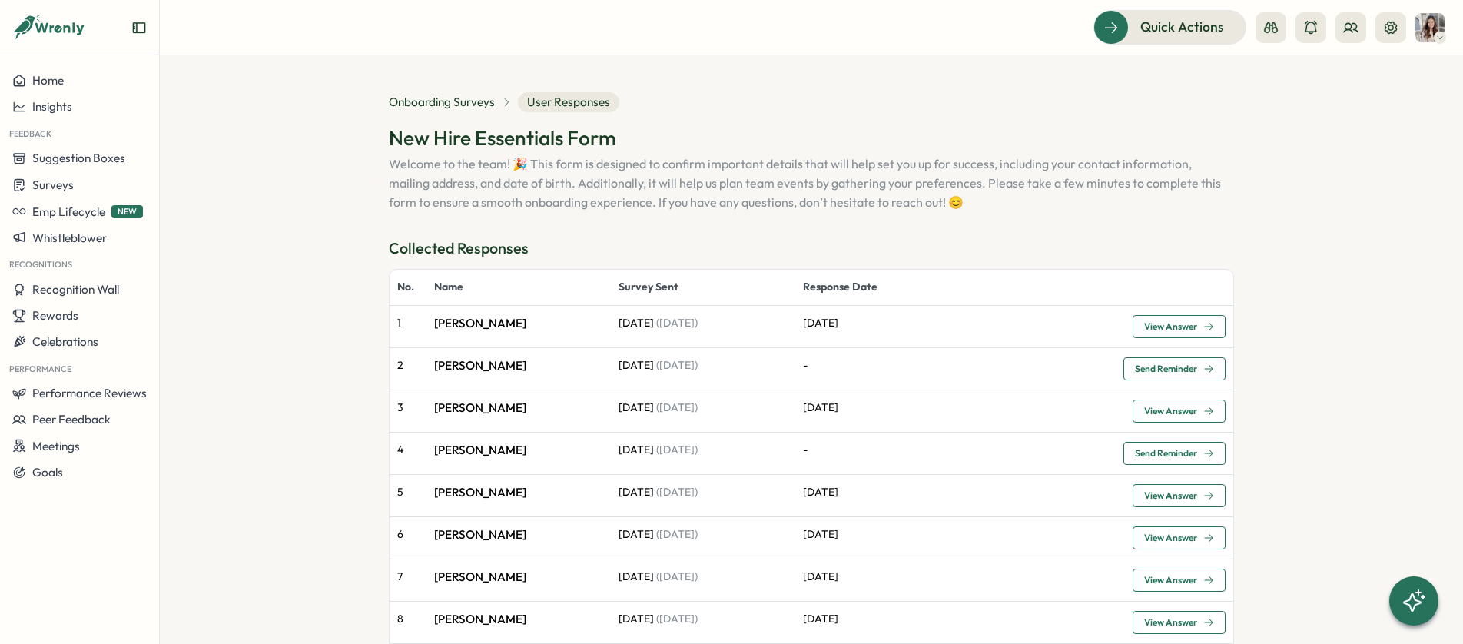
click at [1175, 499] on span "View Answer" at bounding box center [1170, 495] width 53 height 9
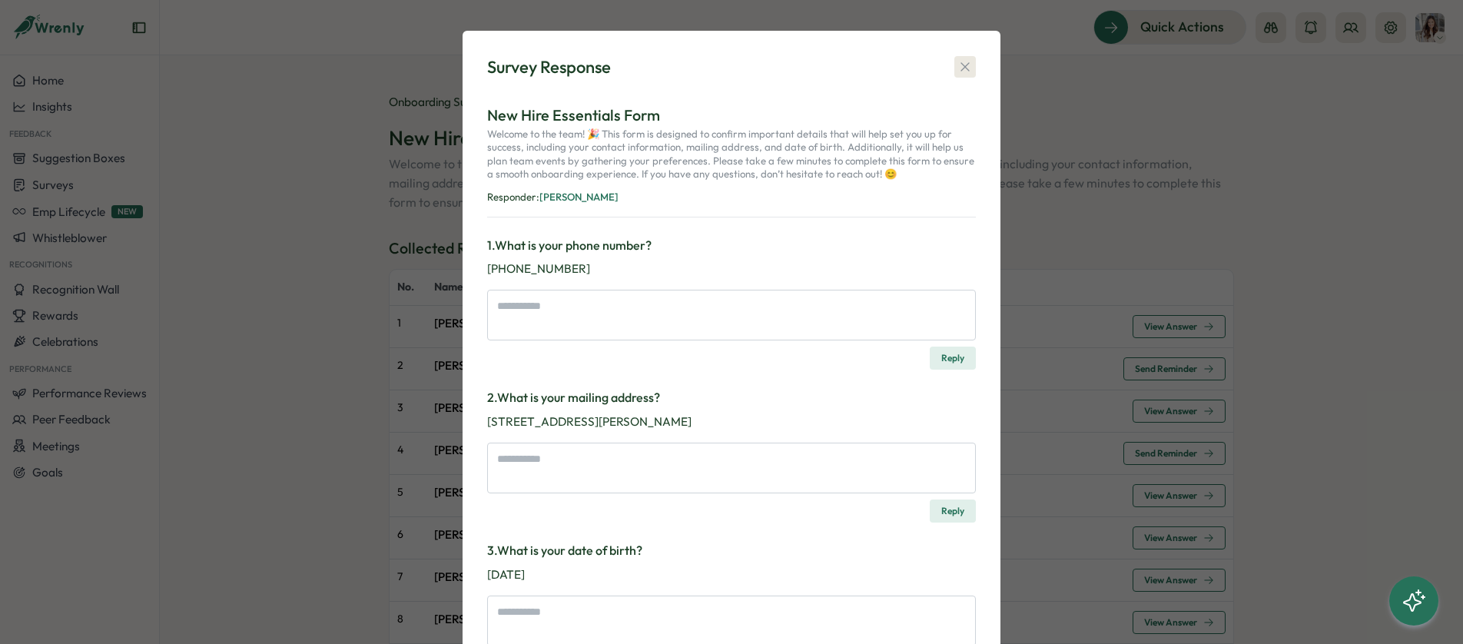
click at [961, 62] on icon "button" at bounding box center [965, 66] width 15 height 15
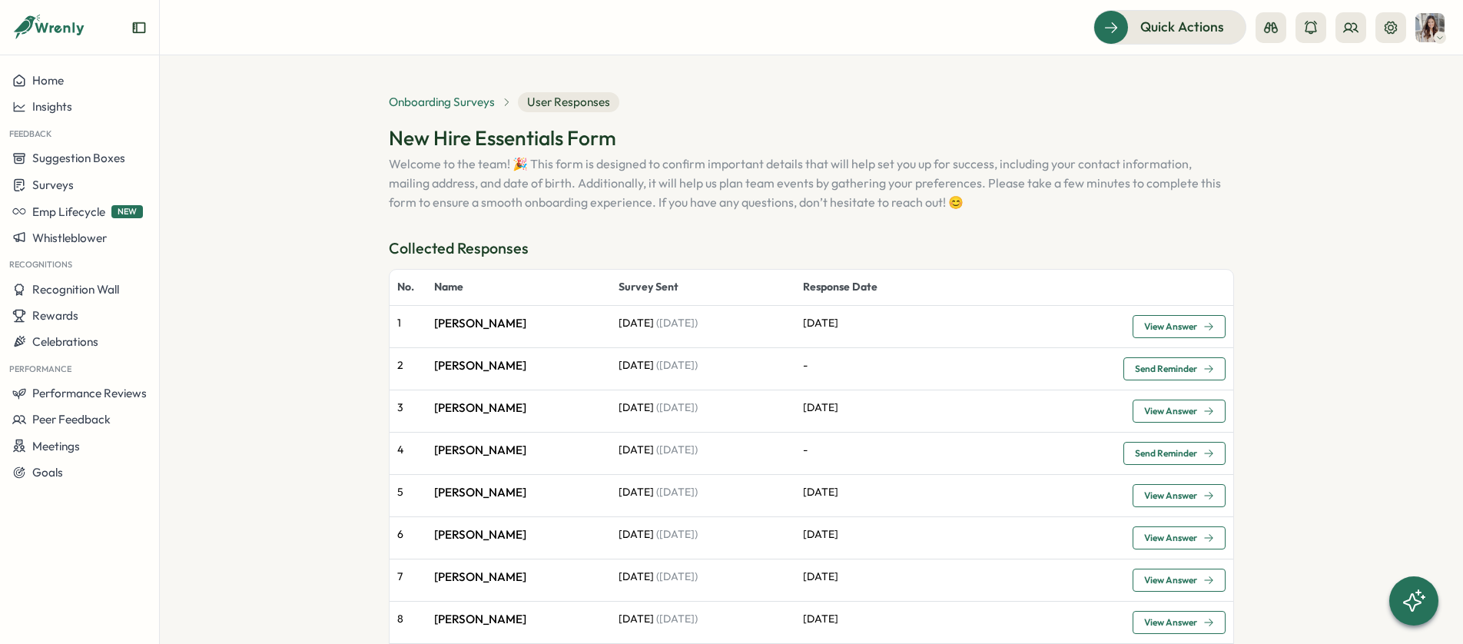
click at [426, 98] on span "Onboarding Surveys" at bounding box center [442, 102] width 106 height 17
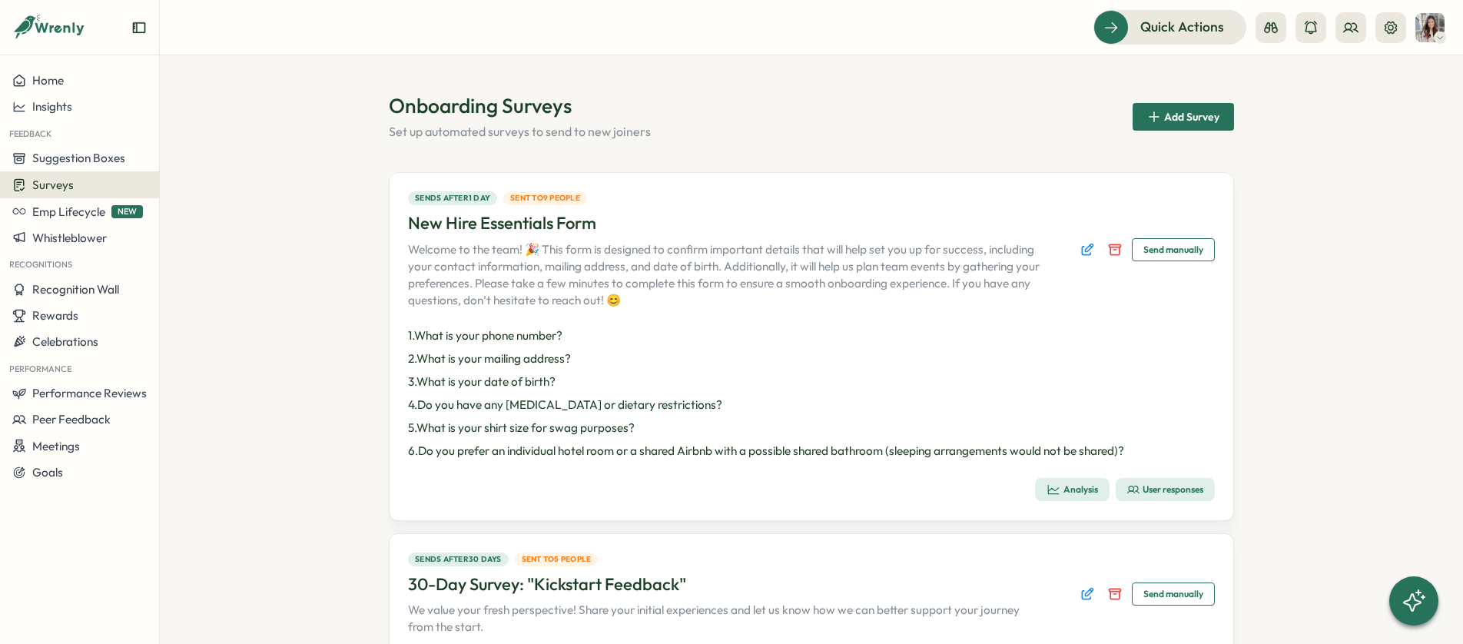
click at [1166, 487] on div "User responses" at bounding box center [1166, 489] width 76 height 12
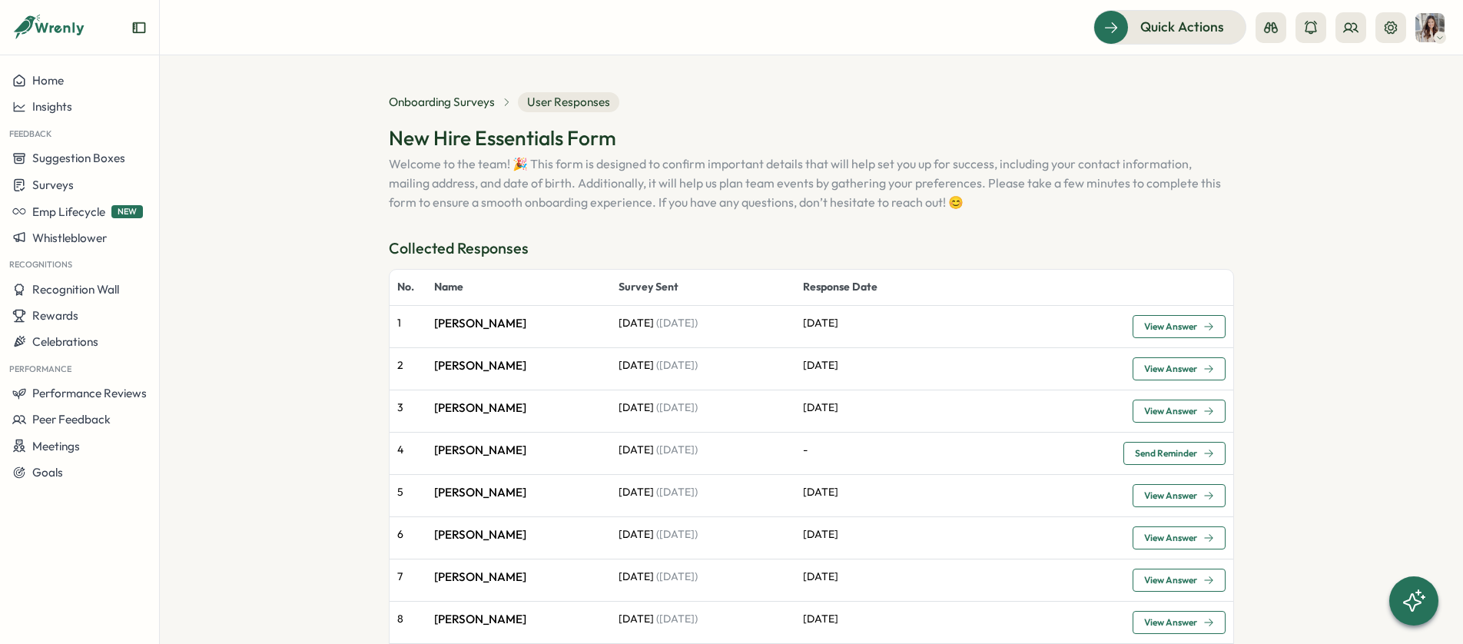
click at [1197, 369] on div "View Answer" at bounding box center [1179, 369] width 70 height 11
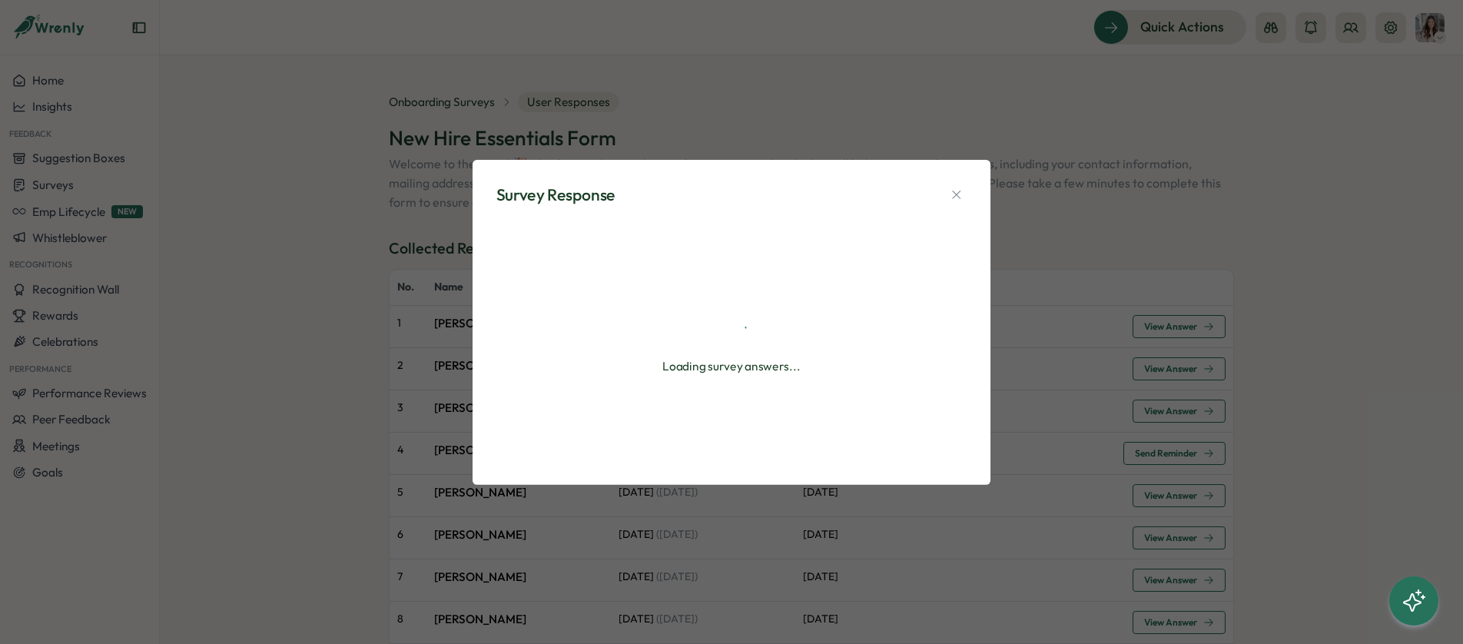
type textarea "*"
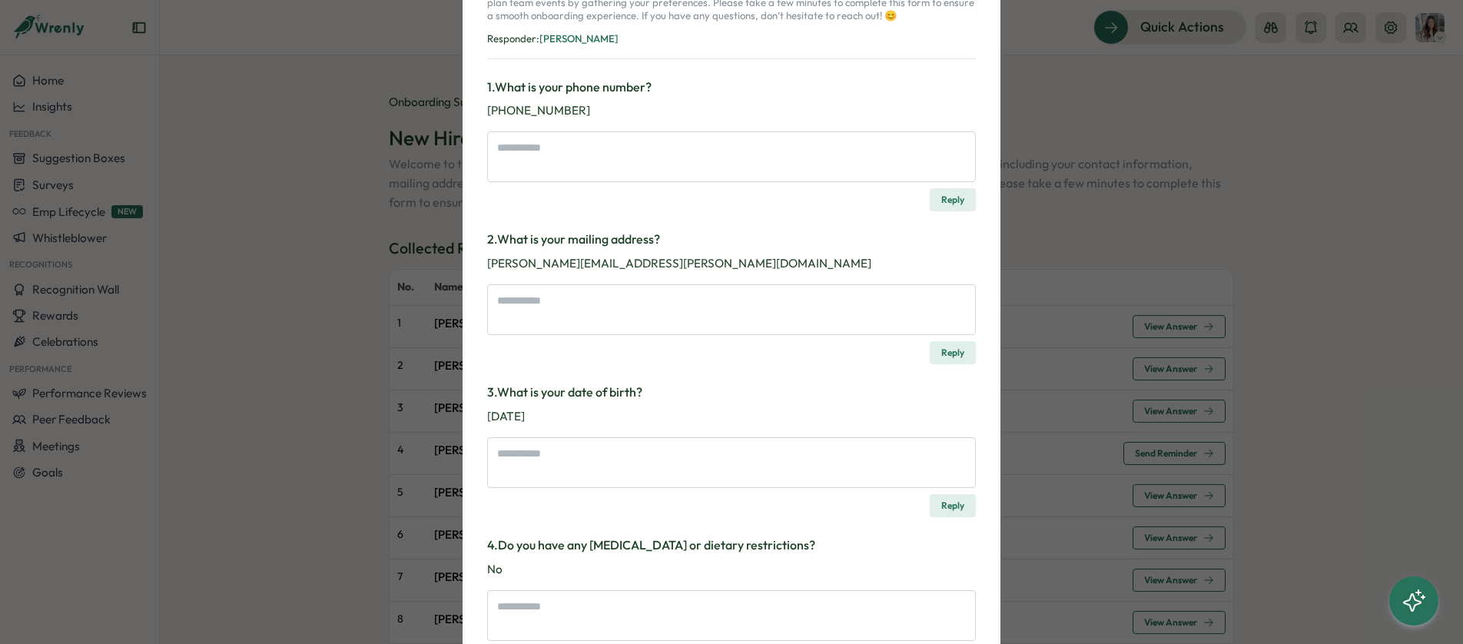
scroll to position [161, 0]
drag, startPoint x: 622, startPoint y: 261, endPoint x: 498, endPoint y: 261, distance: 123.7
click at [498, 261] on p "[PERSON_NAME][EMAIL_ADDRESS][PERSON_NAME][DOMAIN_NAME]" at bounding box center [731, 261] width 489 height 17
copy p "[PERSON_NAME][EMAIL_ADDRESS][PERSON_NAME][DOMAIN_NAME]"
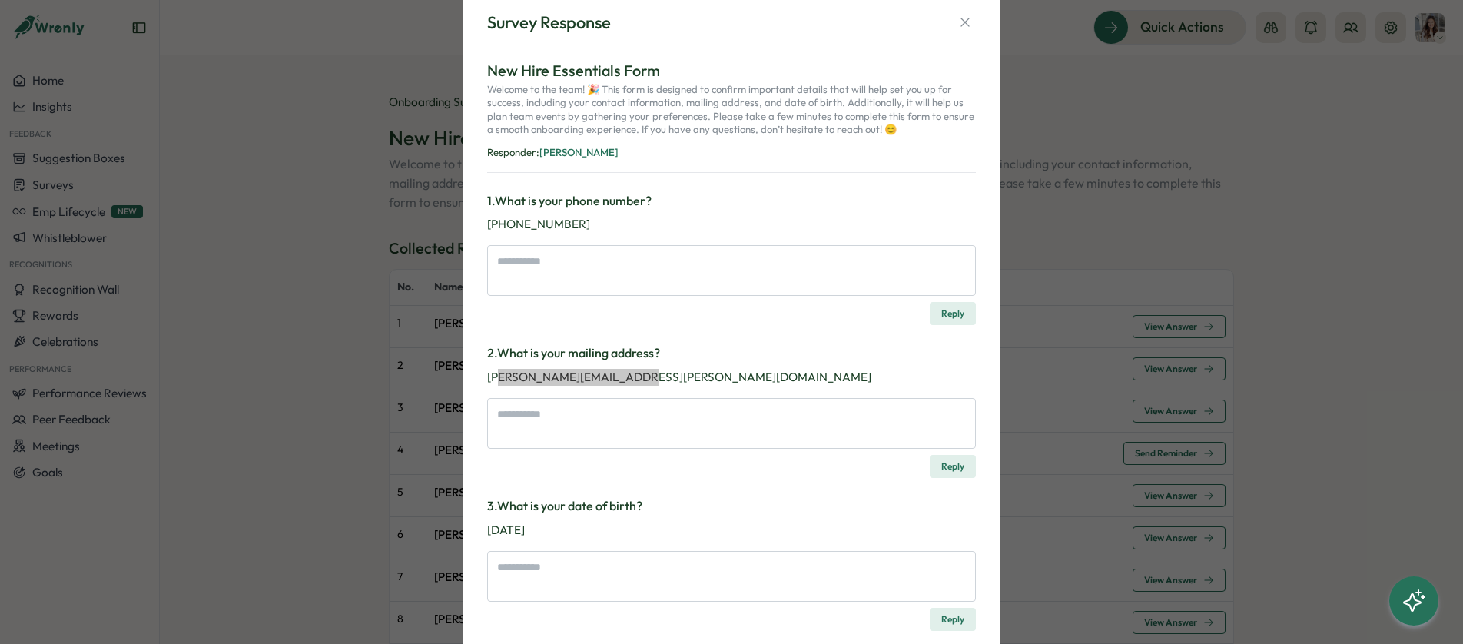
scroll to position [0, 0]
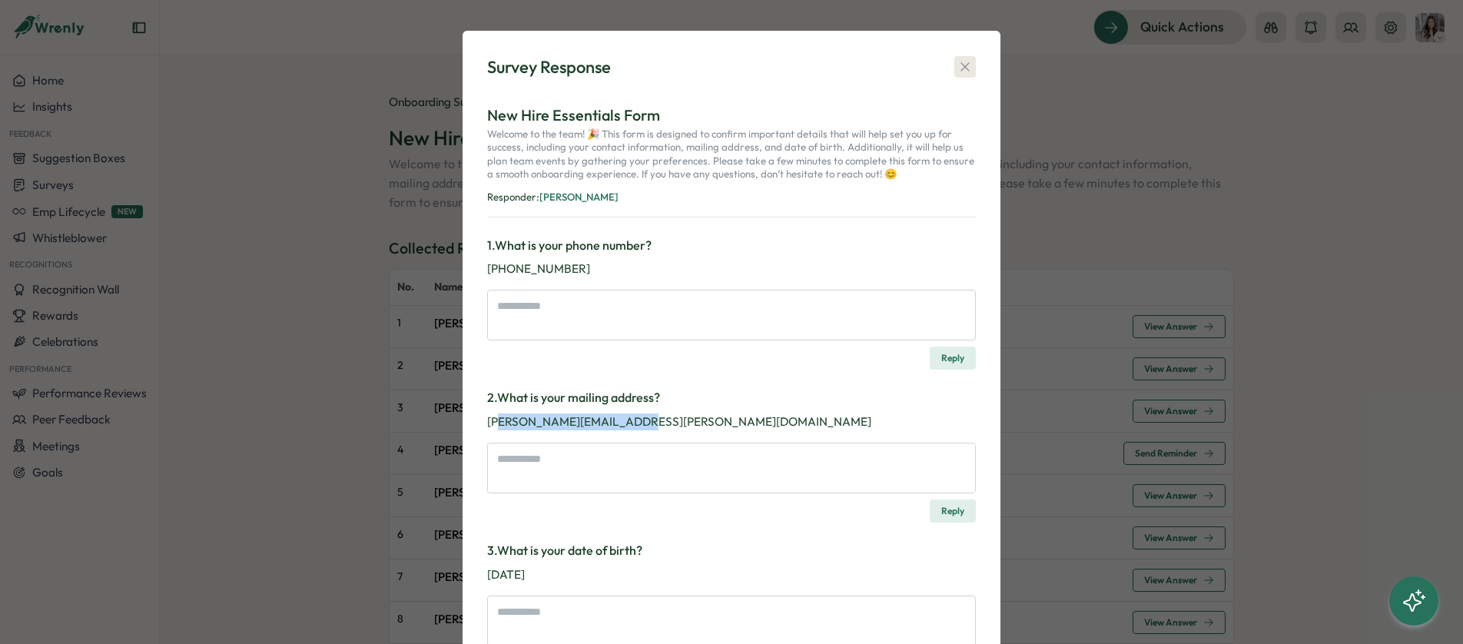
click at [965, 65] on icon "button" at bounding box center [965, 66] width 15 height 15
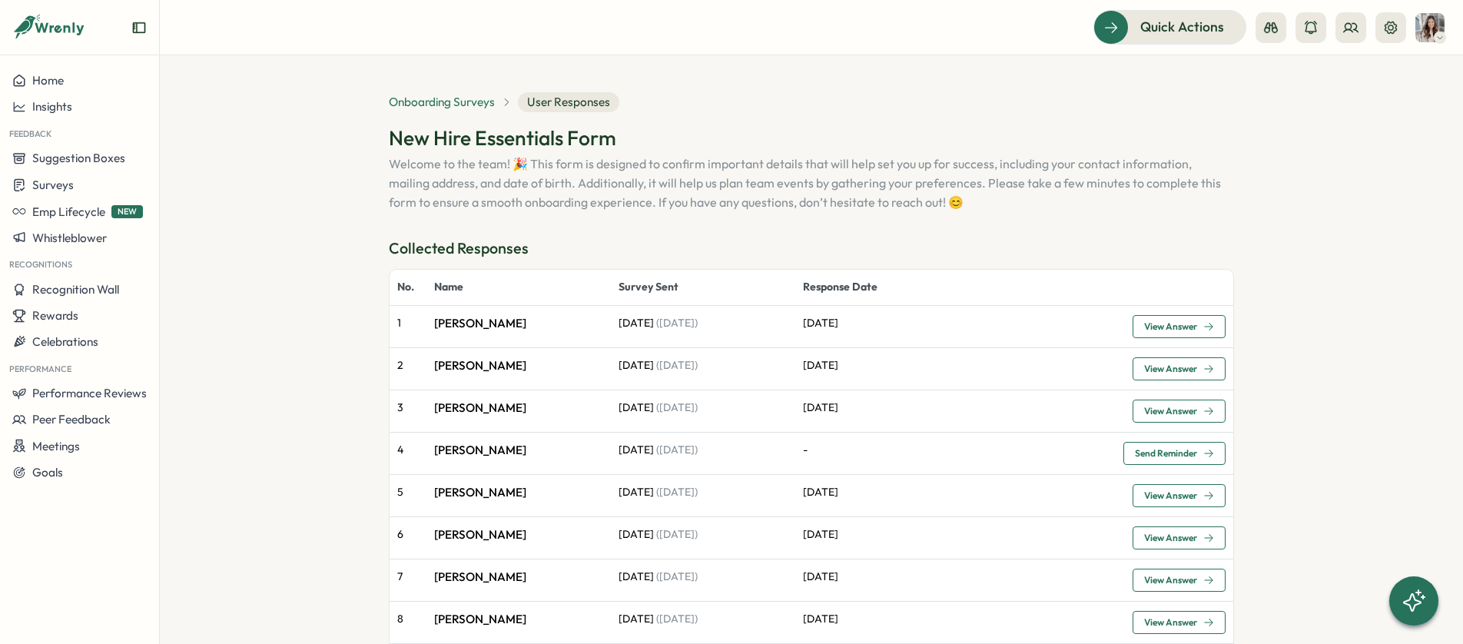
click at [463, 101] on span "Onboarding Surveys" at bounding box center [442, 102] width 106 height 17
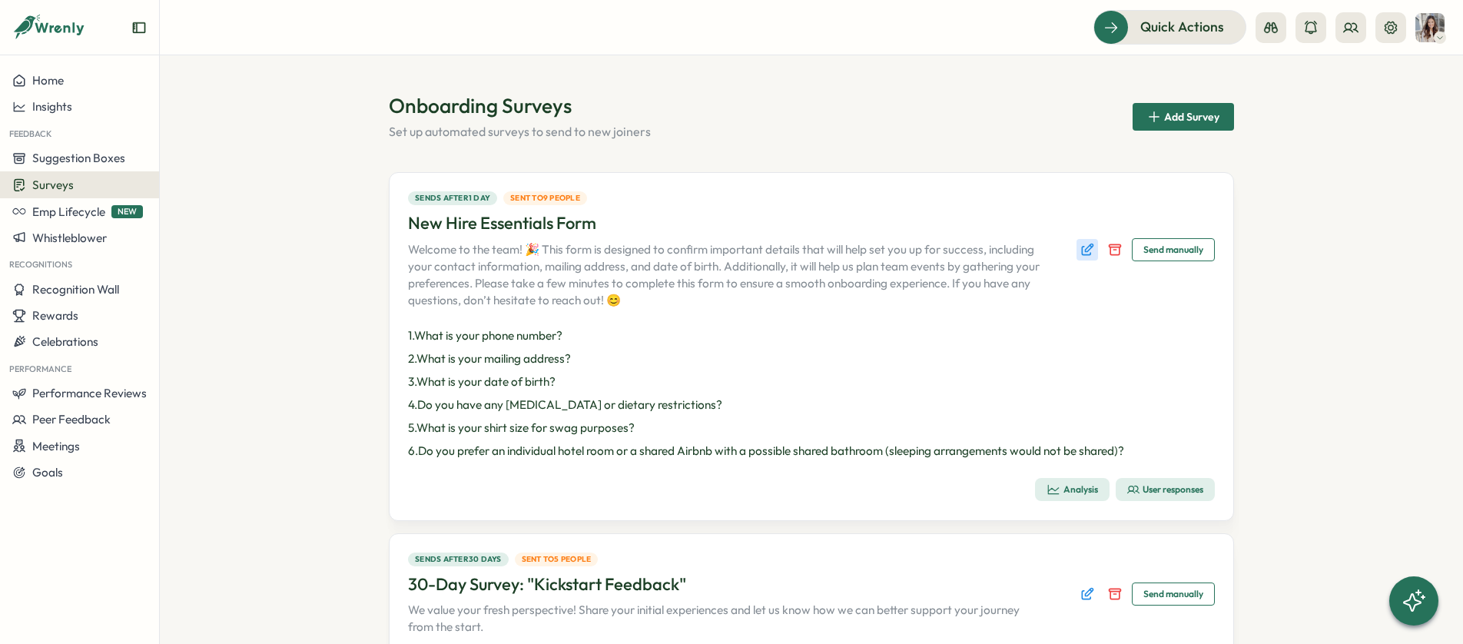
click at [1086, 246] on icon "Edit survey" at bounding box center [1090, 248] width 8 height 8
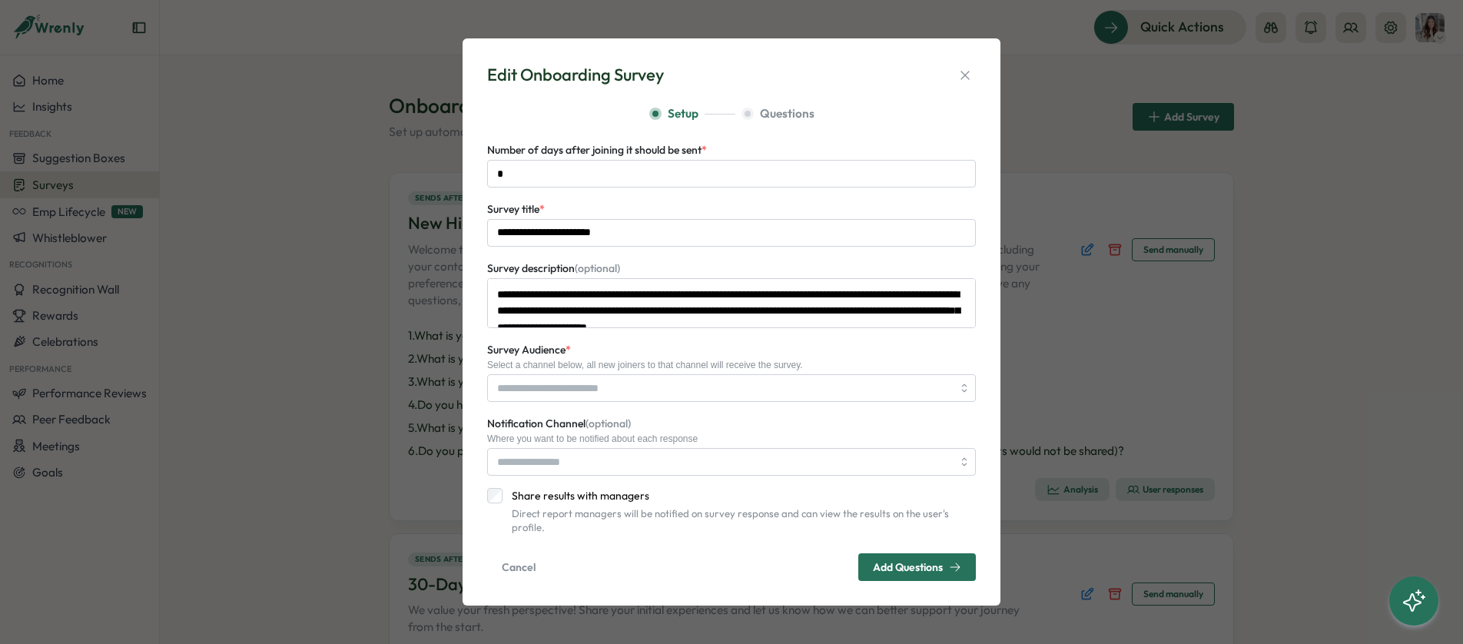
type input "**********"
click at [920, 563] on span "Add Questions" at bounding box center [908, 568] width 70 height 11
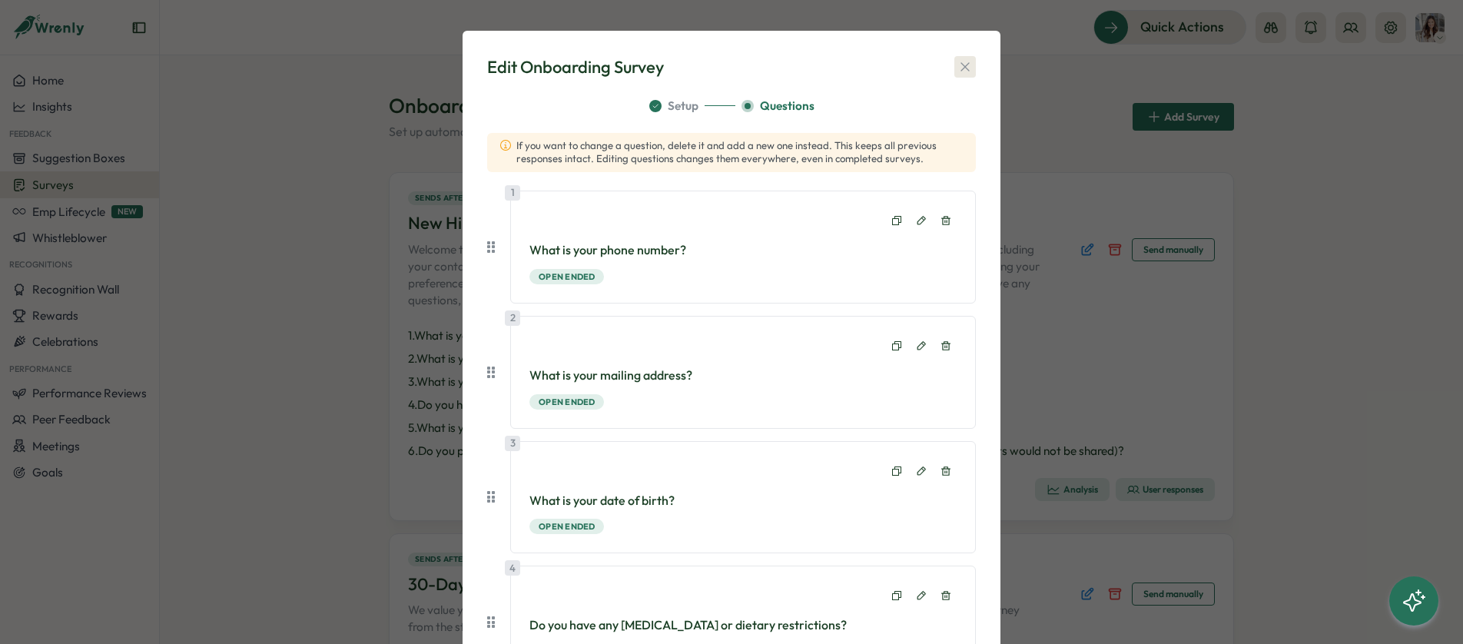
click at [963, 62] on icon "button" at bounding box center [965, 66] width 15 height 15
